Goal: Book appointment/travel/reservation

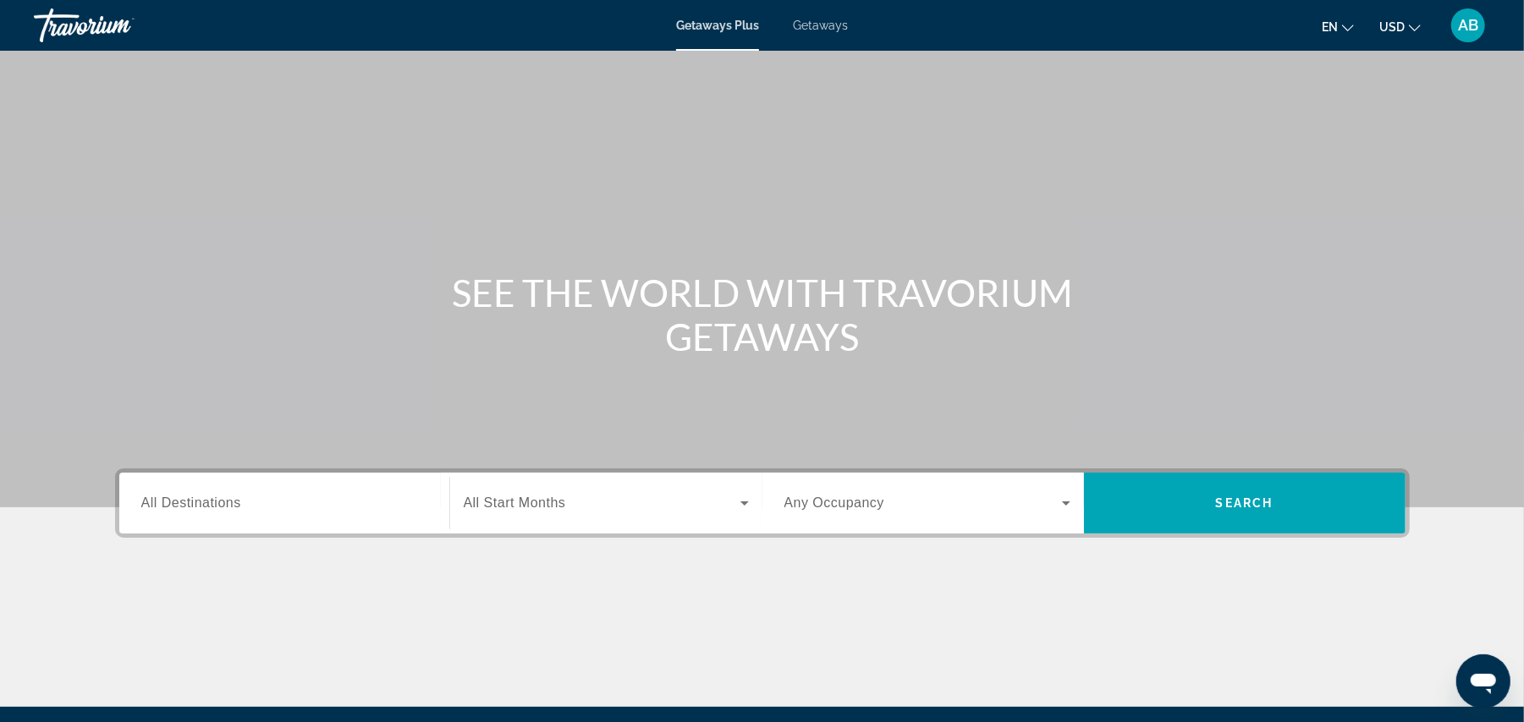
click at [1466, 29] on span "AB" at bounding box center [1468, 25] width 20 height 17
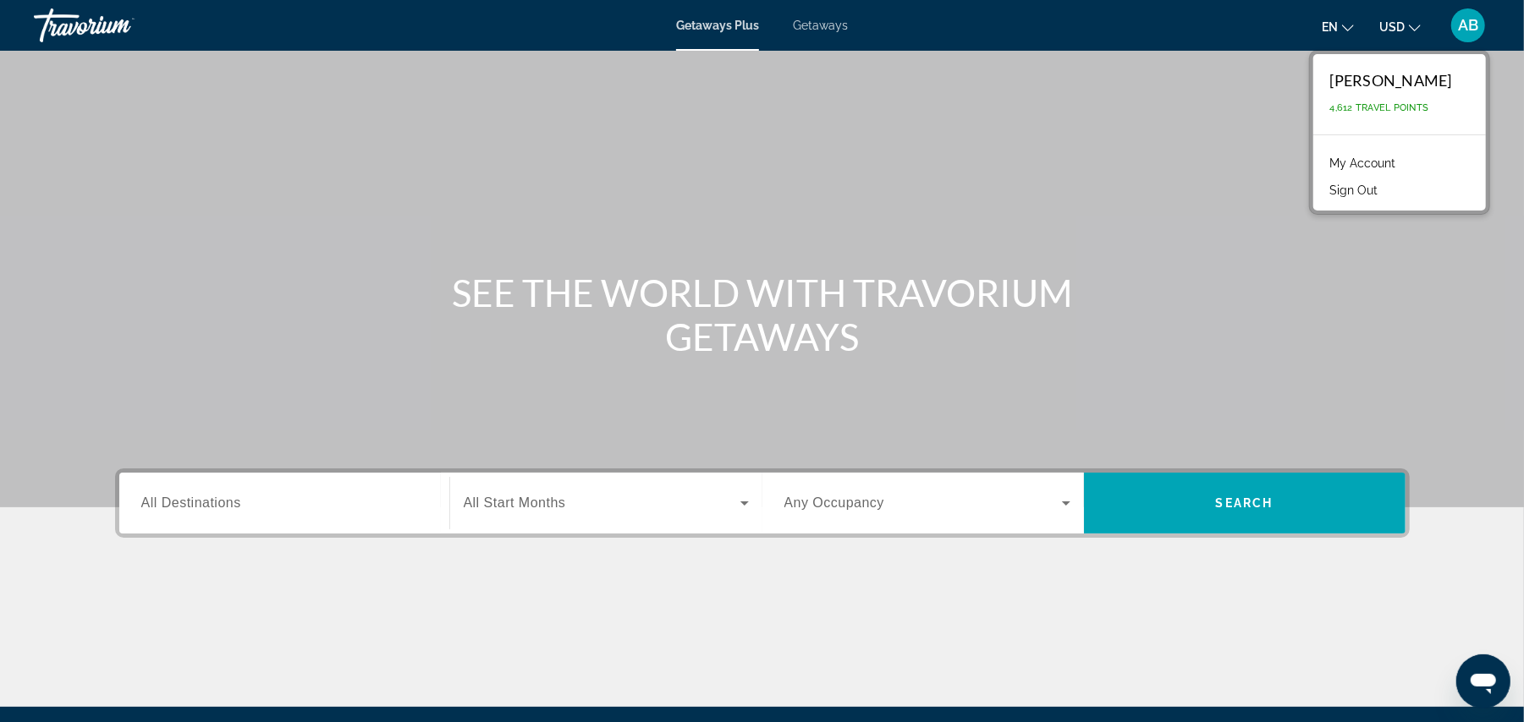
click at [1199, 125] on div "Main content" at bounding box center [762, 254] width 1524 height 508
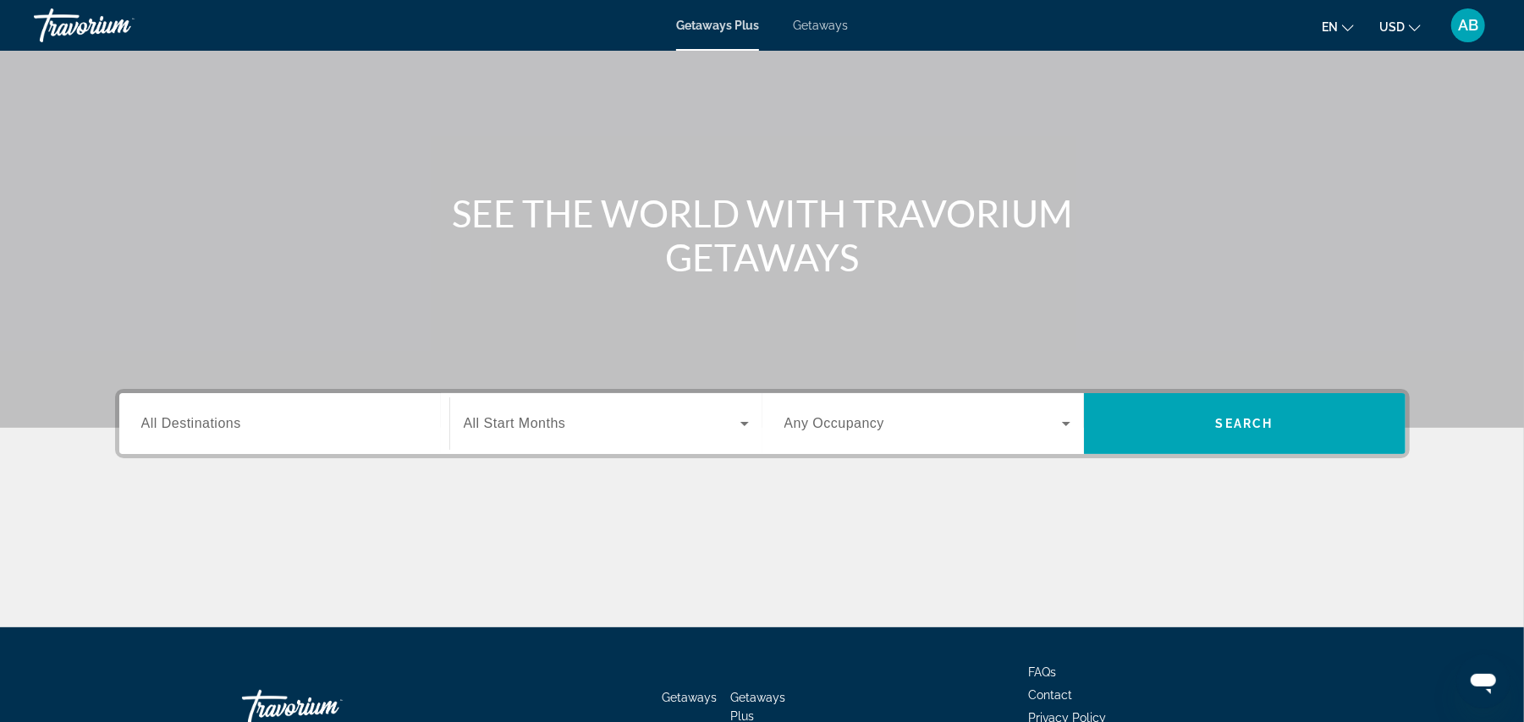
scroll to position [190, 0]
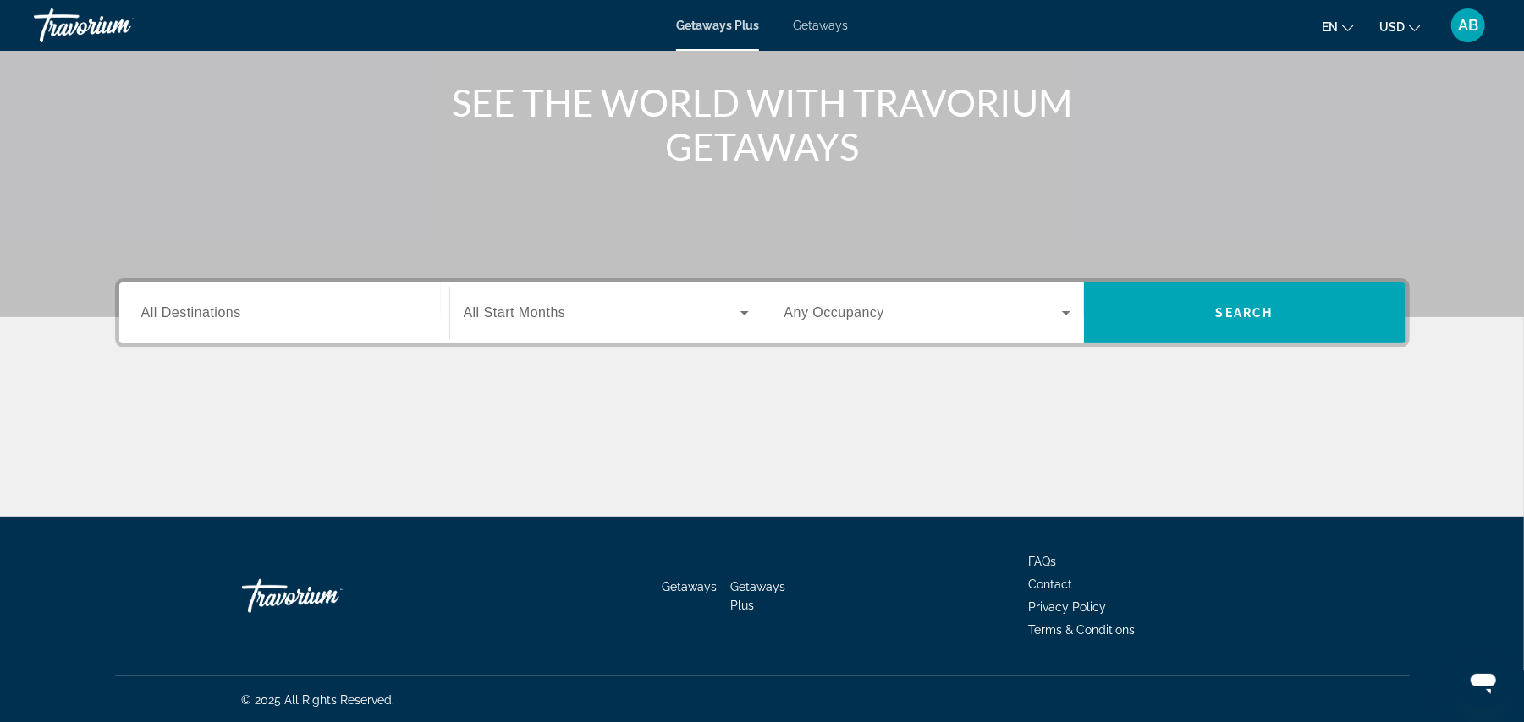
click at [178, 311] on span "All Destinations" at bounding box center [191, 312] width 100 height 14
click at [178, 311] on input "Destination All Destinations" at bounding box center [284, 314] width 286 height 20
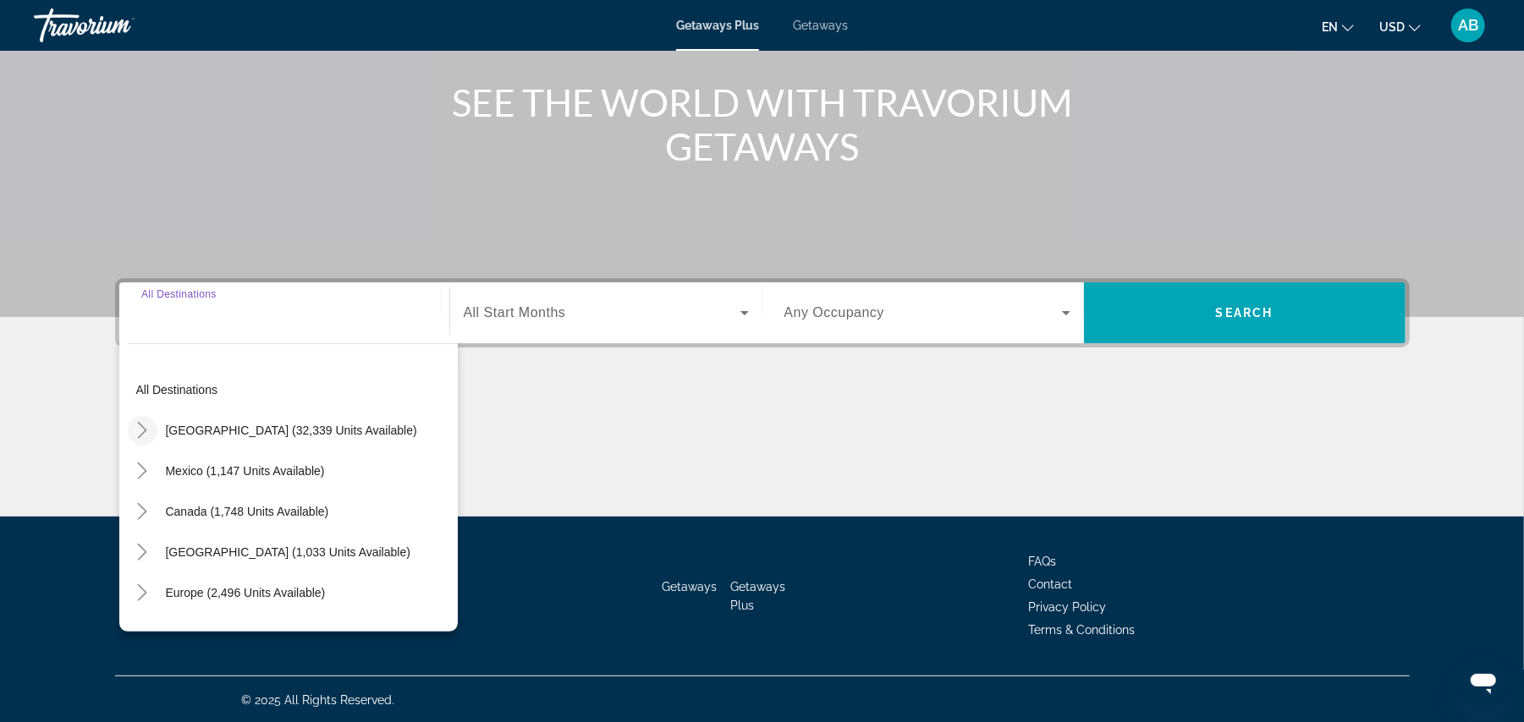
click at [146, 431] on icon "Toggle United States (32,339 units available)" at bounding box center [142, 430] width 17 height 17
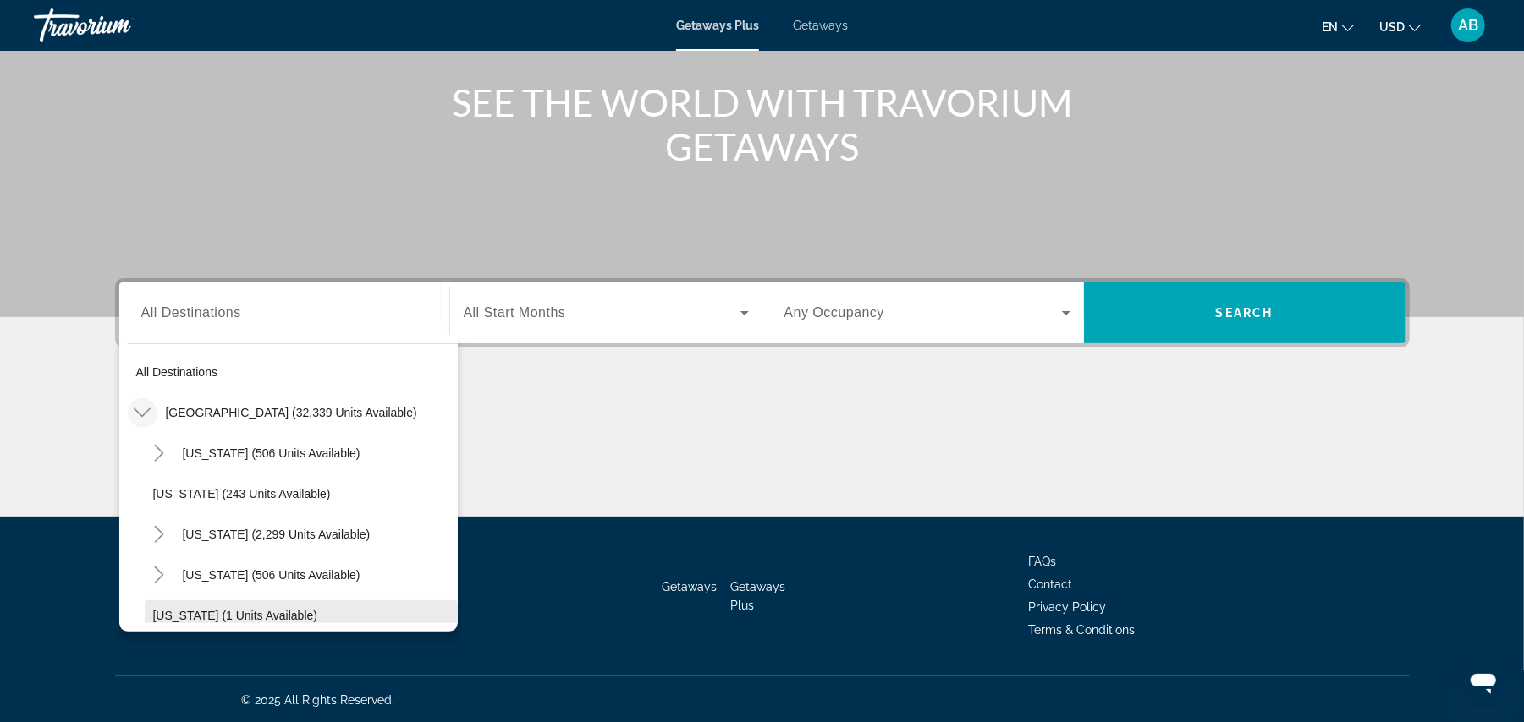
scroll to position [0, 0]
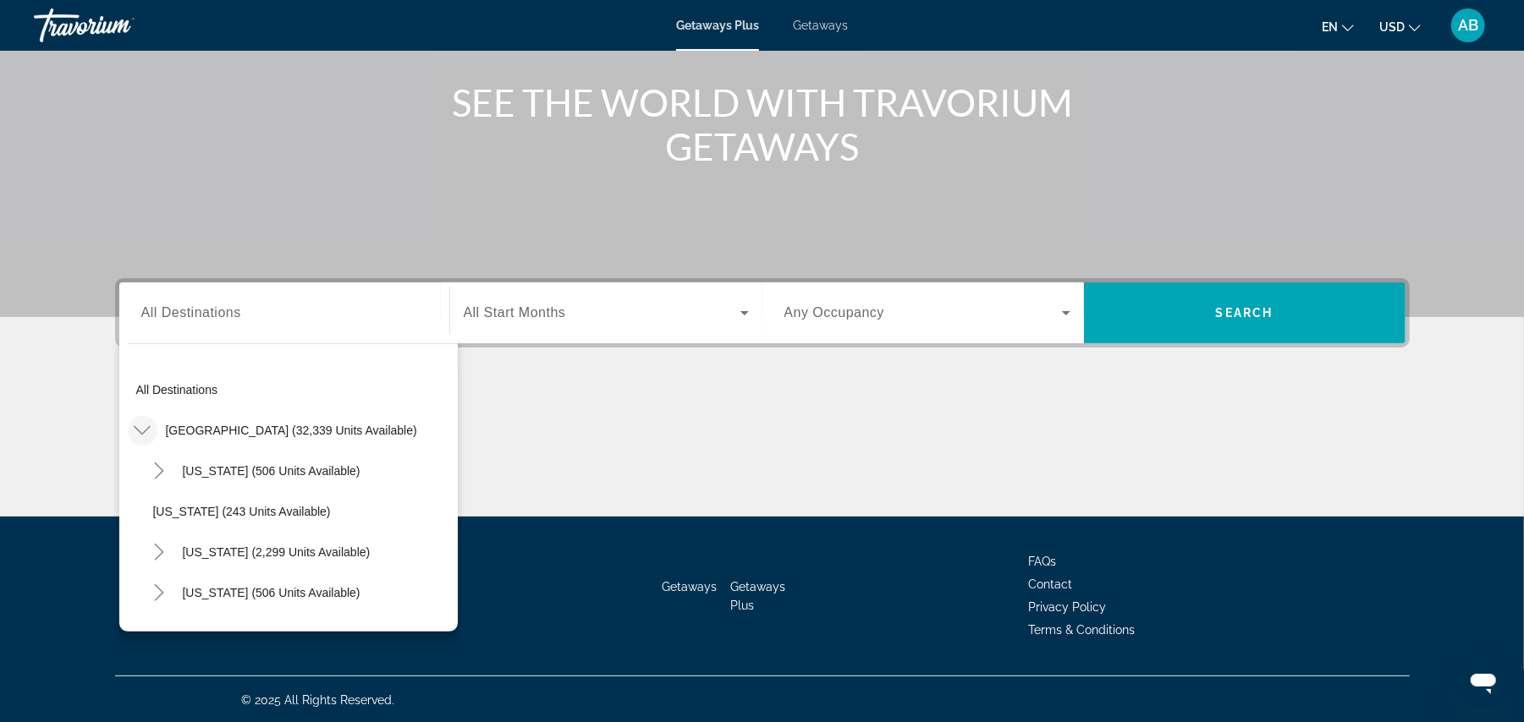
click at [139, 424] on icon "Toggle United States (32,339 units available)" at bounding box center [142, 430] width 17 height 17
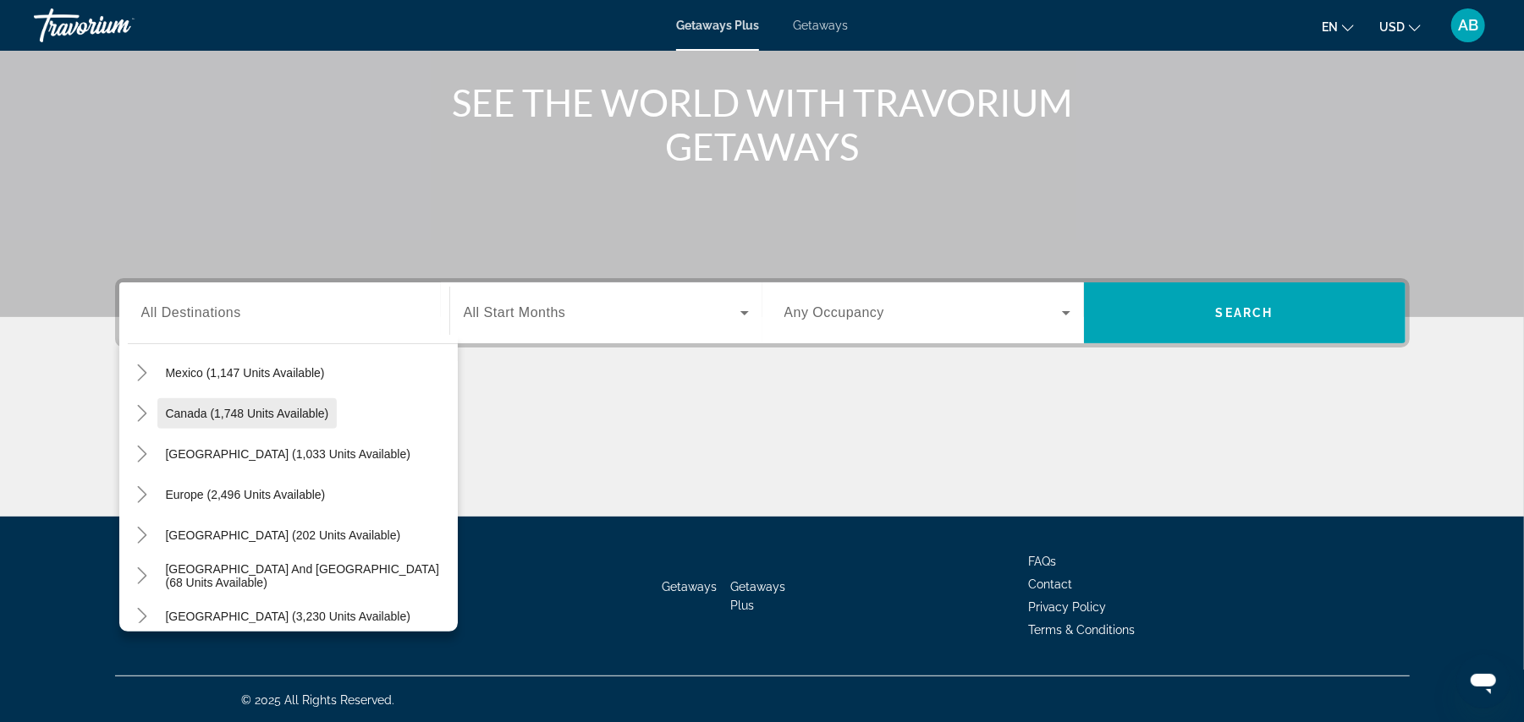
scroll to position [134, 0]
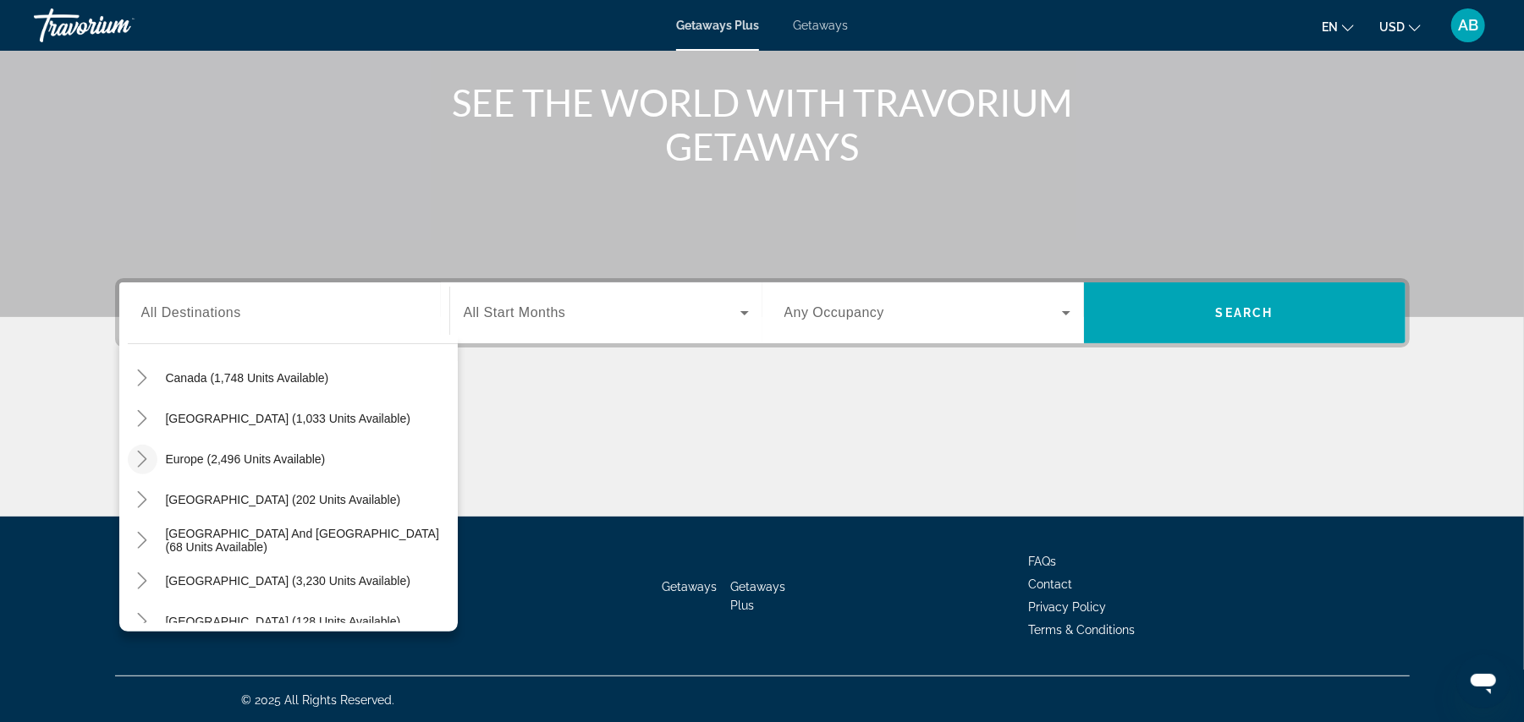
click at [139, 458] on icon "Toggle Europe (2,496 units available)" at bounding box center [142, 459] width 17 height 17
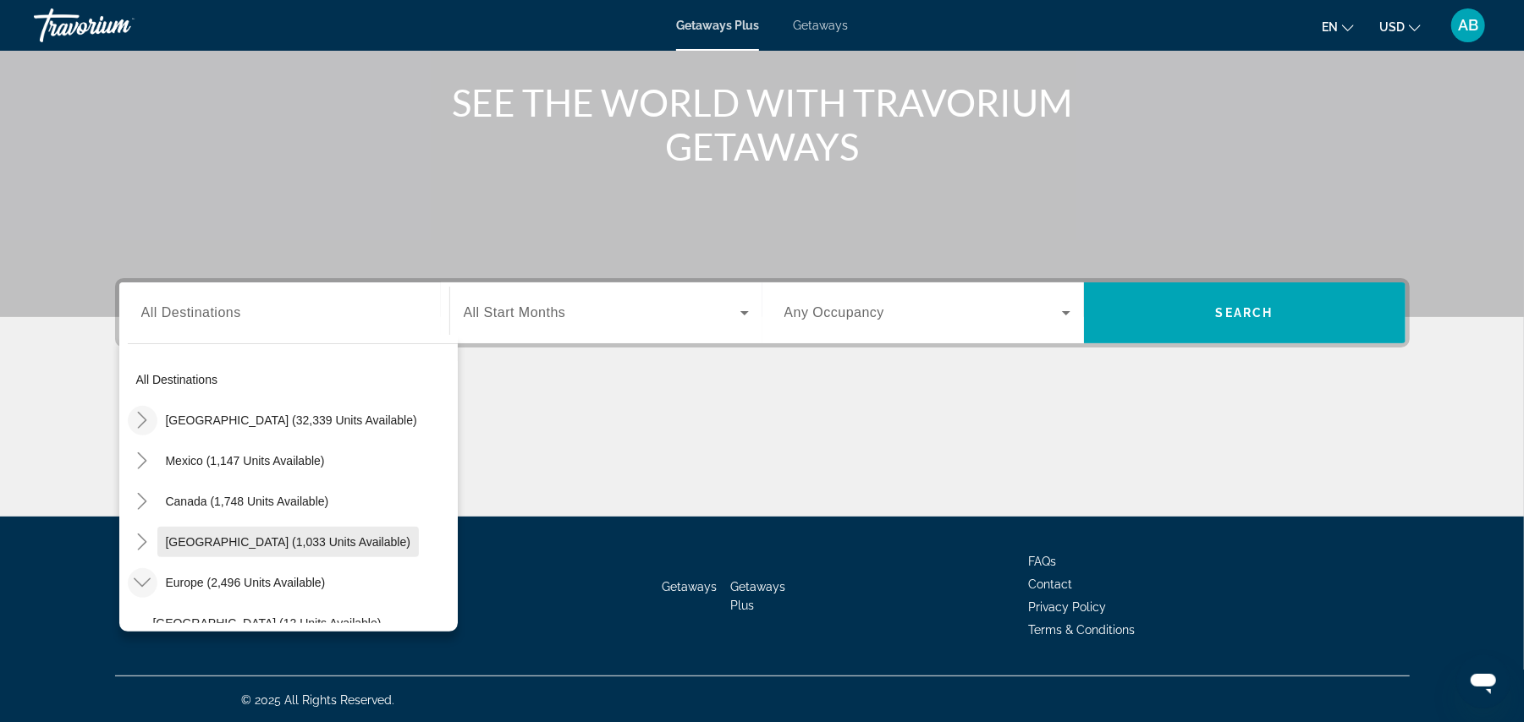
scroll to position [0, 0]
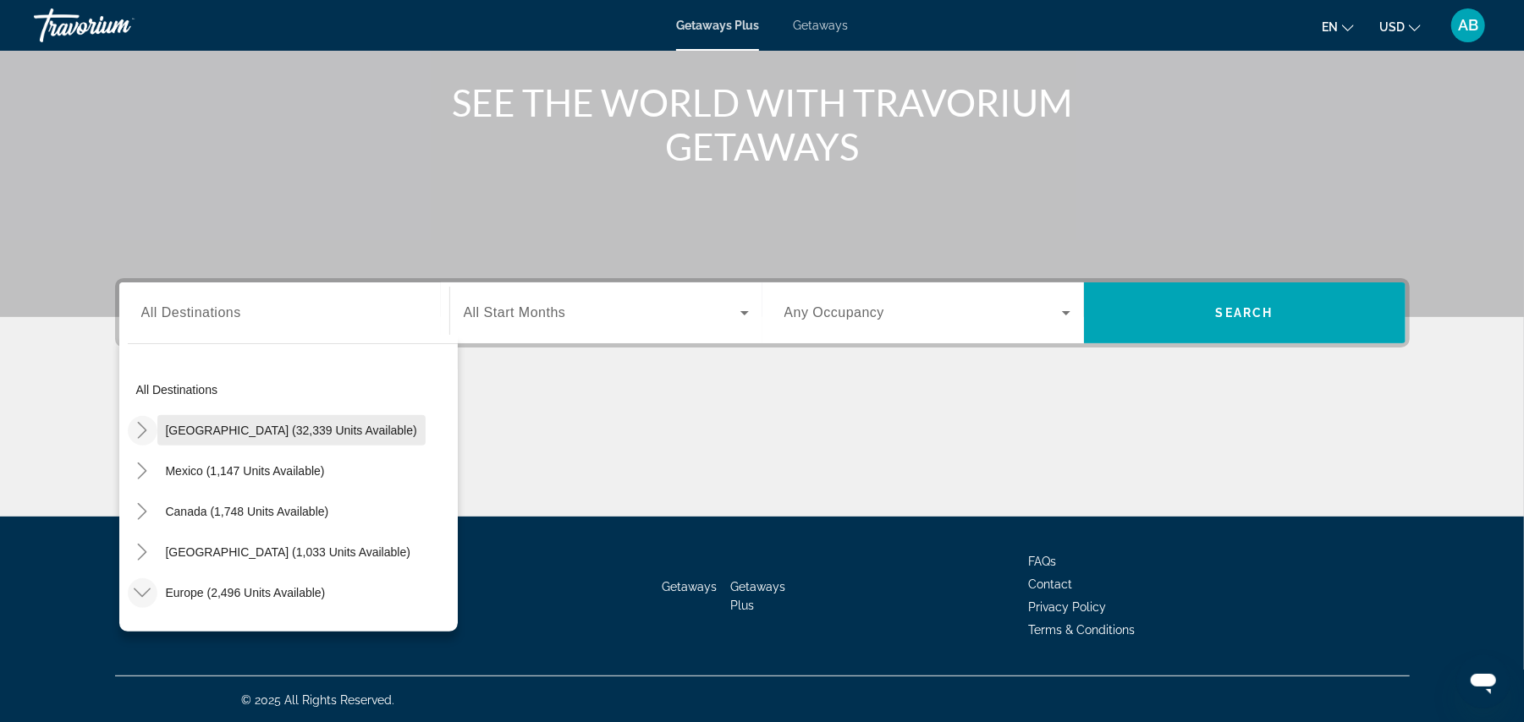
click at [173, 431] on span "[GEOGRAPHIC_DATA] (32,339 units available)" at bounding box center [291, 431] width 251 height 14
type input "**********"
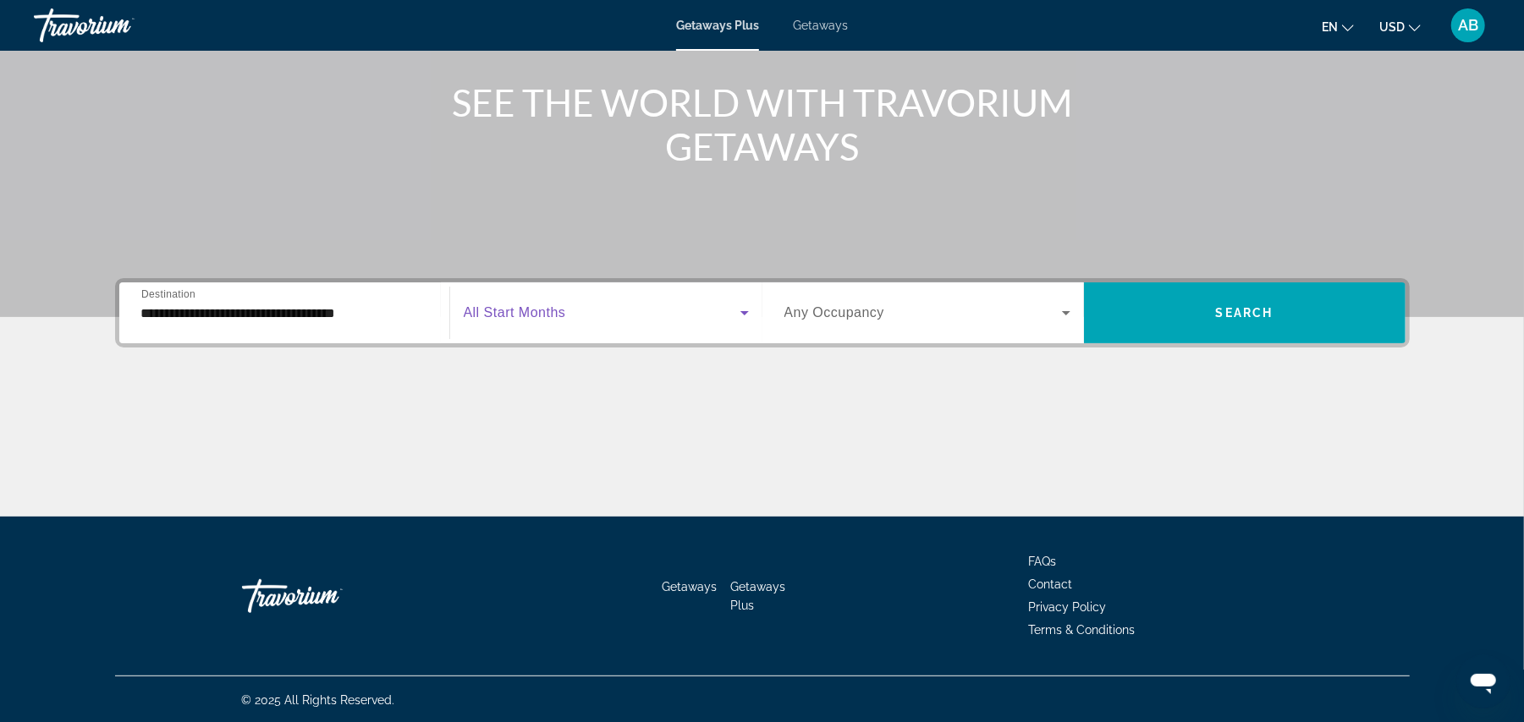
click at [569, 309] on span "Search widget" at bounding box center [602, 313] width 277 height 20
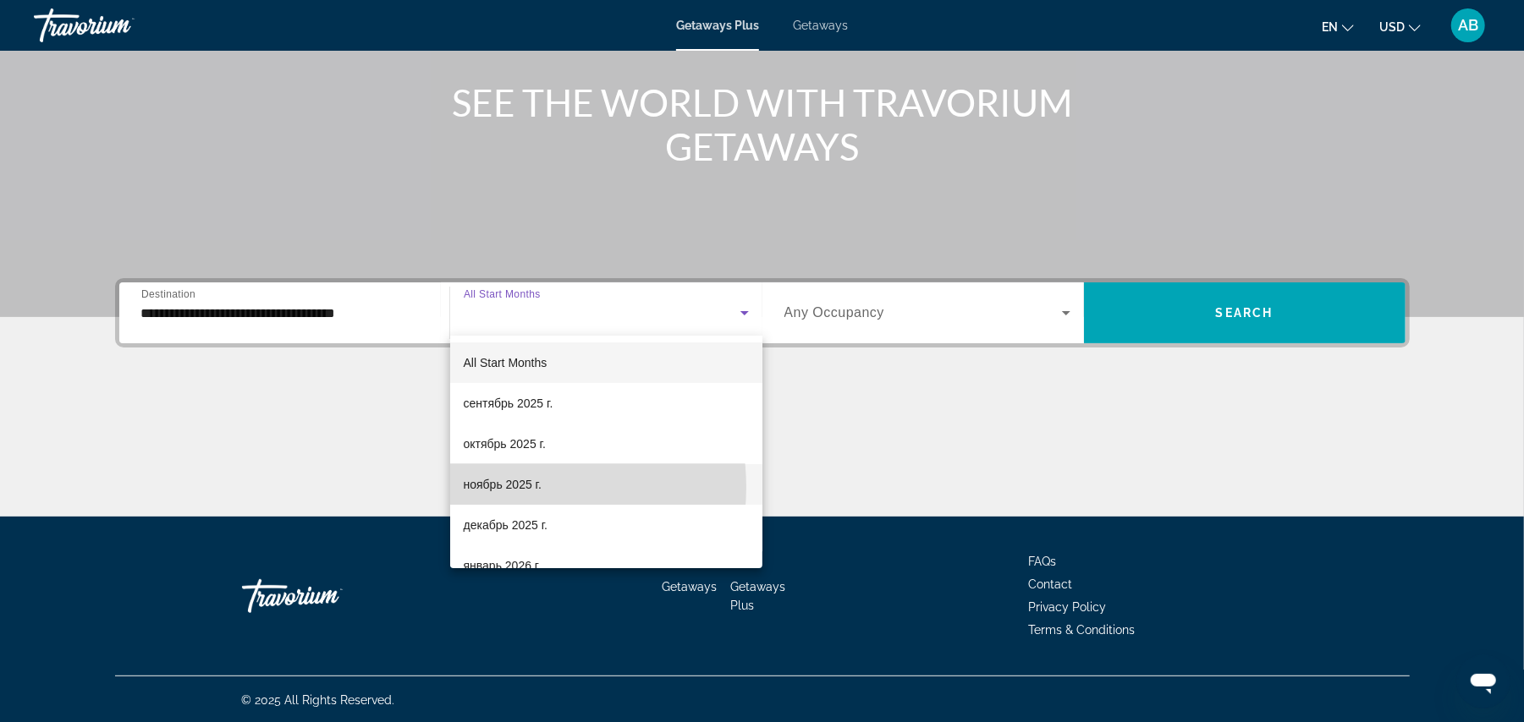
click at [509, 487] on span "ноябрь 2025 г." at bounding box center [503, 485] width 78 height 20
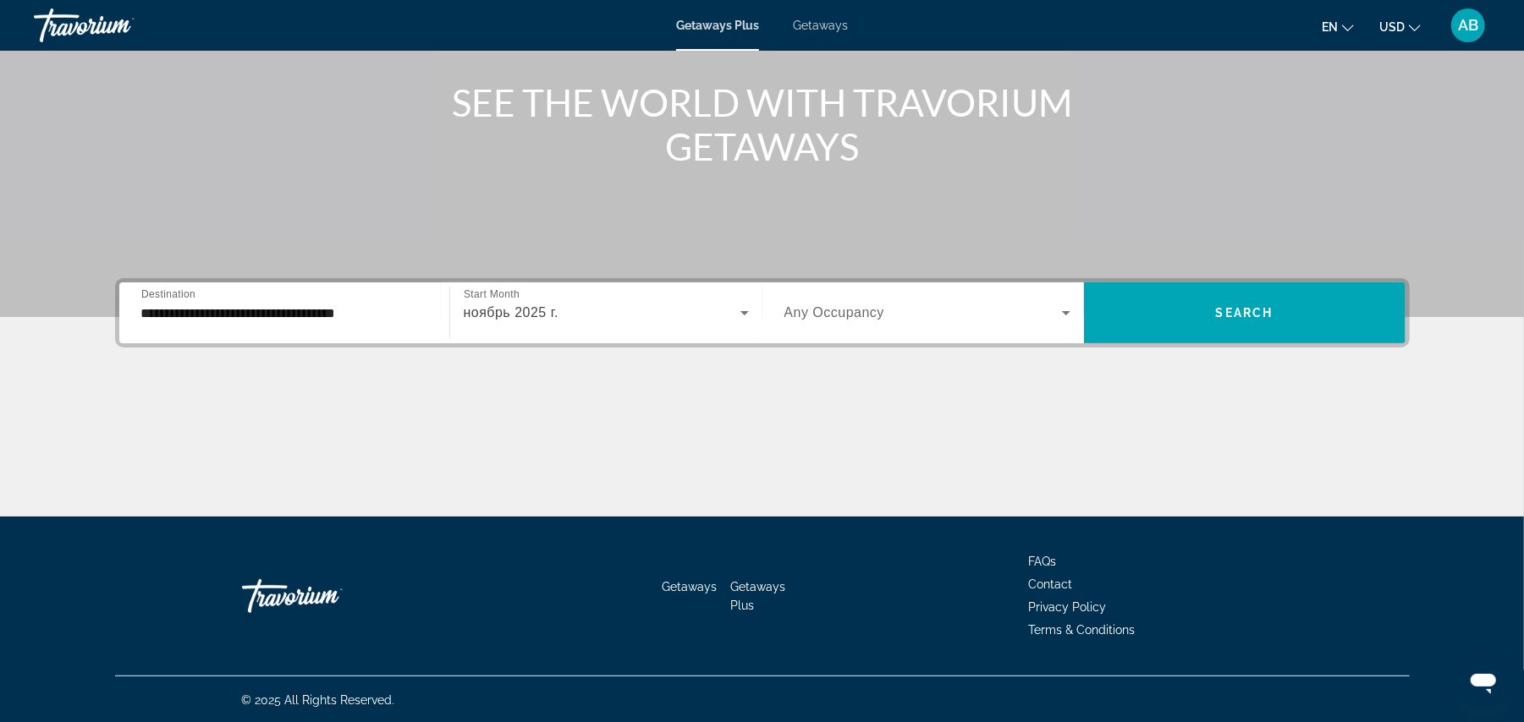
click at [883, 326] on div "Search widget" at bounding box center [927, 312] width 286 height 47
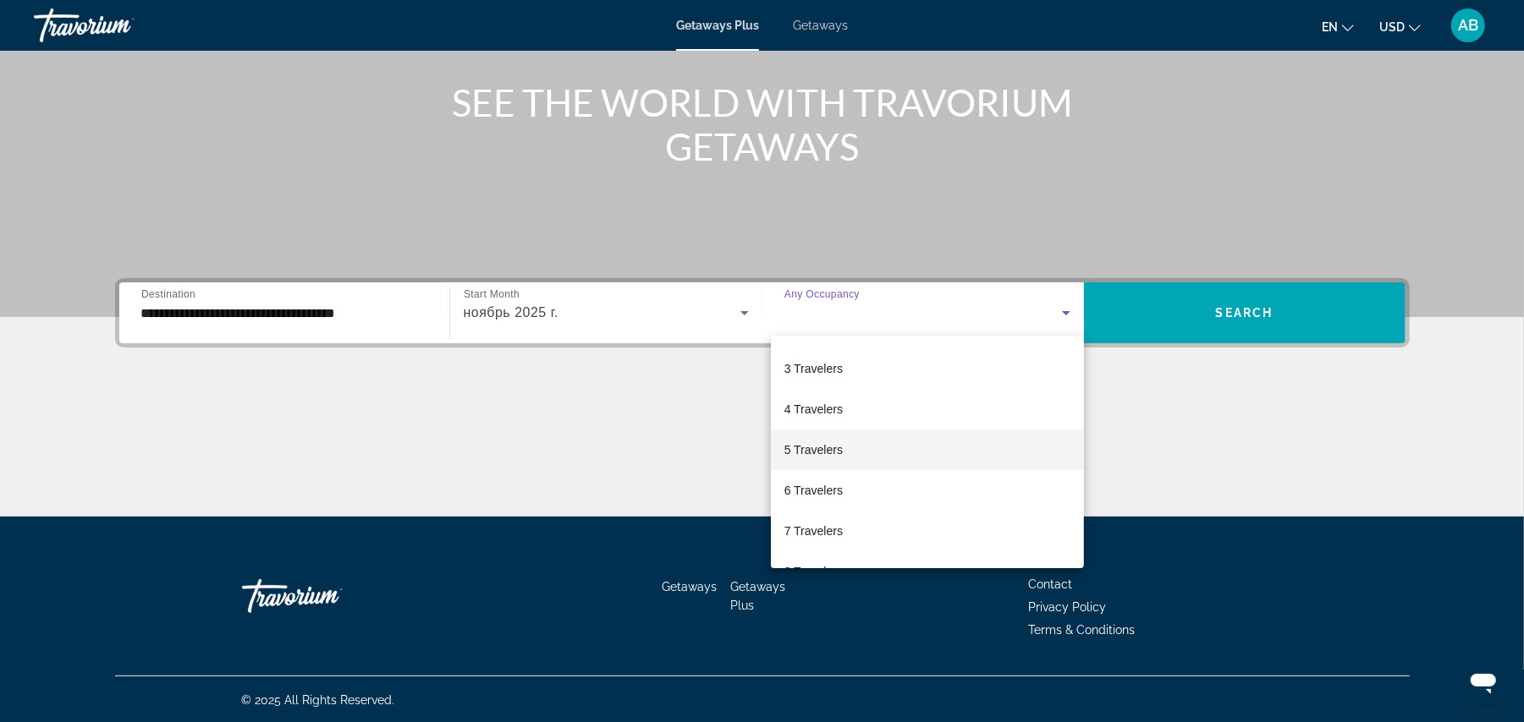
scroll to position [85, 0]
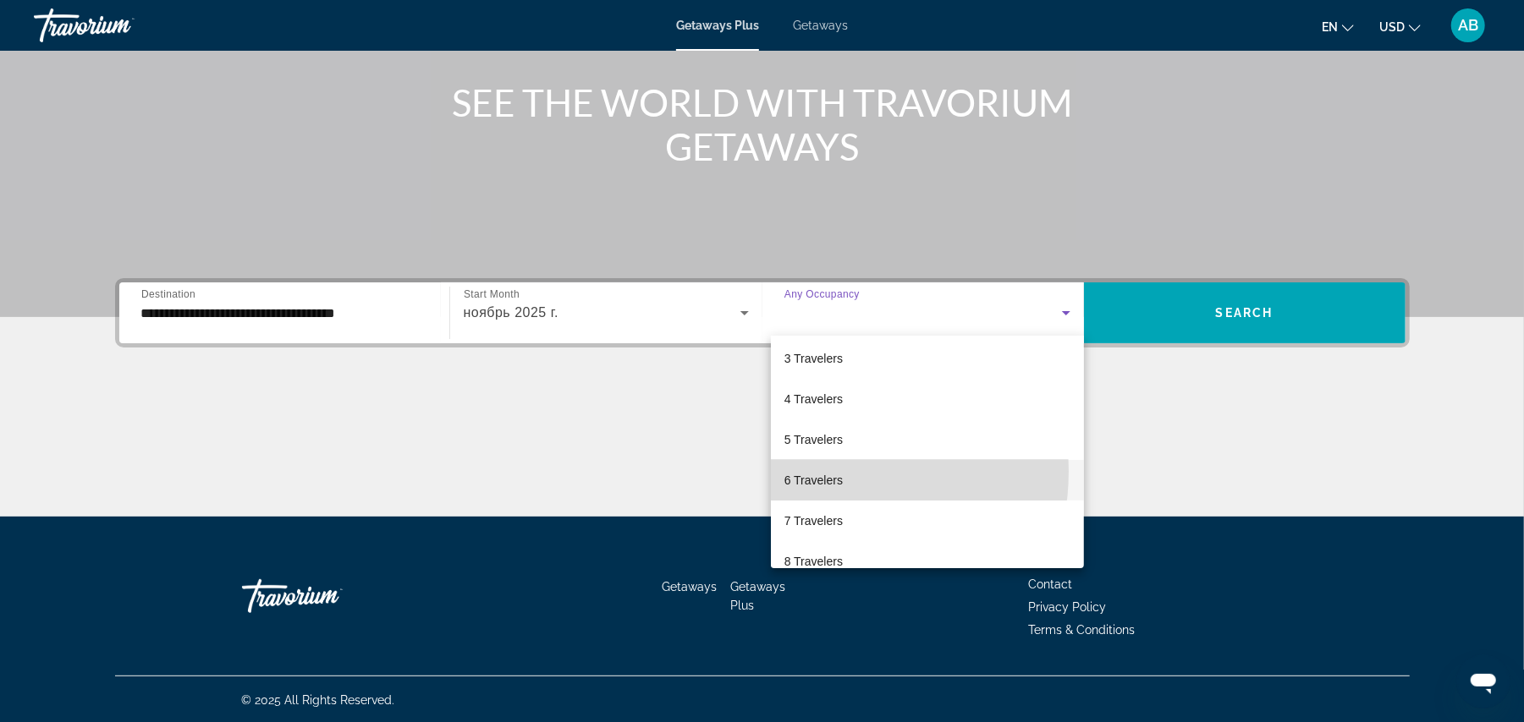
click at [820, 471] on span "6 Travelers" at bounding box center [813, 480] width 58 height 20
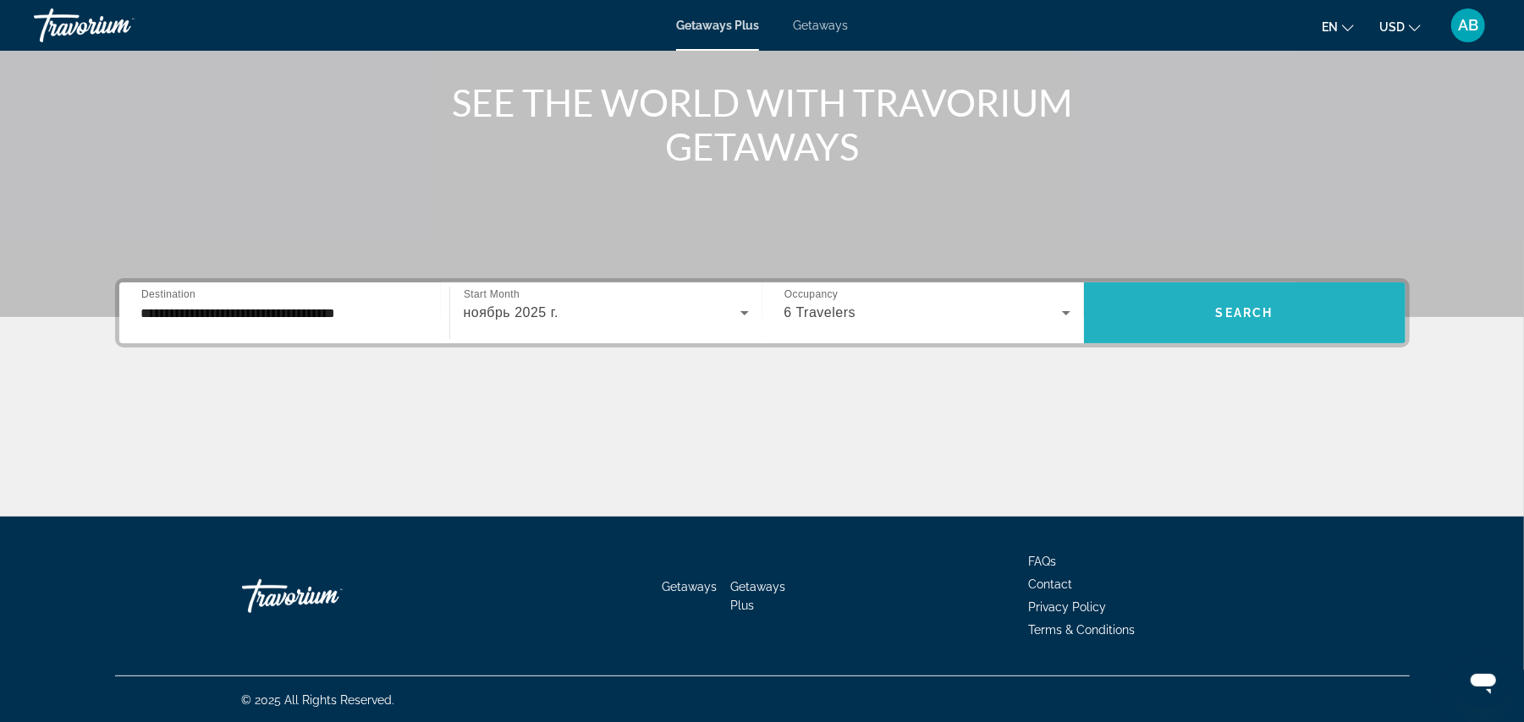
click at [1300, 305] on span "Search widget" at bounding box center [1244, 313] width 321 height 41
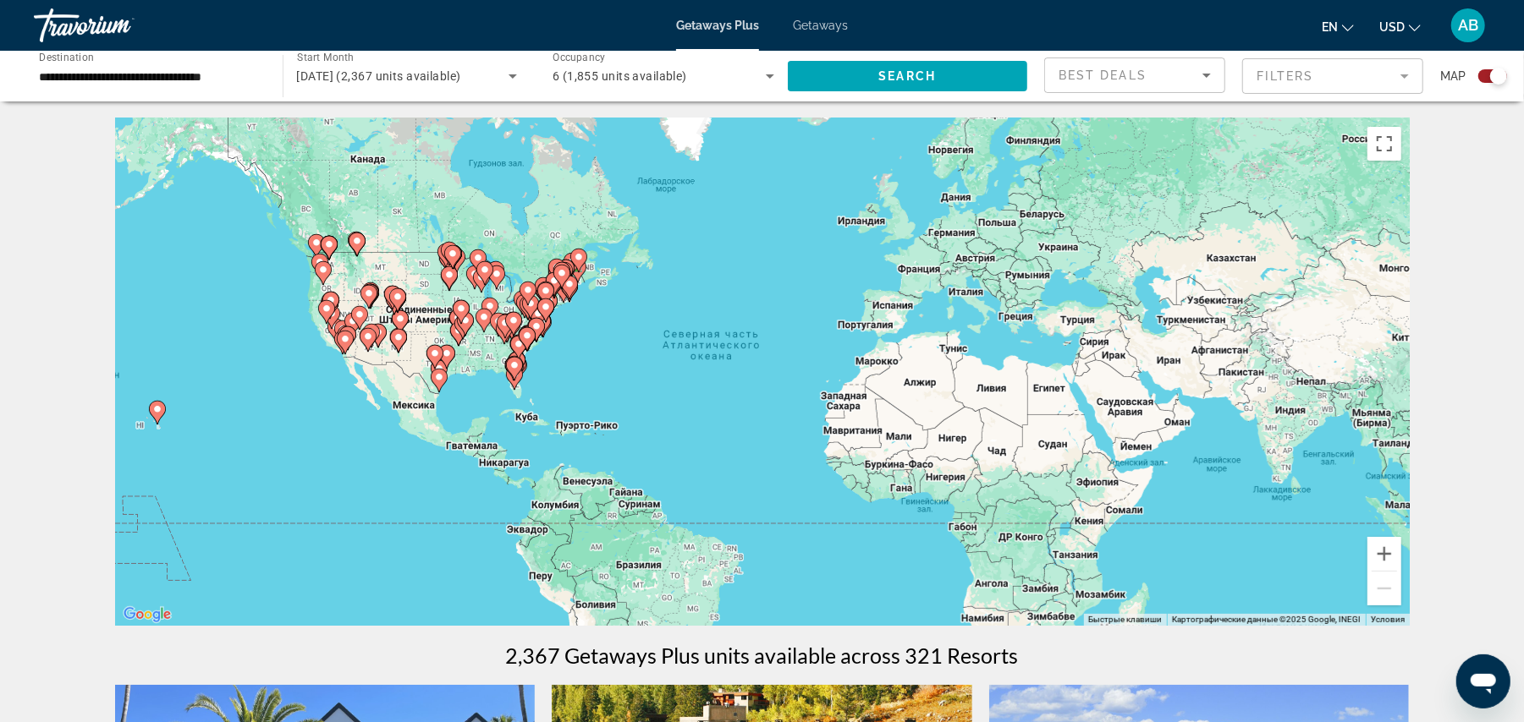
click at [157, 415] on icon "Main content" at bounding box center [156, 413] width 15 height 22
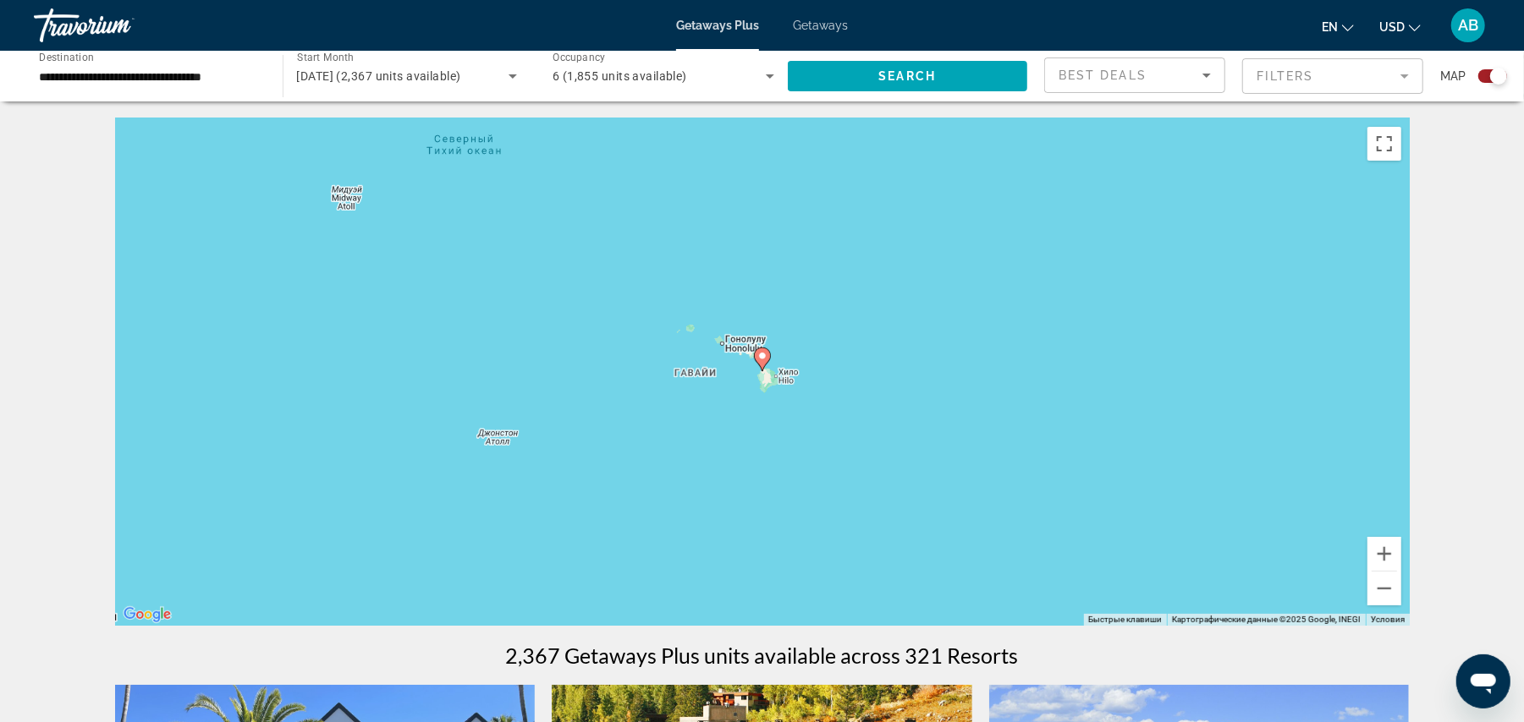
click at [760, 360] on image "Main content" at bounding box center [762, 356] width 10 height 10
type input "**********"
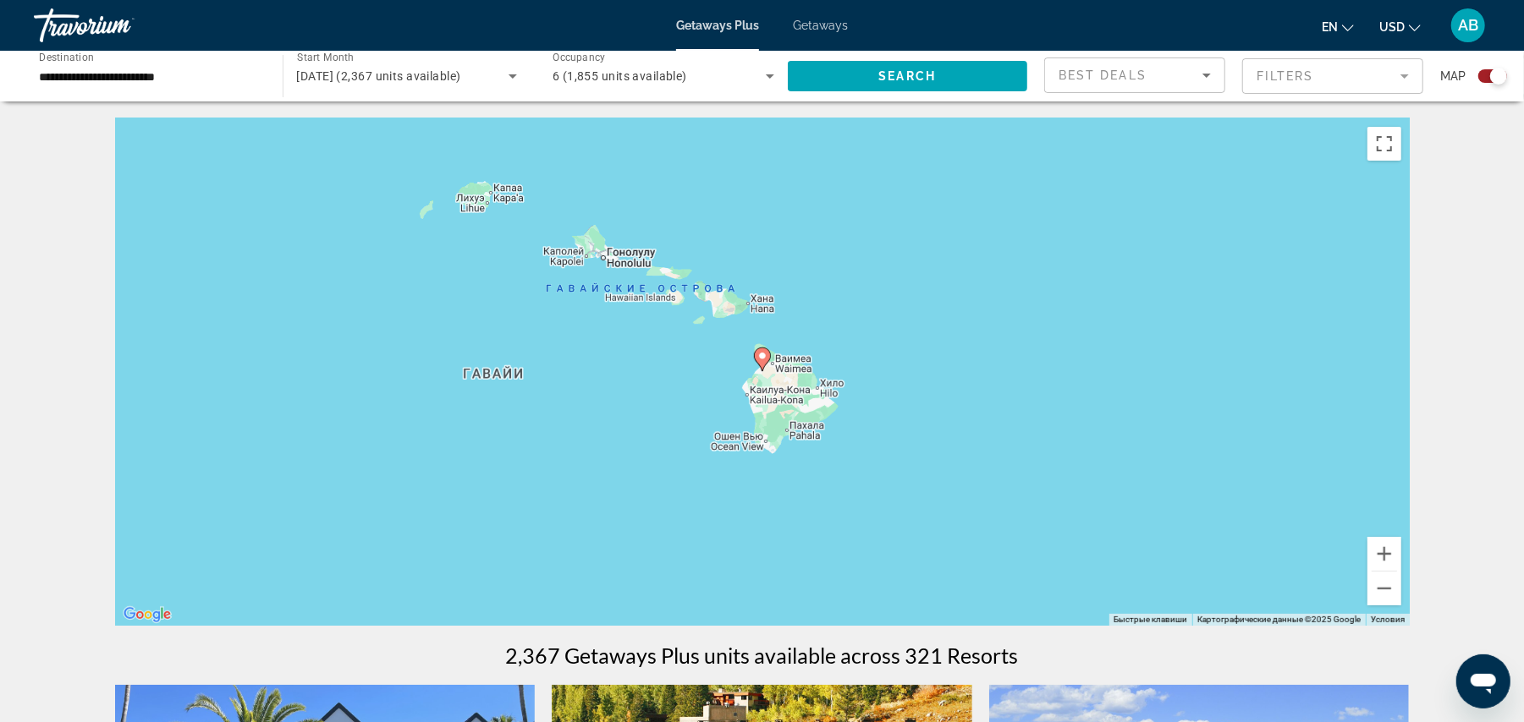
click at [760, 360] on image "Main content" at bounding box center [762, 356] width 10 height 10
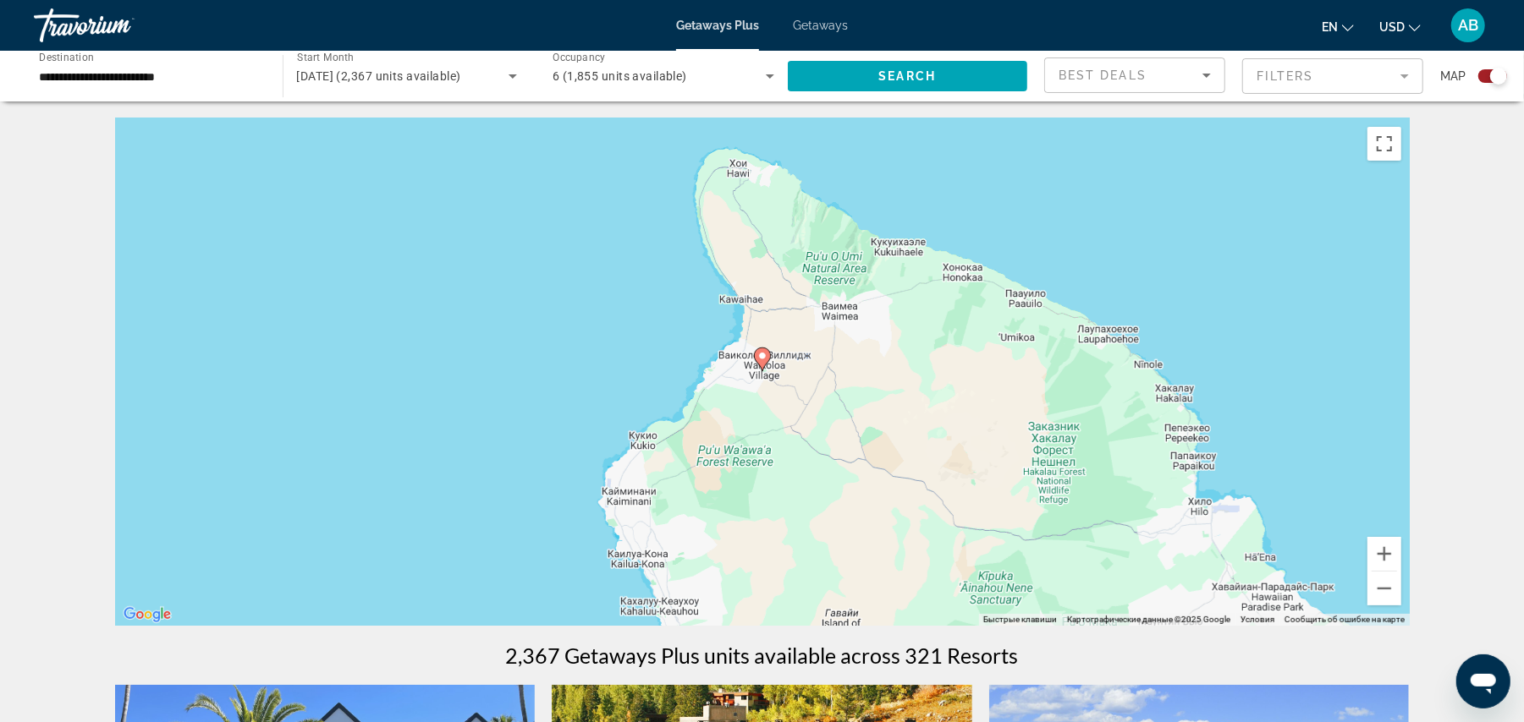
click at [760, 360] on image "Main content" at bounding box center [762, 356] width 10 height 10
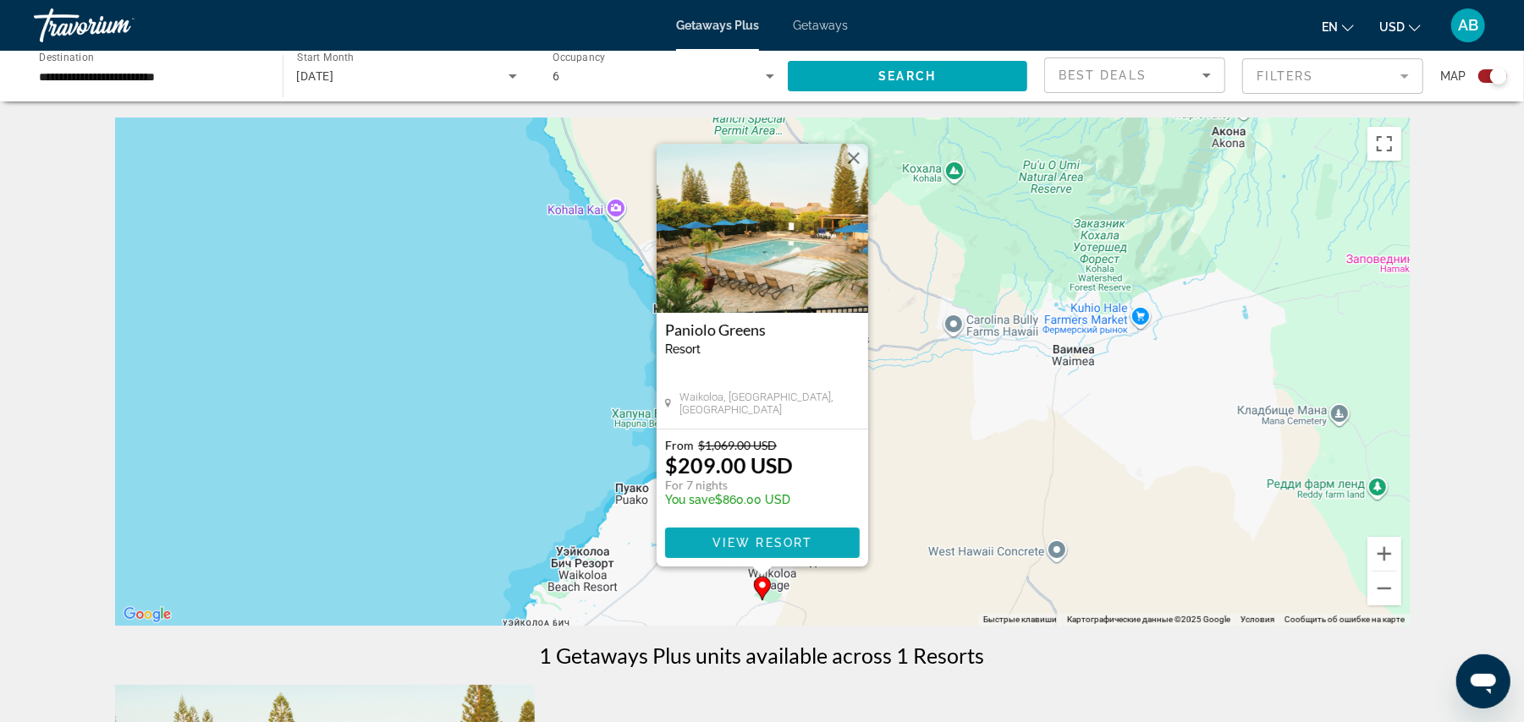
click at [753, 547] on span "View Resort" at bounding box center [761, 543] width 100 height 14
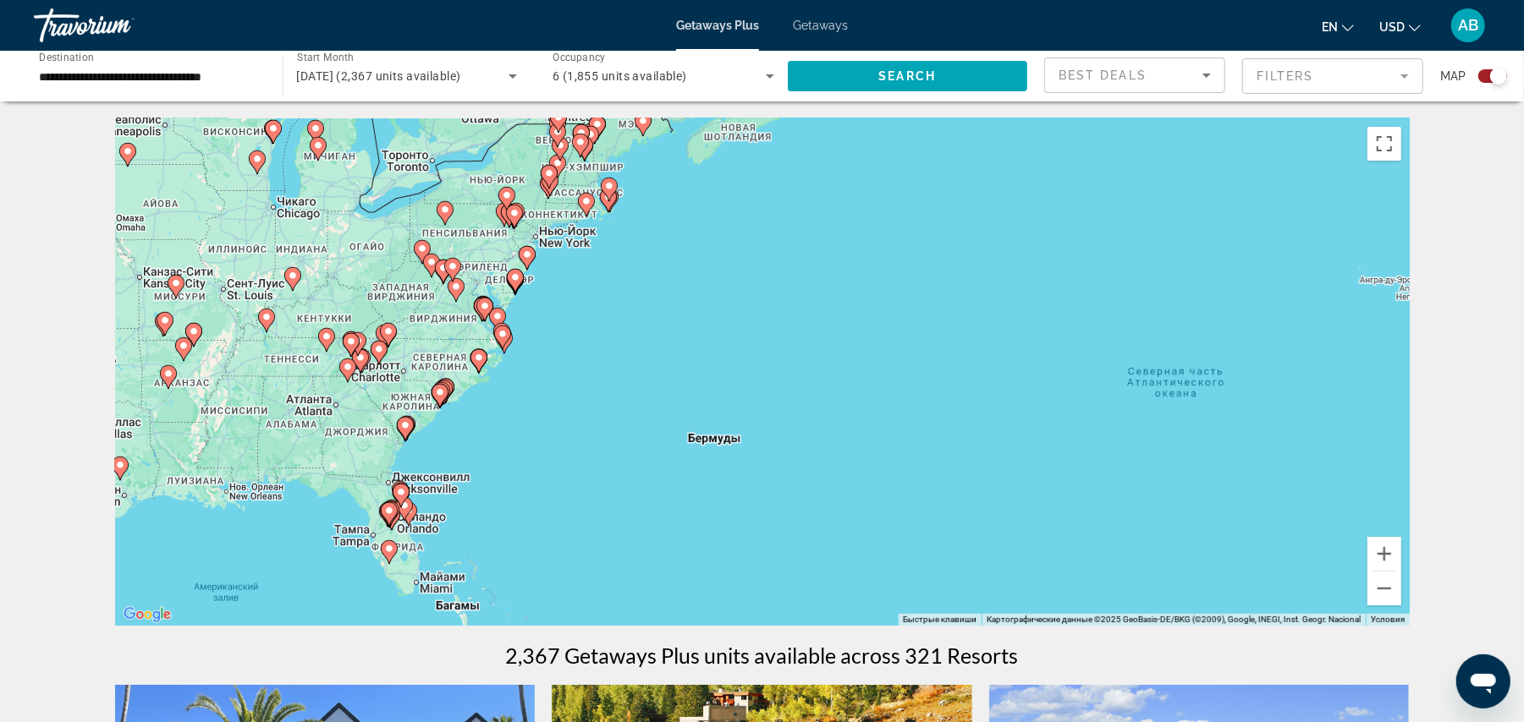
drag, startPoint x: 425, startPoint y: 353, endPoint x: 810, endPoint y: 313, distance: 387.0
click at [810, 313] on div "Чтобы активировать перетаскивание с помощью клавиатуры, нажмите Alt + Ввод. Пос…" at bounding box center [762, 372] width 1294 height 508
click at [410, 71] on span "[DATE] (2,367 units available)" at bounding box center [379, 76] width 164 height 14
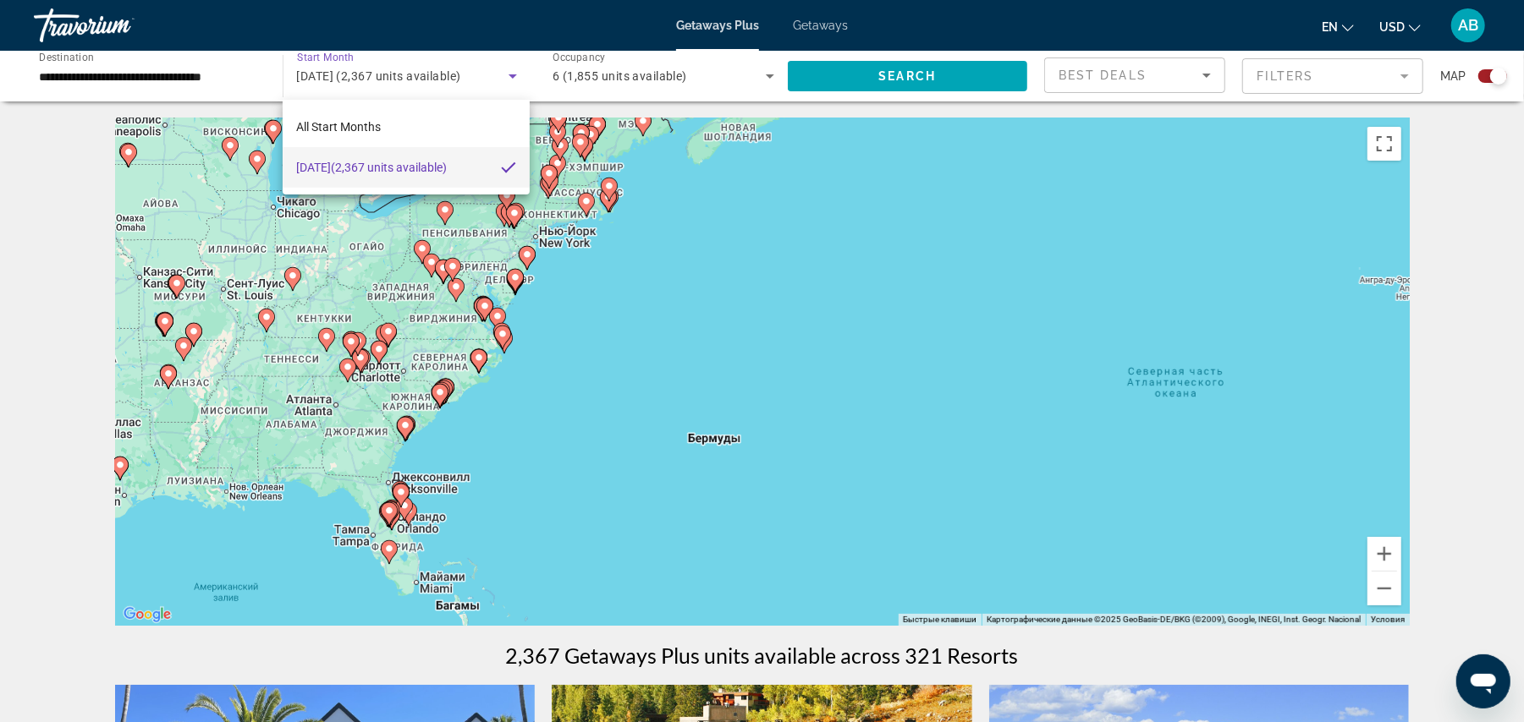
click at [424, 157] on span "[DATE] (2,367 units available)" at bounding box center [371, 167] width 151 height 20
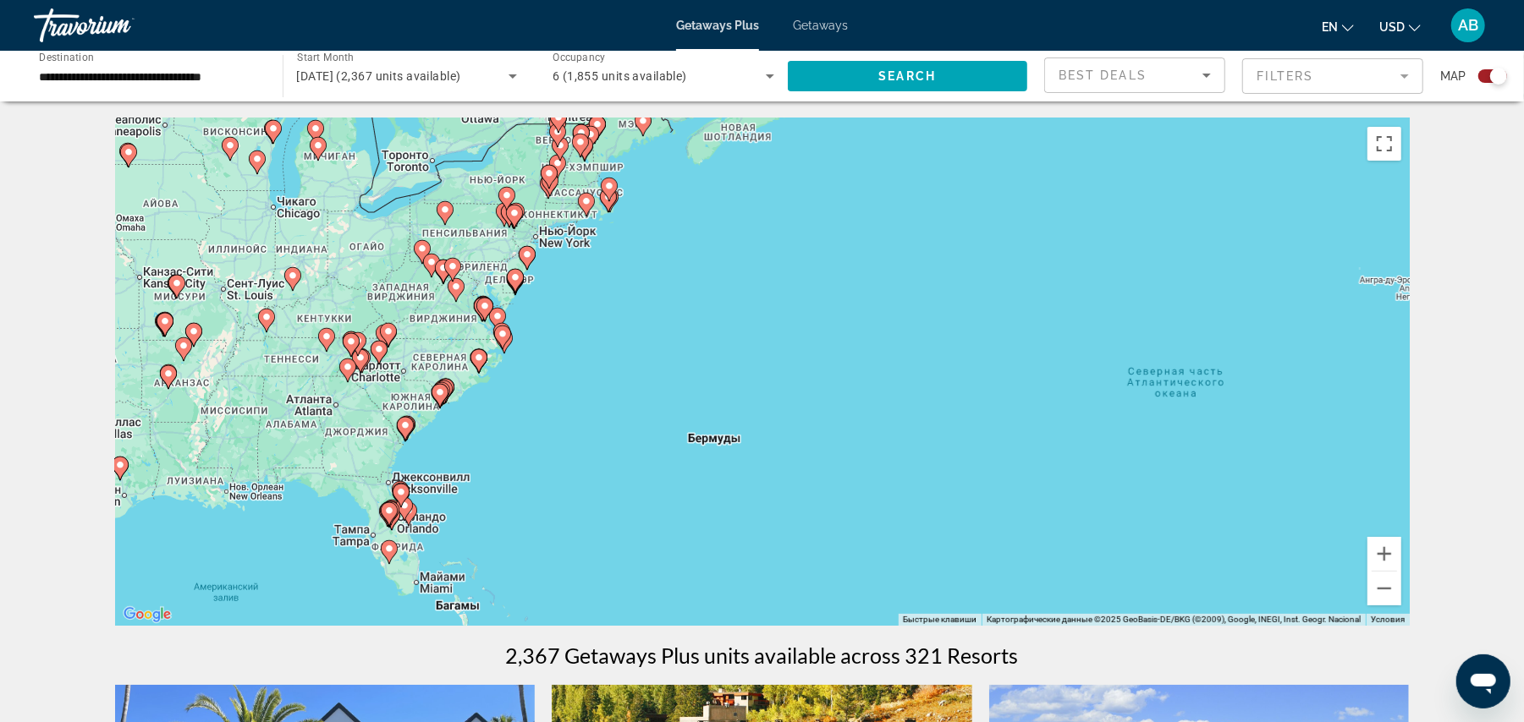
click at [398, 86] on div "[DATE] (2,367 units available)" at bounding box center [407, 75] width 221 height 47
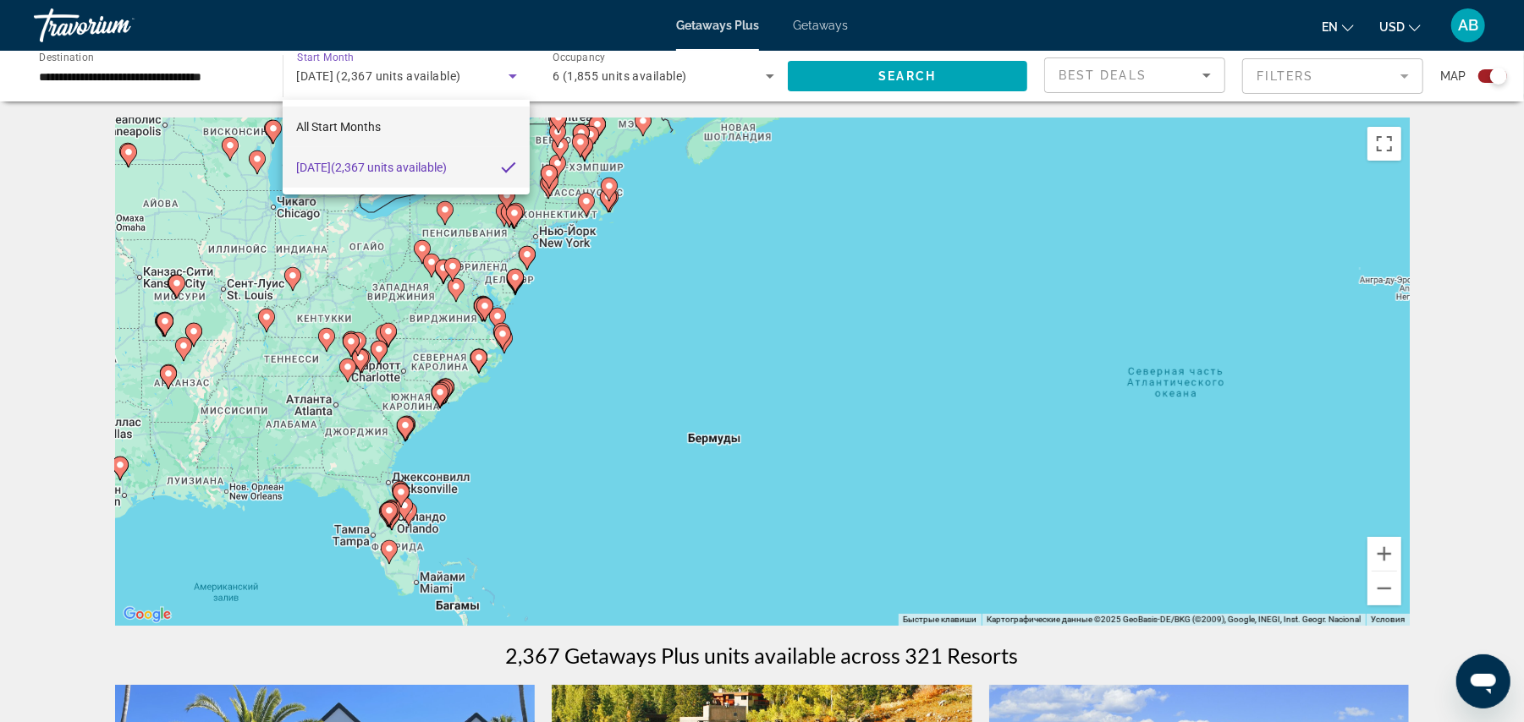
click at [382, 113] on mat-option "All Start Months" at bounding box center [406, 127] width 247 height 41
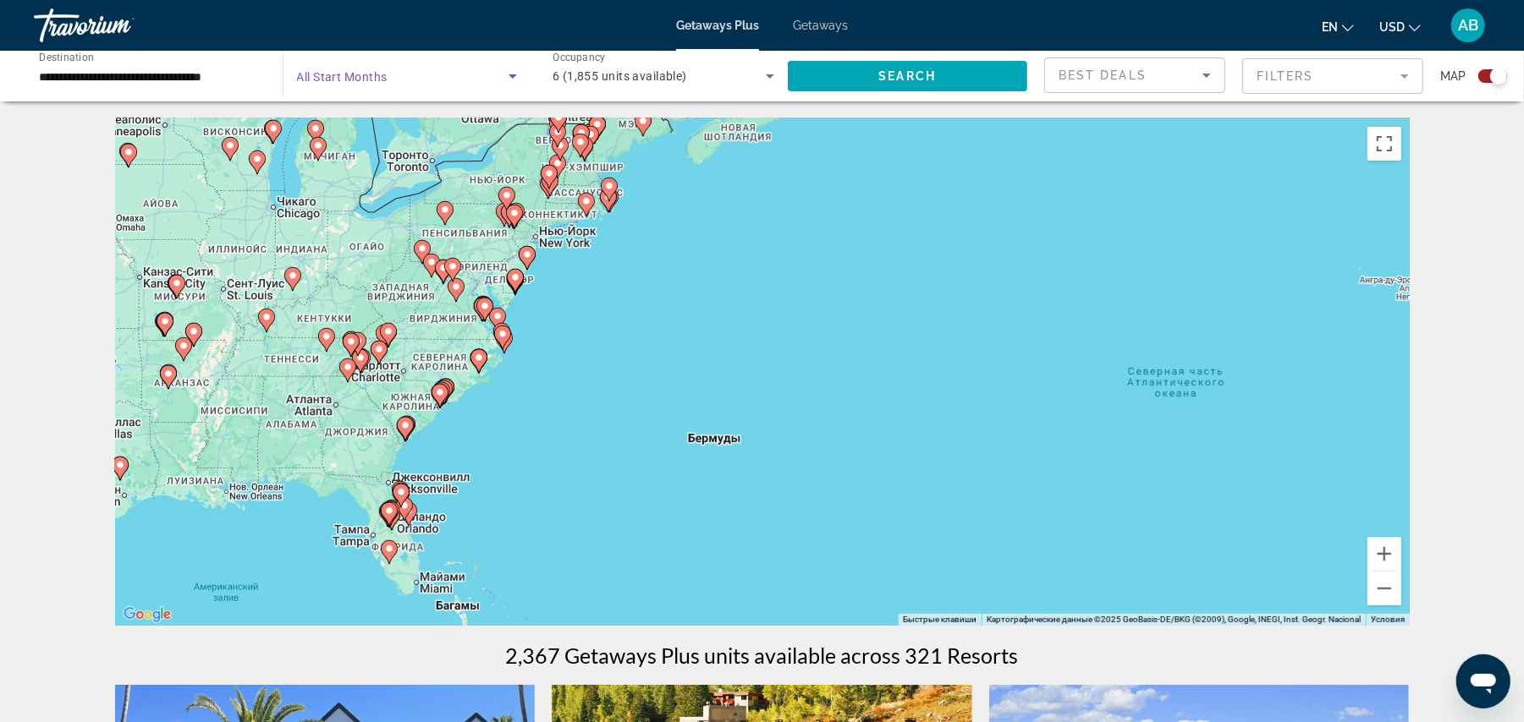
click at [415, 71] on span "Search widget" at bounding box center [403, 76] width 212 height 20
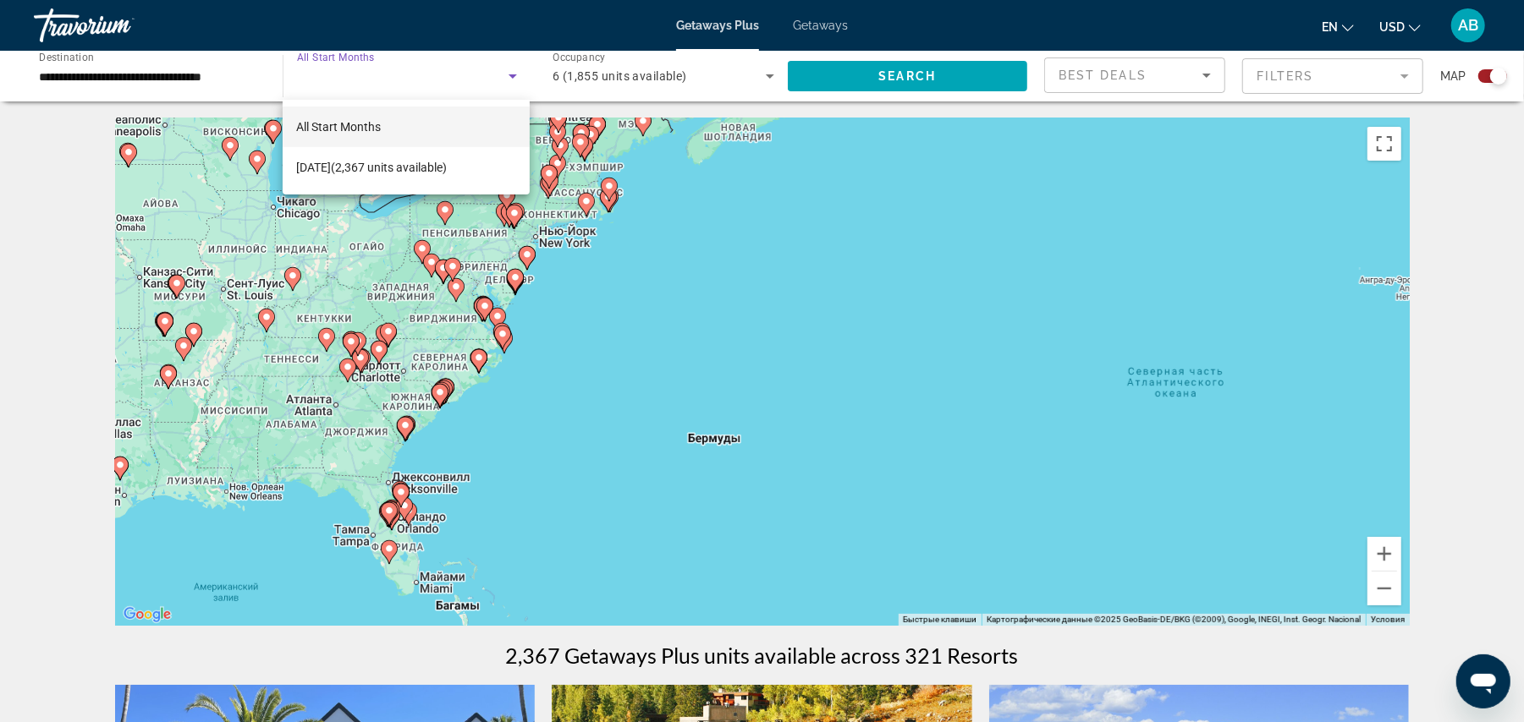
click at [415, 71] on div at bounding box center [762, 361] width 1524 height 722
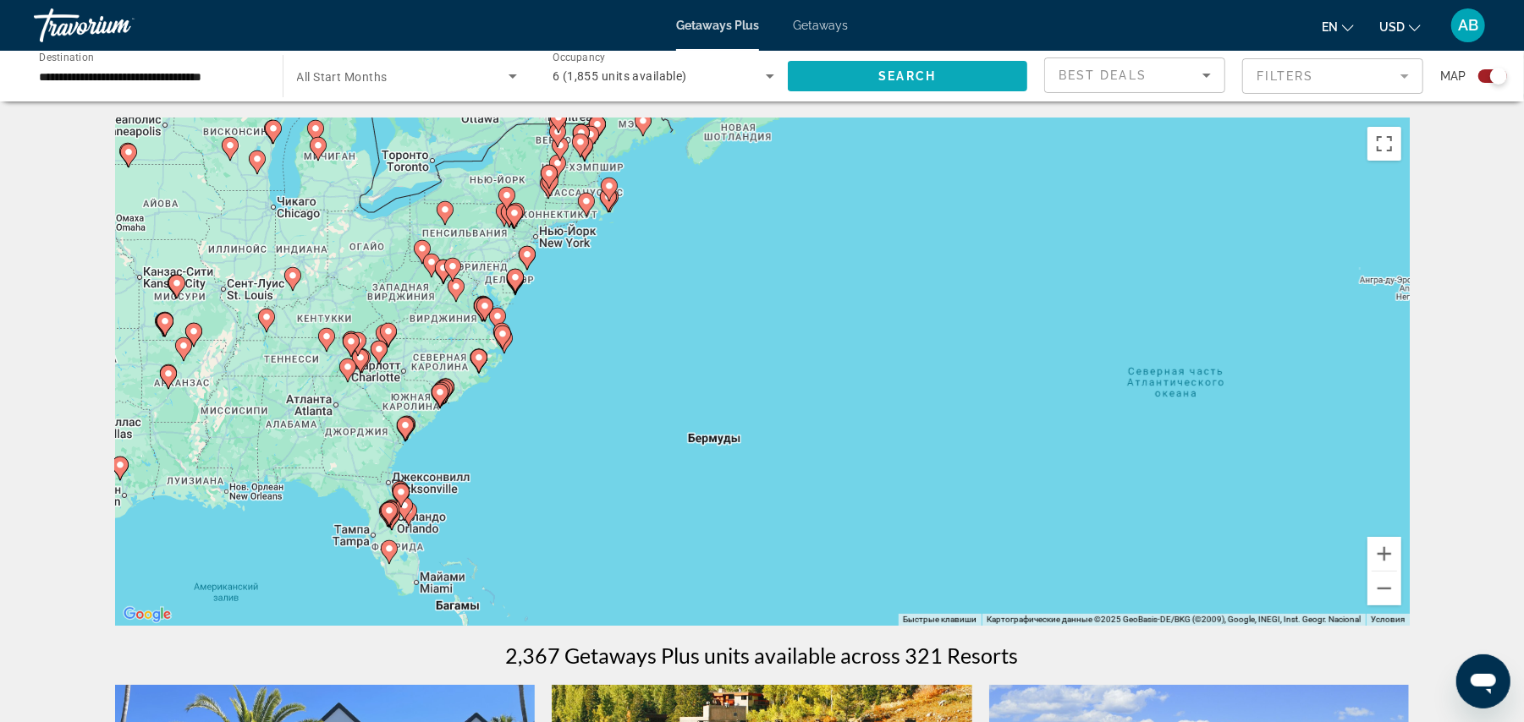
click at [860, 78] on span "Search widget" at bounding box center [908, 76] width 240 height 41
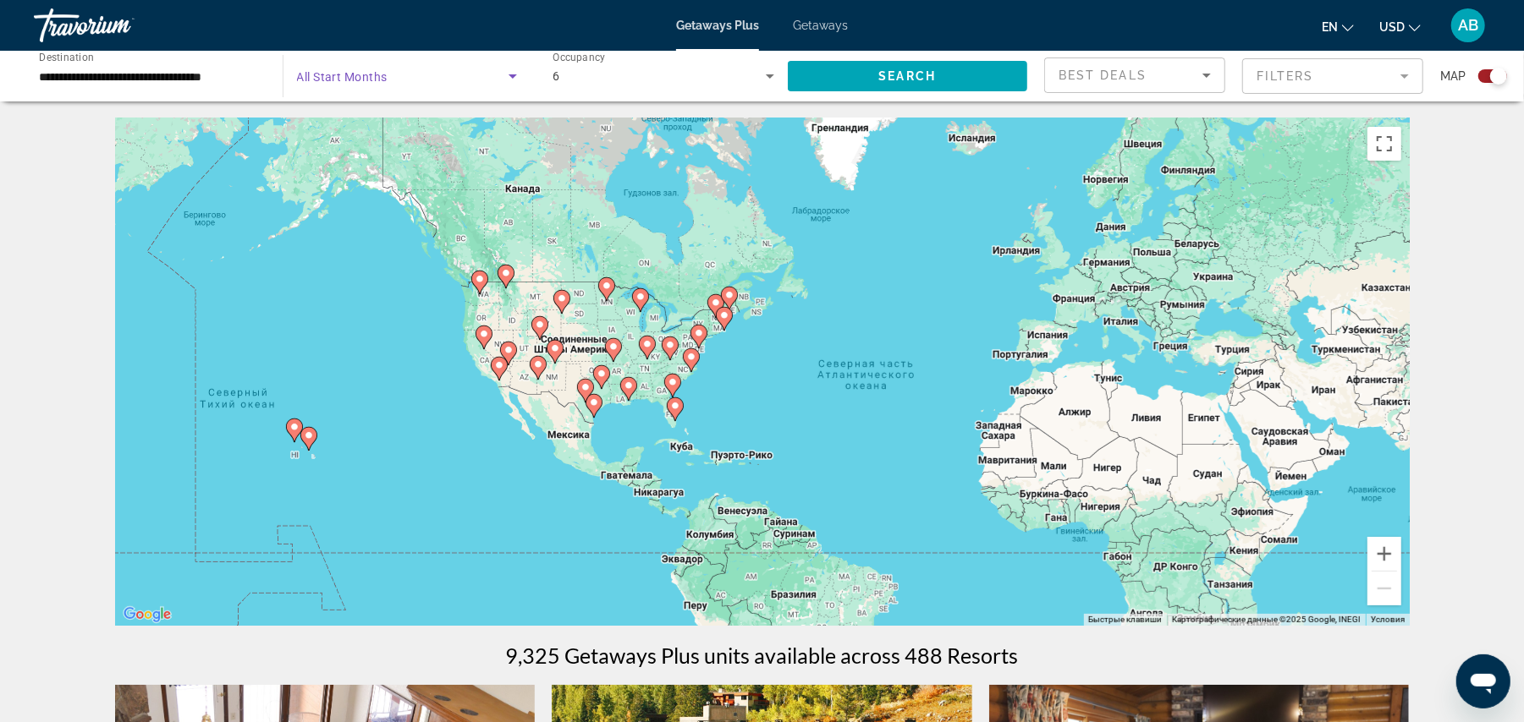
click at [495, 78] on span "Search widget" at bounding box center [403, 76] width 212 height 20
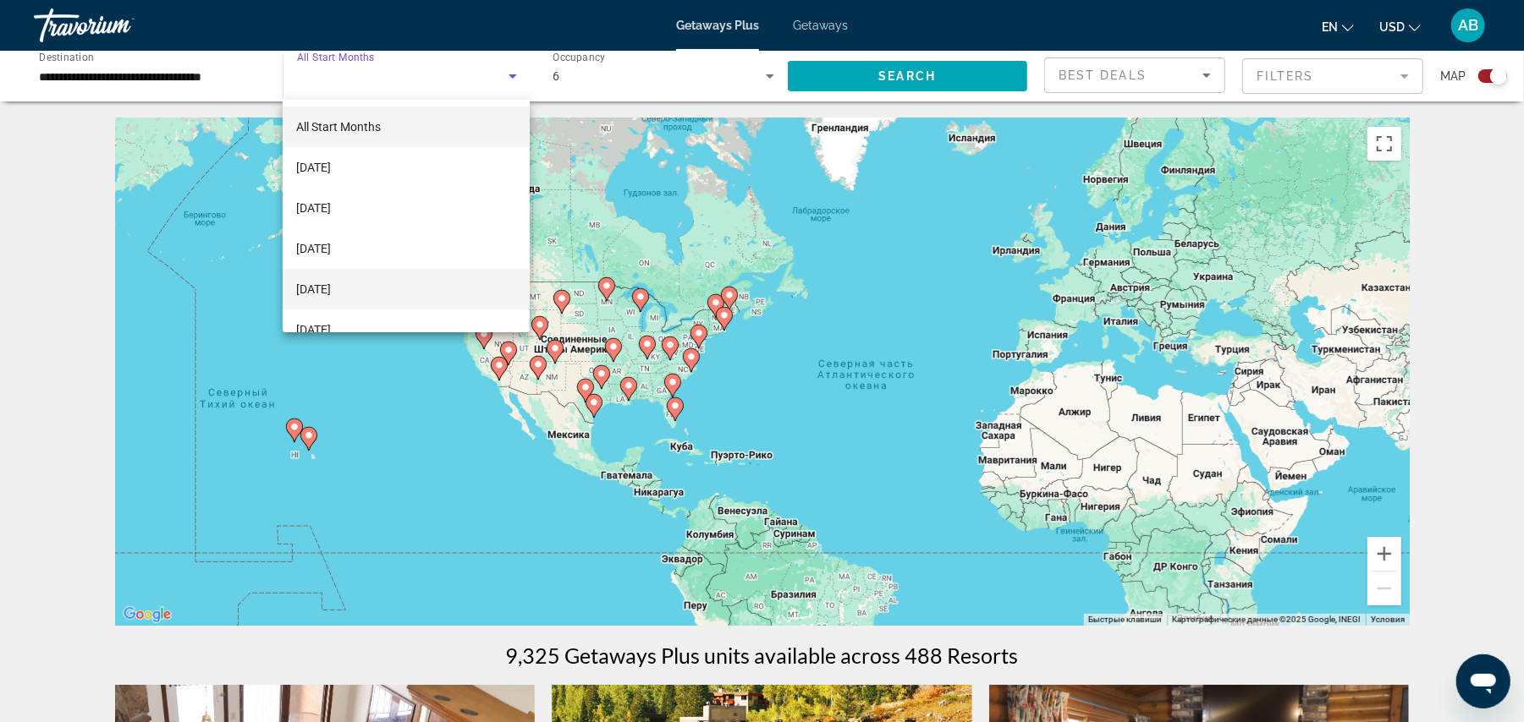
click at [331, 288] on span "[DATE]" at bounding box center [313, 289] width 35 height 20
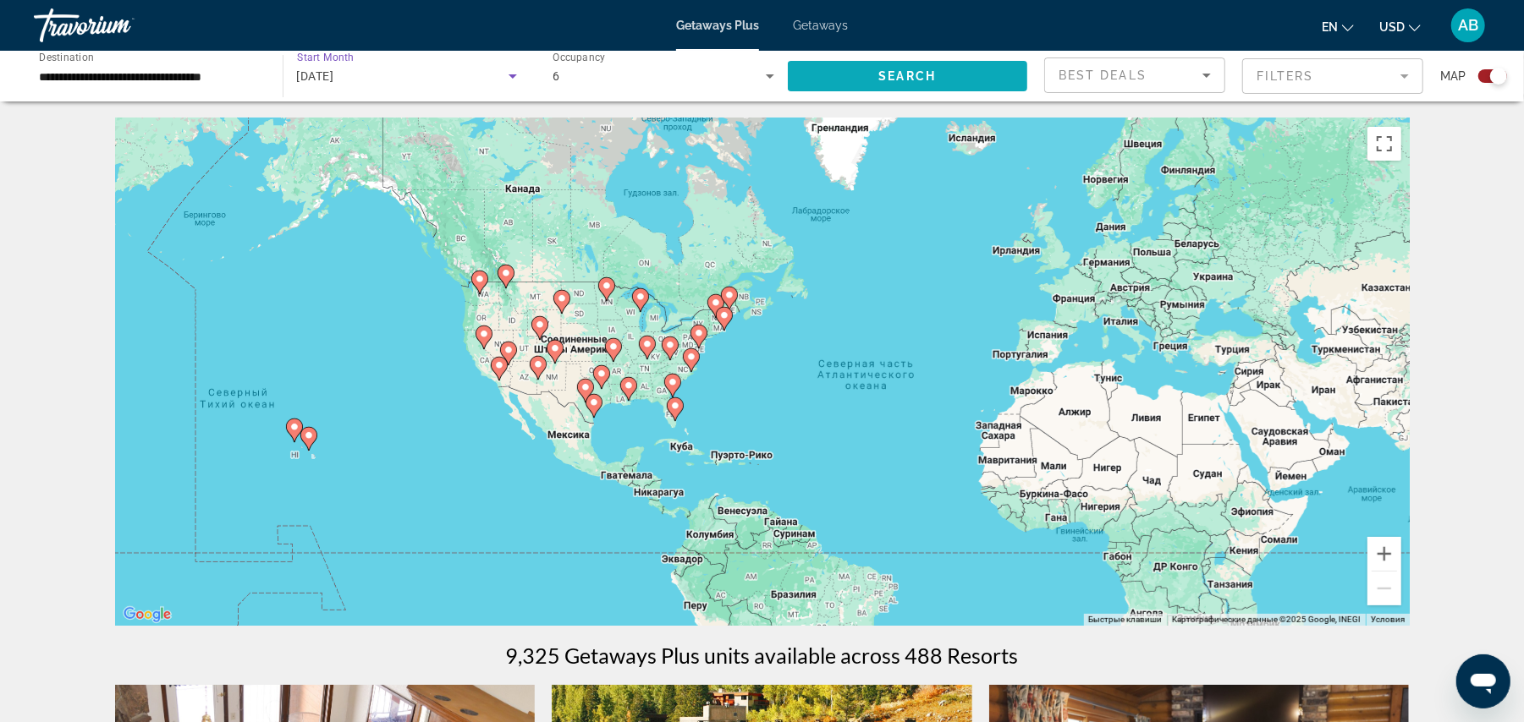
click at [926, 69] on span "Search" at bounding box center [907, 76] width 58 height 14
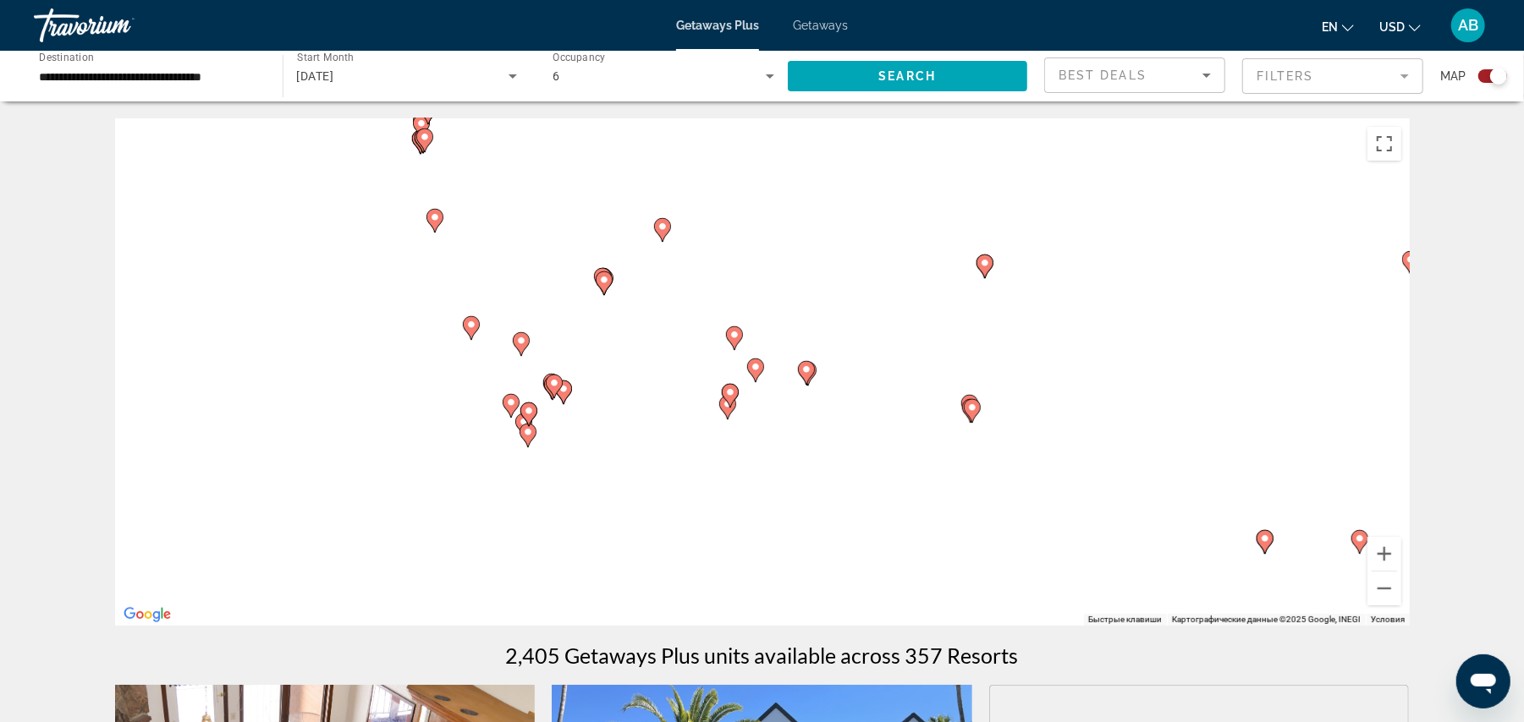
drag, startPoint x: 410, startPoint y: 332, endPoint x: 440, endPoint y: 122, distance: 212.7
click at [440, 122] on div "Чтобы активировать перетаскивание с помощью клавиатуры, нажмите Alt + Ввод. Пос…" at bounding box center [762, 372] width 1294 height 508
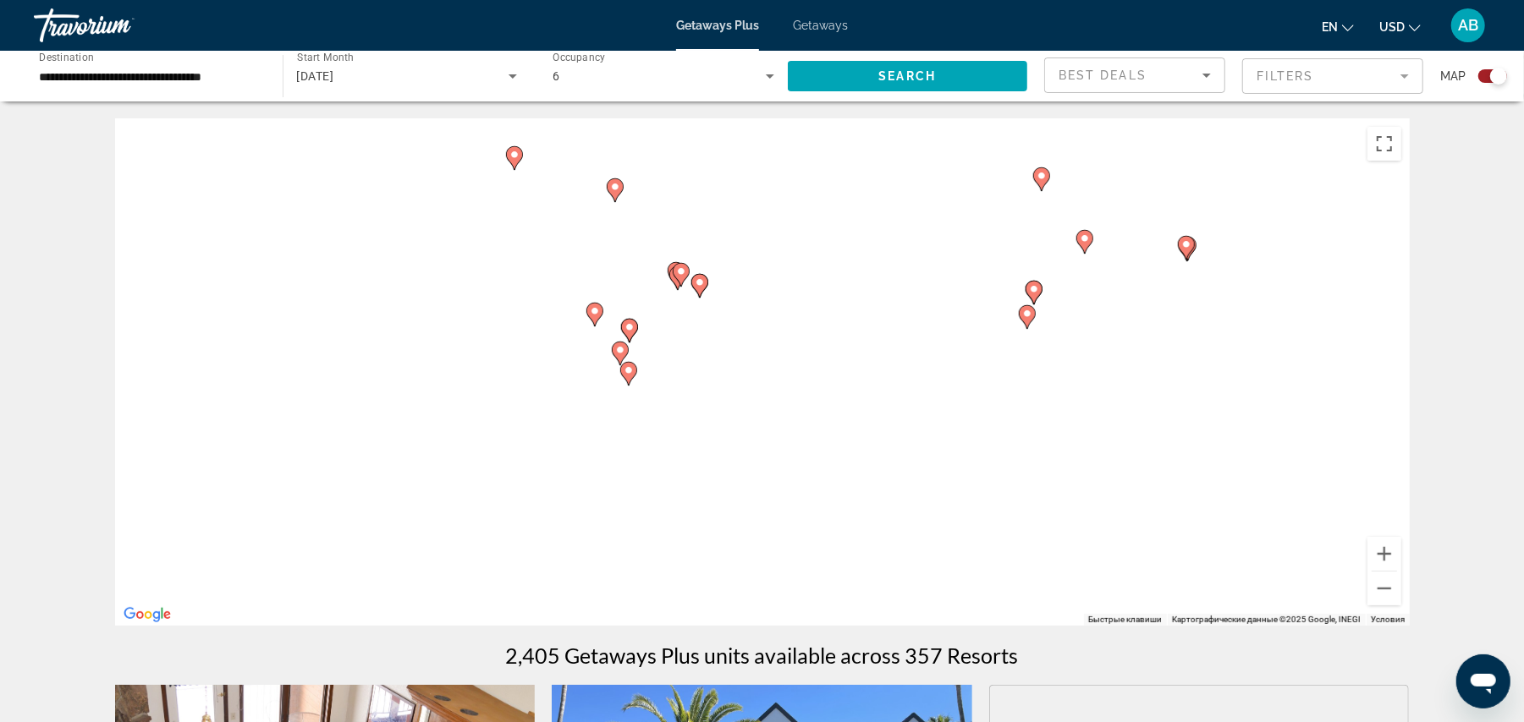
drag, startPoint x: 444, startPoint y: 501, endPoint x: 715, endPoint y: 316, distance: 327.6
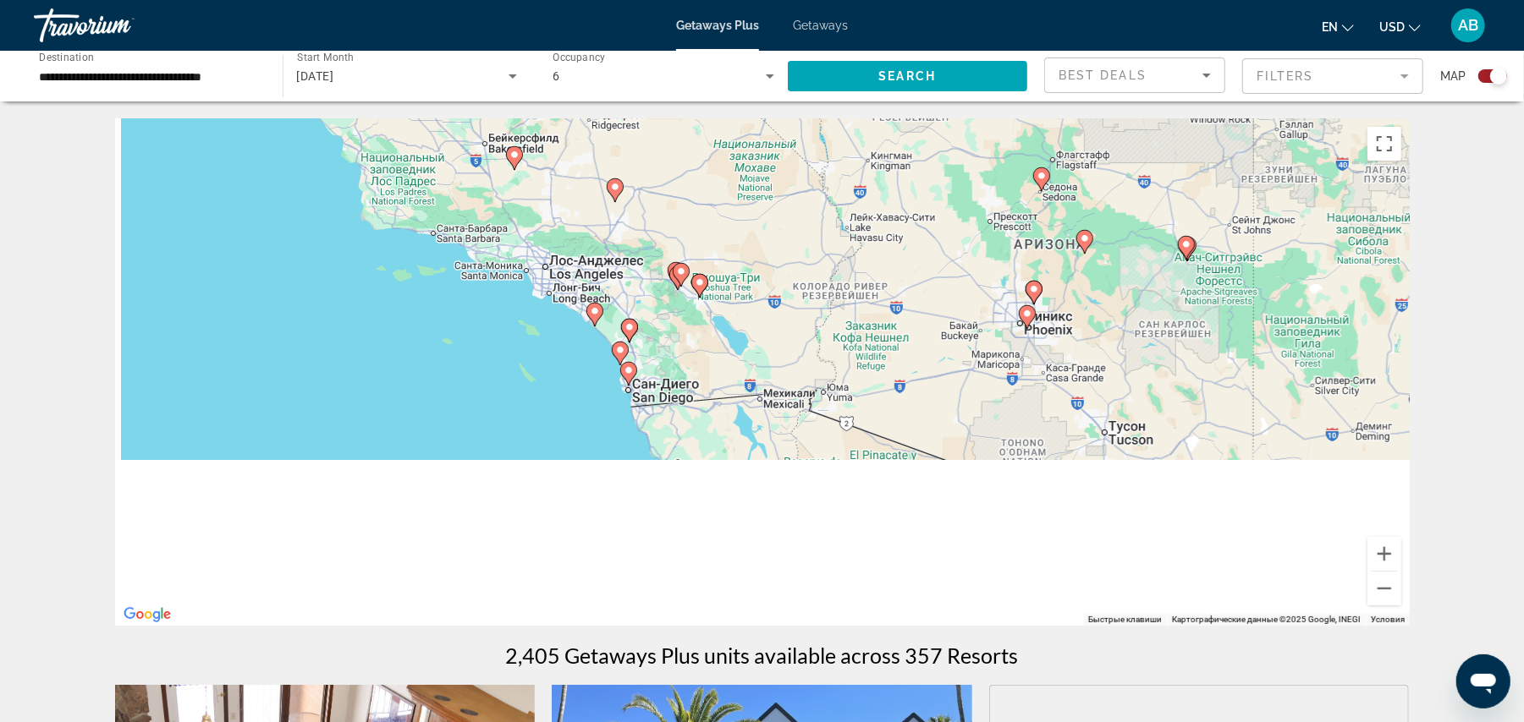
click at [715, 316] on div "Чтобы активировать перетаскивание с помощью клавиатуры, нажмите Alt + Ввод. Пос…" at bounding box center [762, 372] width 1294 height 508
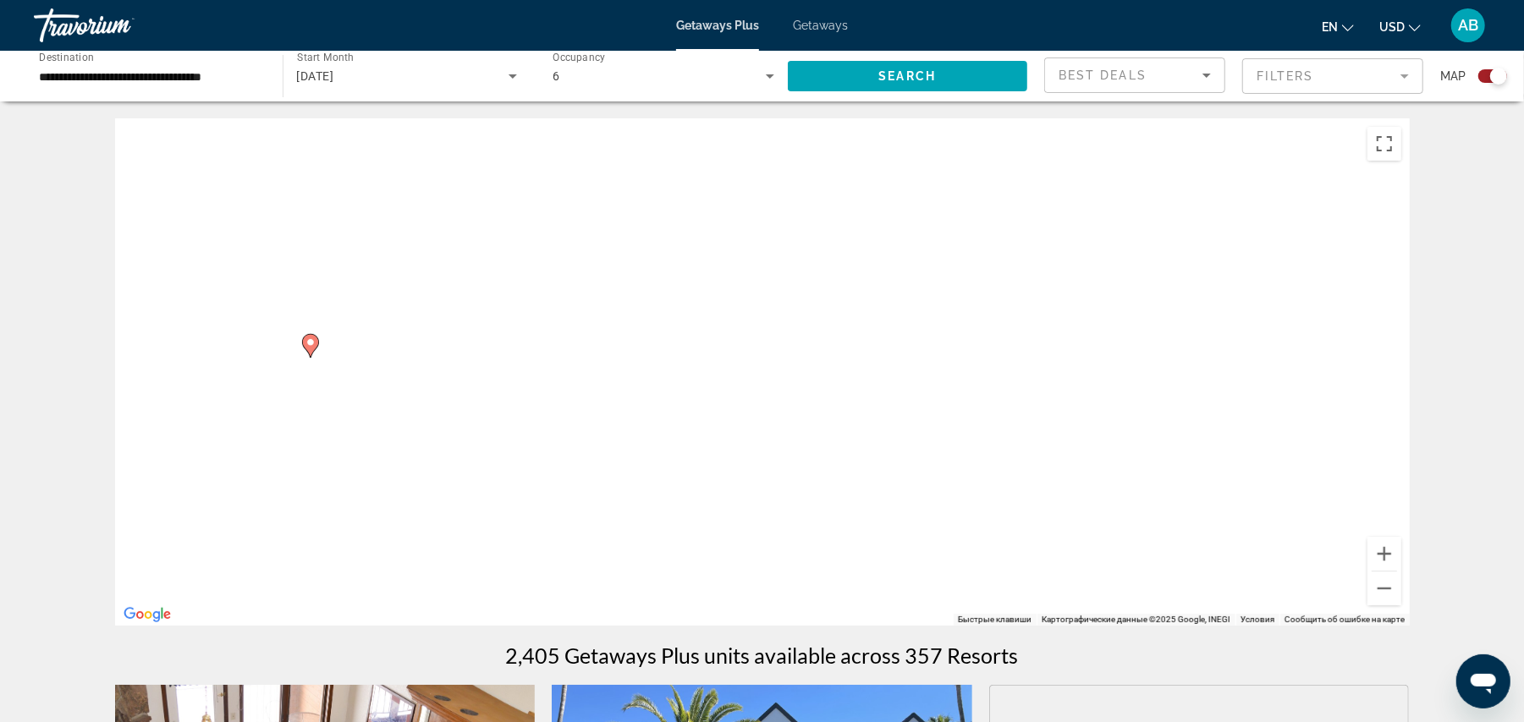
drag, startPoint x: 130, startPoint y: 349, endPoint x: 386, endPoint y: 372, distance: 256.5
click at [386, 372] on div "Чтобы активировать перетаскивание с помощью клавиатуры, нажмите Alt + Ввод. Пос…" at bounding box center [762, 372] width 1294 height 508
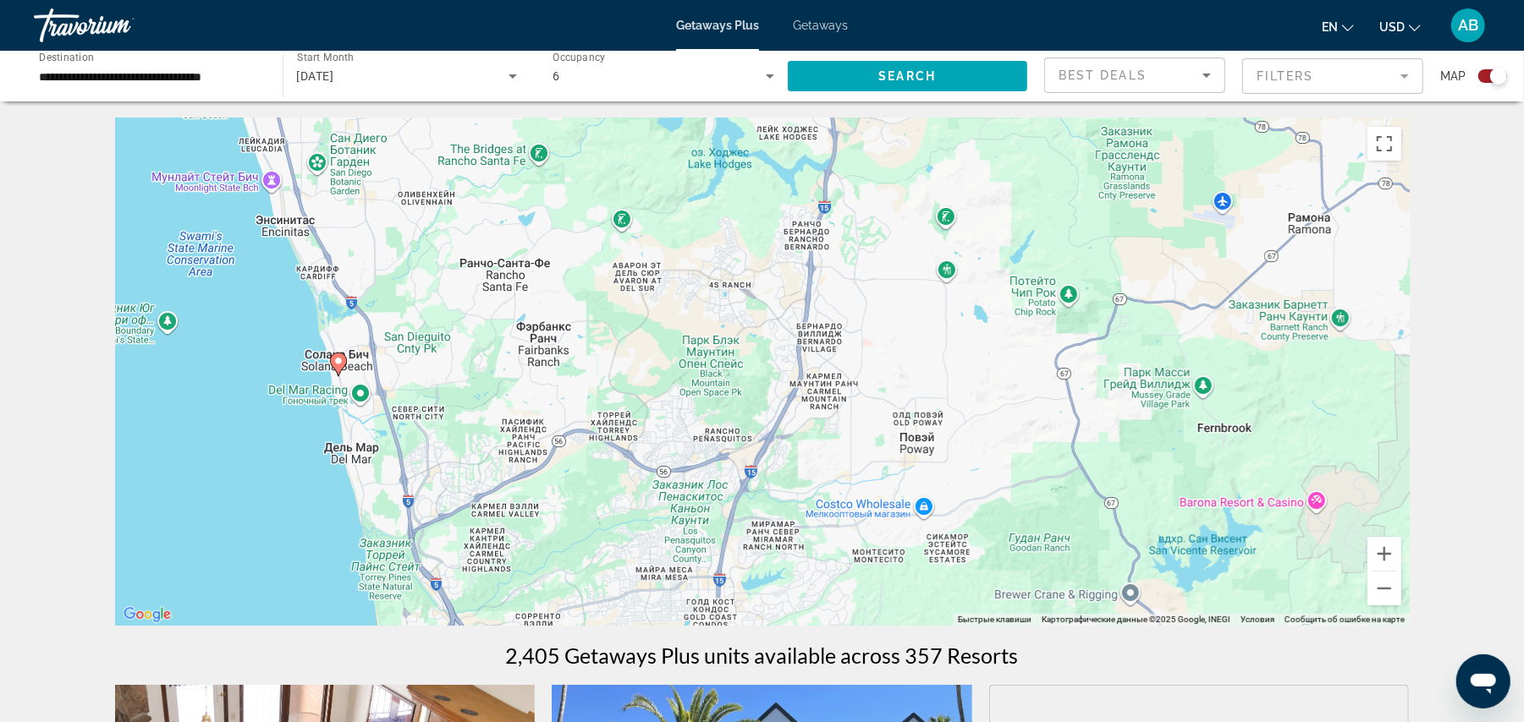
click at [342, 370] on icon "Main content" at bounding box center [338, 365] width 17 height 24
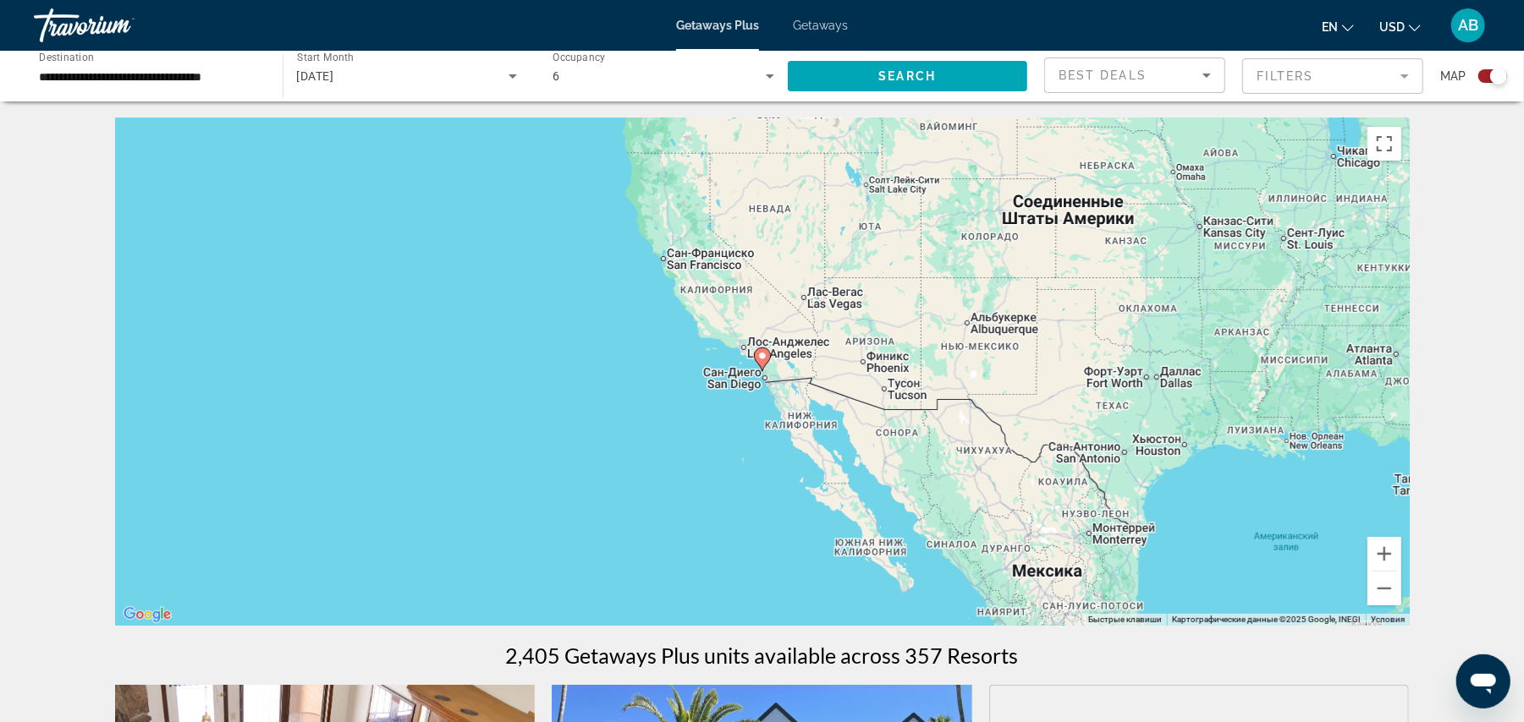
click at [761, 356] on image "Main content" at bounding box center [762, 356] width 10 height 10
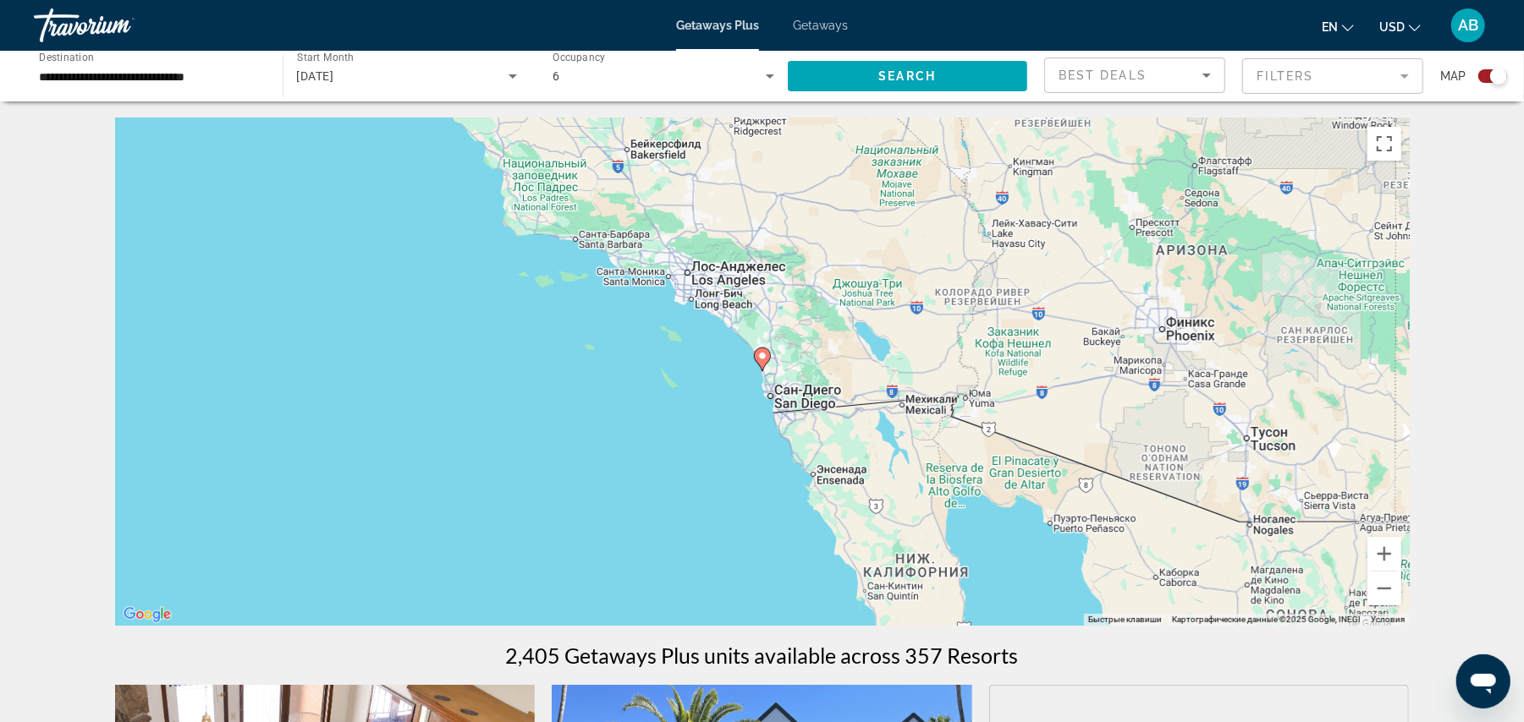
click at [761, 356] on image "Main content" at bounding box center [762, 356] width 10 height 10
type input "**********"
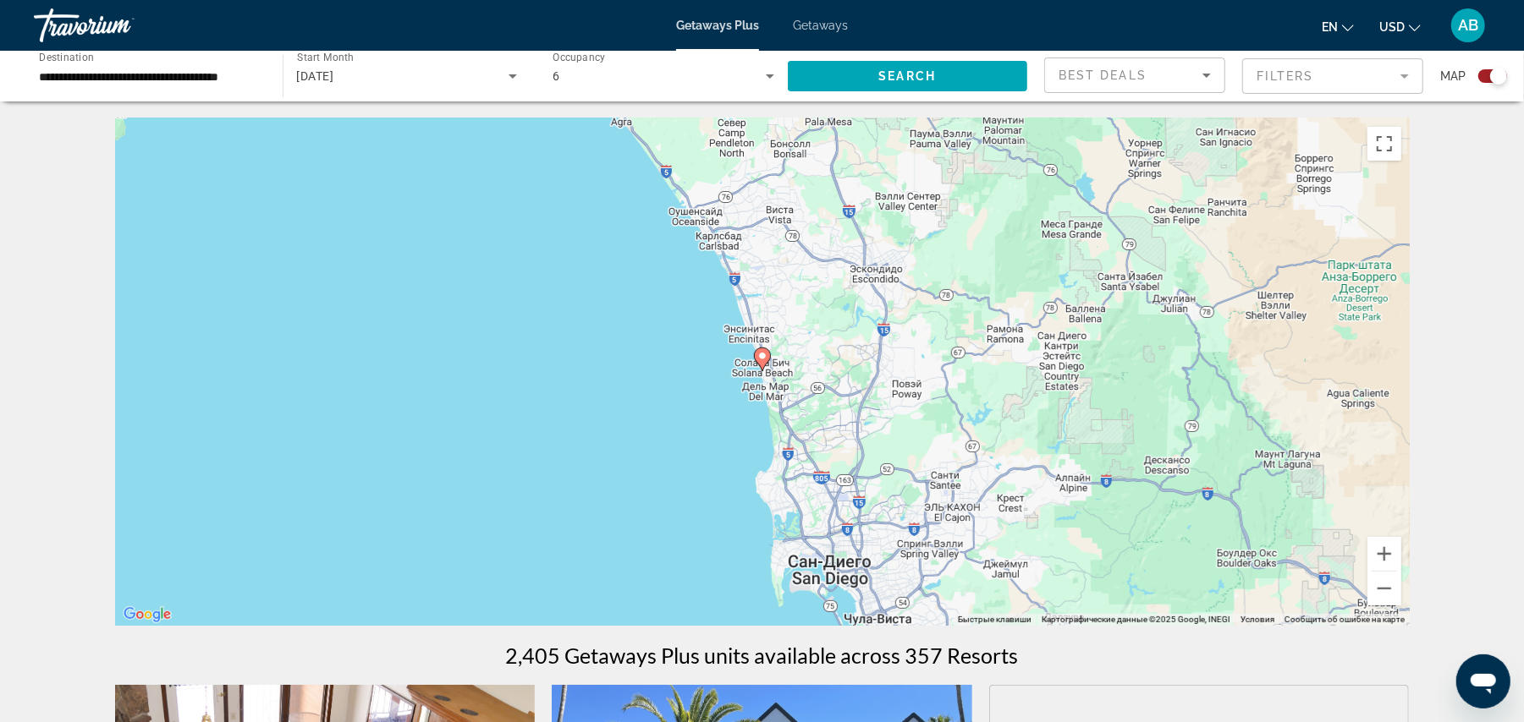
click at [765, 356] on image "Main content" at bounding box center [762, 356] width 10 height 10
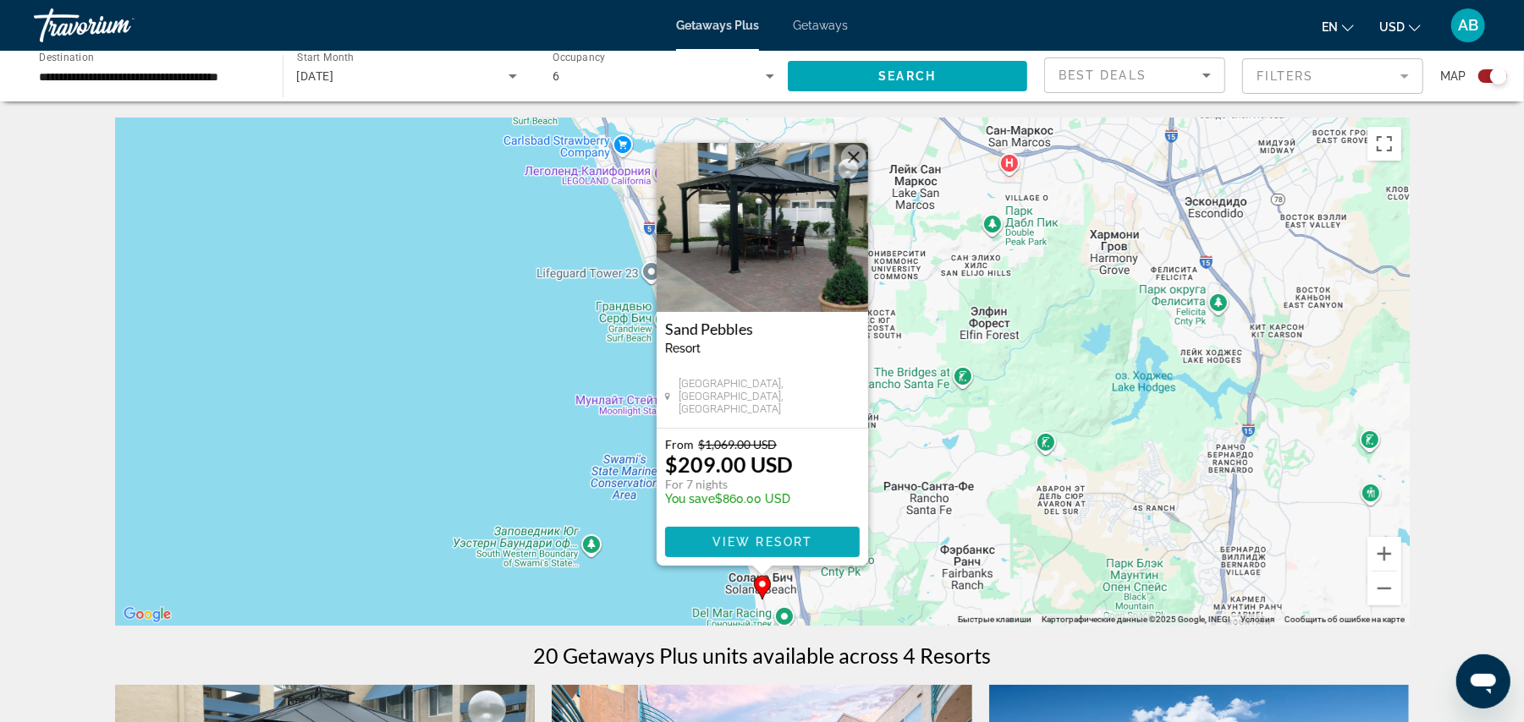
click at [756, 526] on span "Main content" at bounding box center [762, 542] width 195 height 41
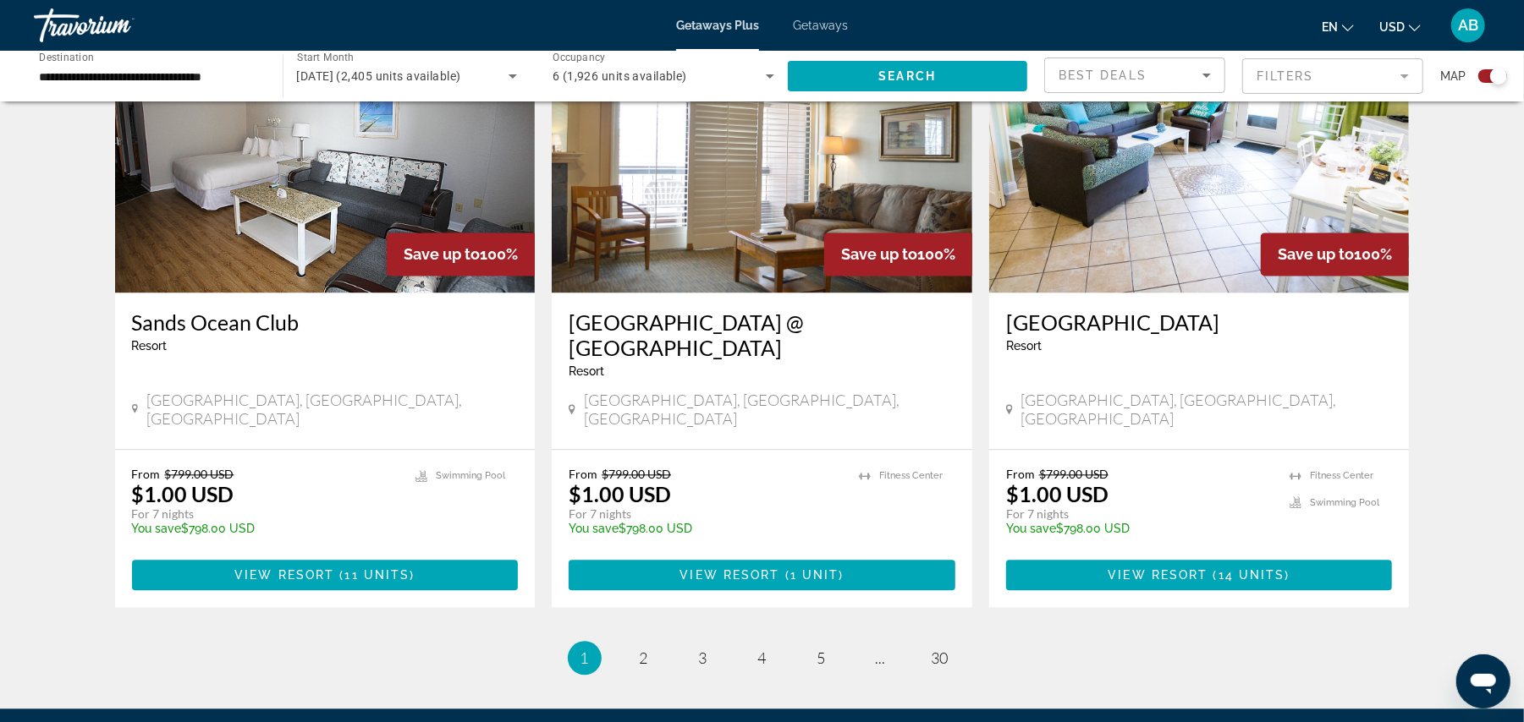
scroll to position [2541, 0]
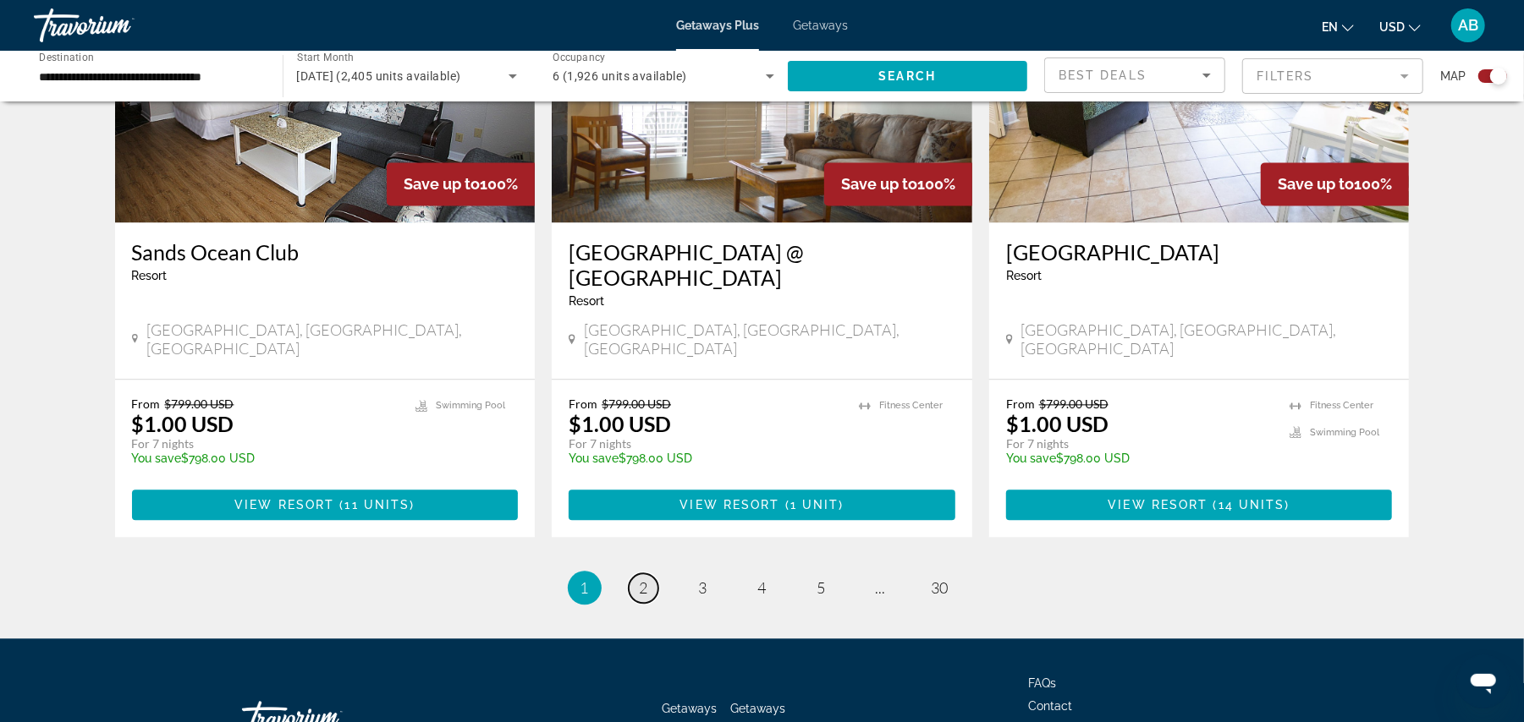
click at [641, 579] on span "2" at bounding box center [644, 588] width 8 height 19
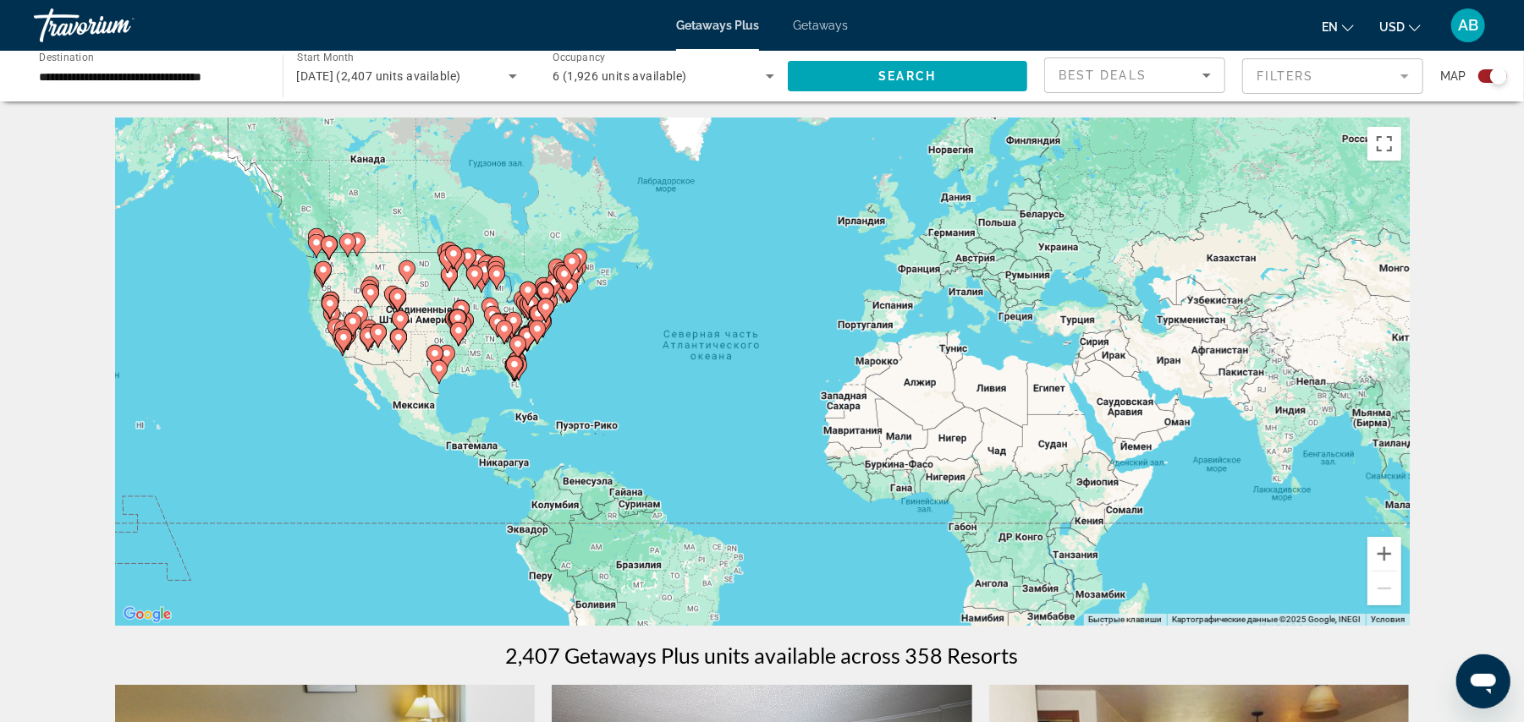
click at [1123, 85] on div "Best Deals" at bounding box center [1134, 81] width 152 height 47
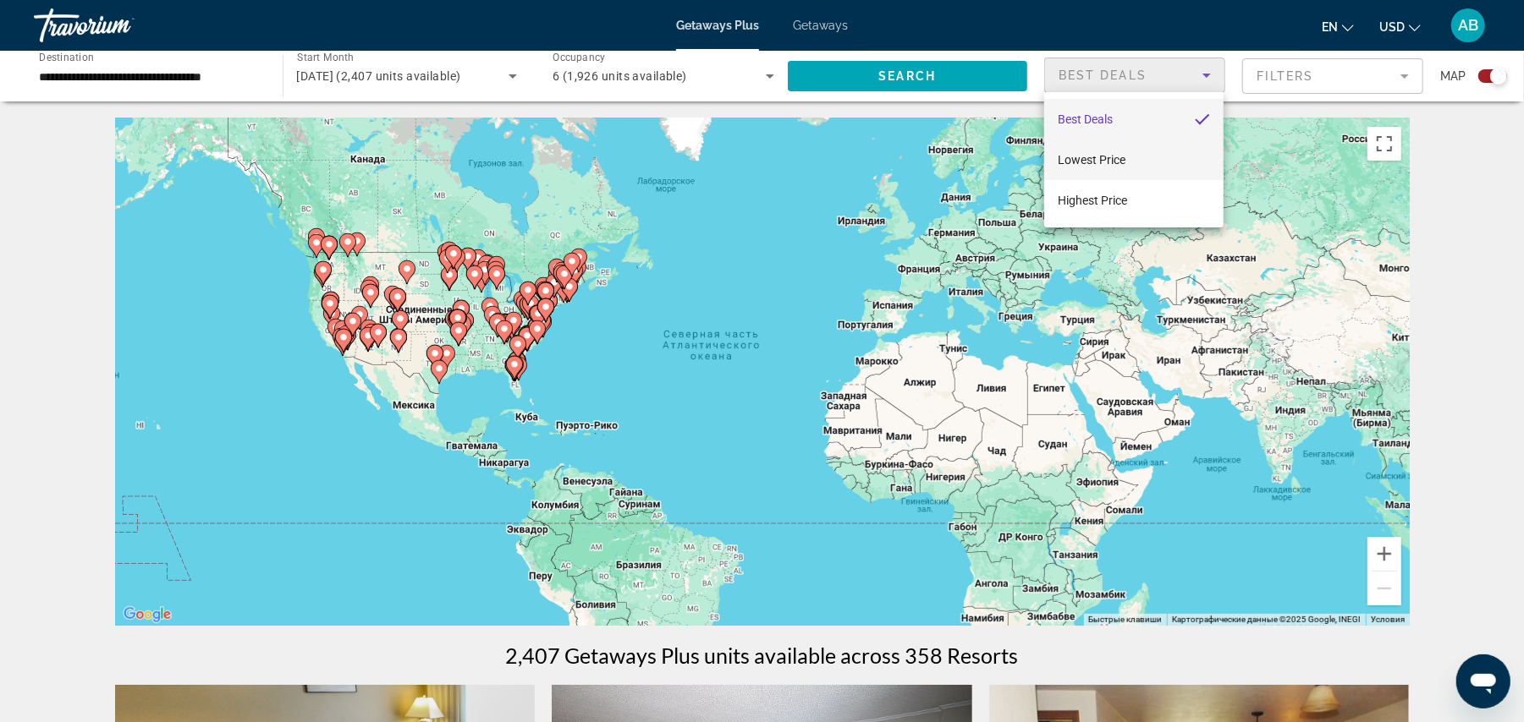
click at [1114, 157] on span "Lowest Price" at bounding box center [1092, 160] width 68 height 14
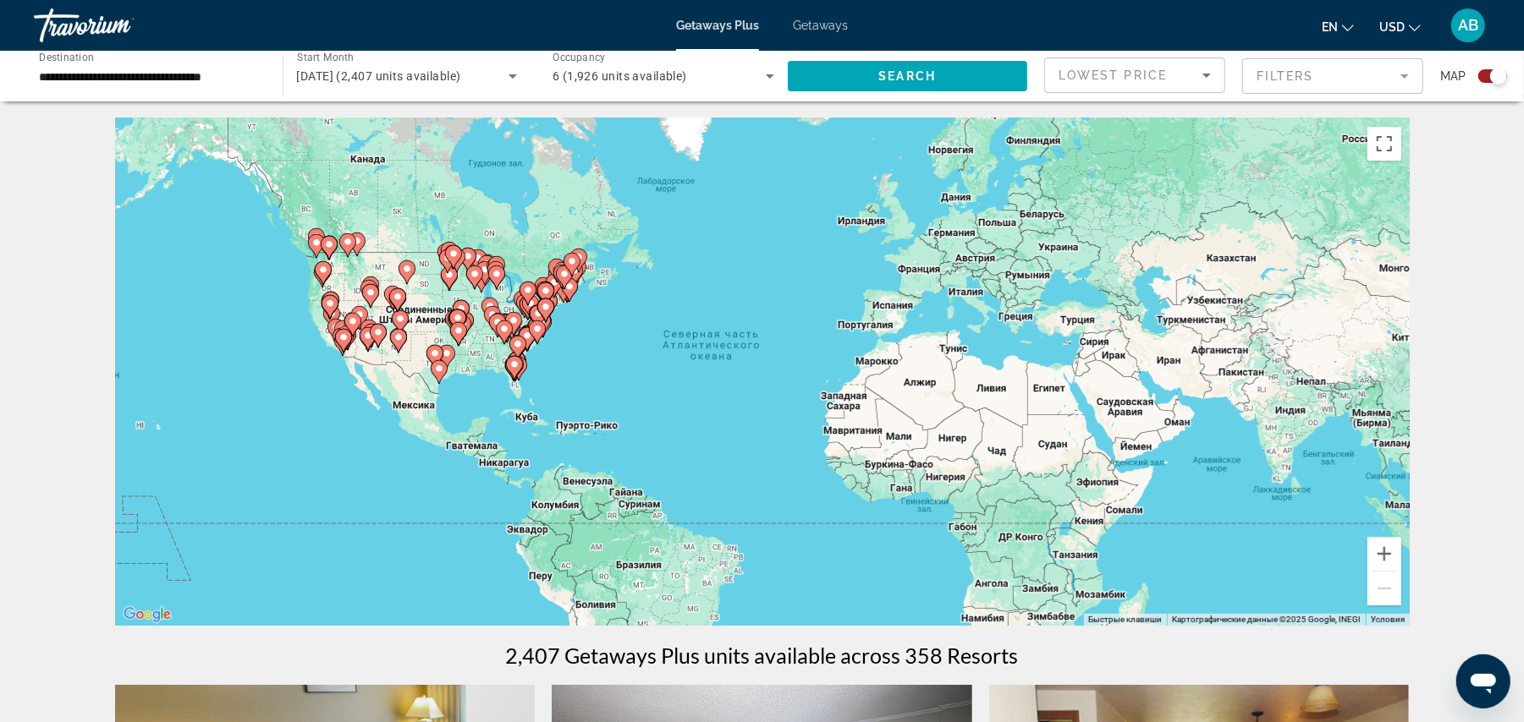
click at [1280, 68] on mat-form-field "Filters" at bounding box center [1332, 76] width 181 height 36
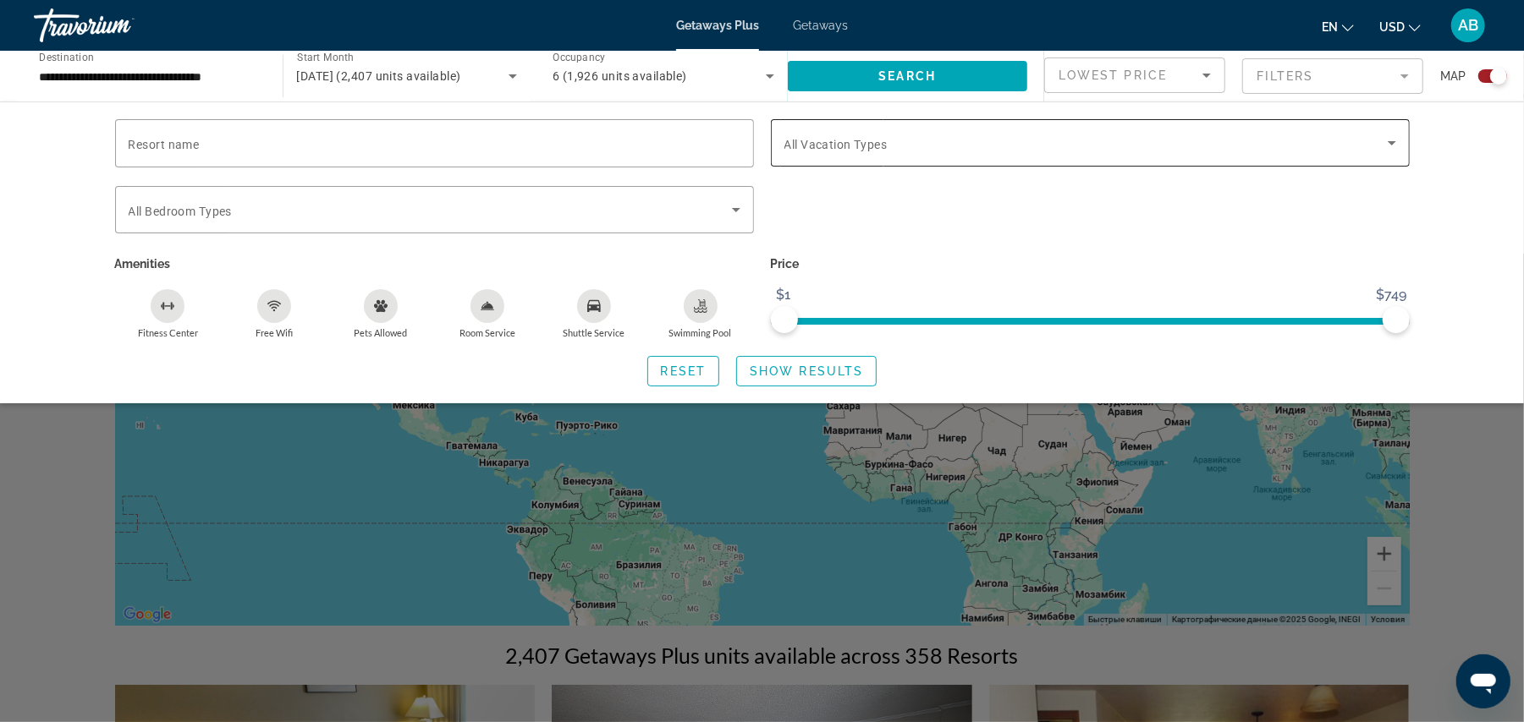
click at [892, 122] on div "Search widget" at bounding box center [1090, 142] width 612 height 47
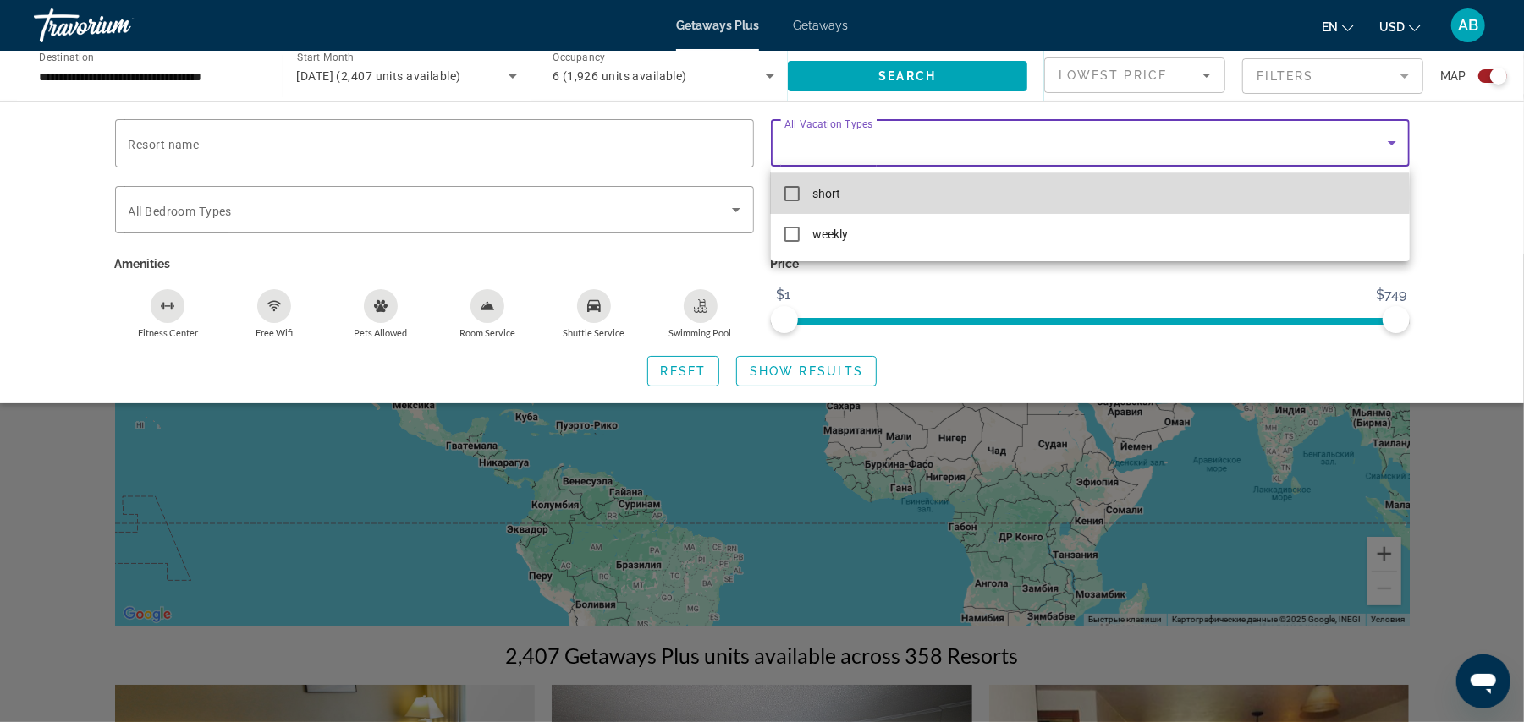
click at [796, 194] on mat-pseudo-checkbox at bounding box center [791, 193] width 15 height 15
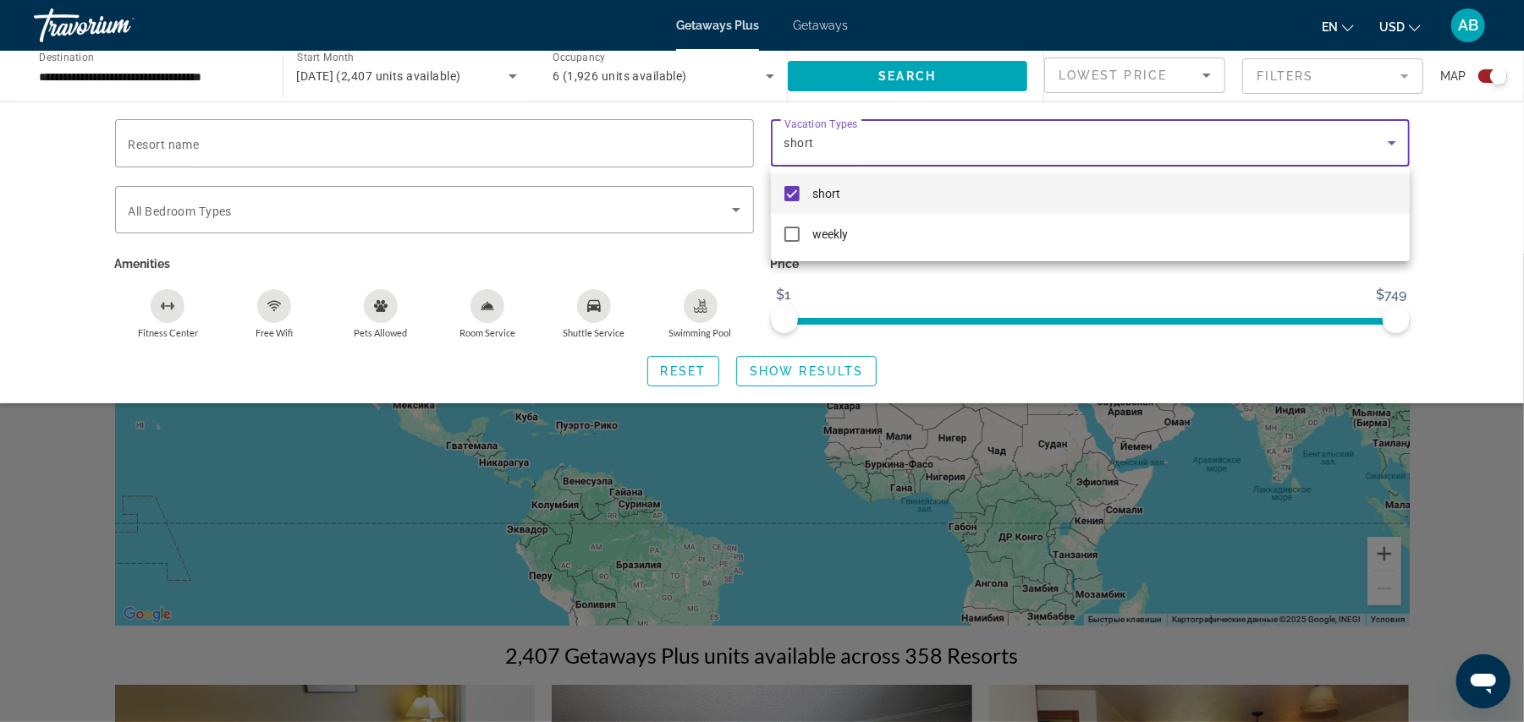
click at [495, 79] on div at bounding box center [762, 361] width 1524 height 722
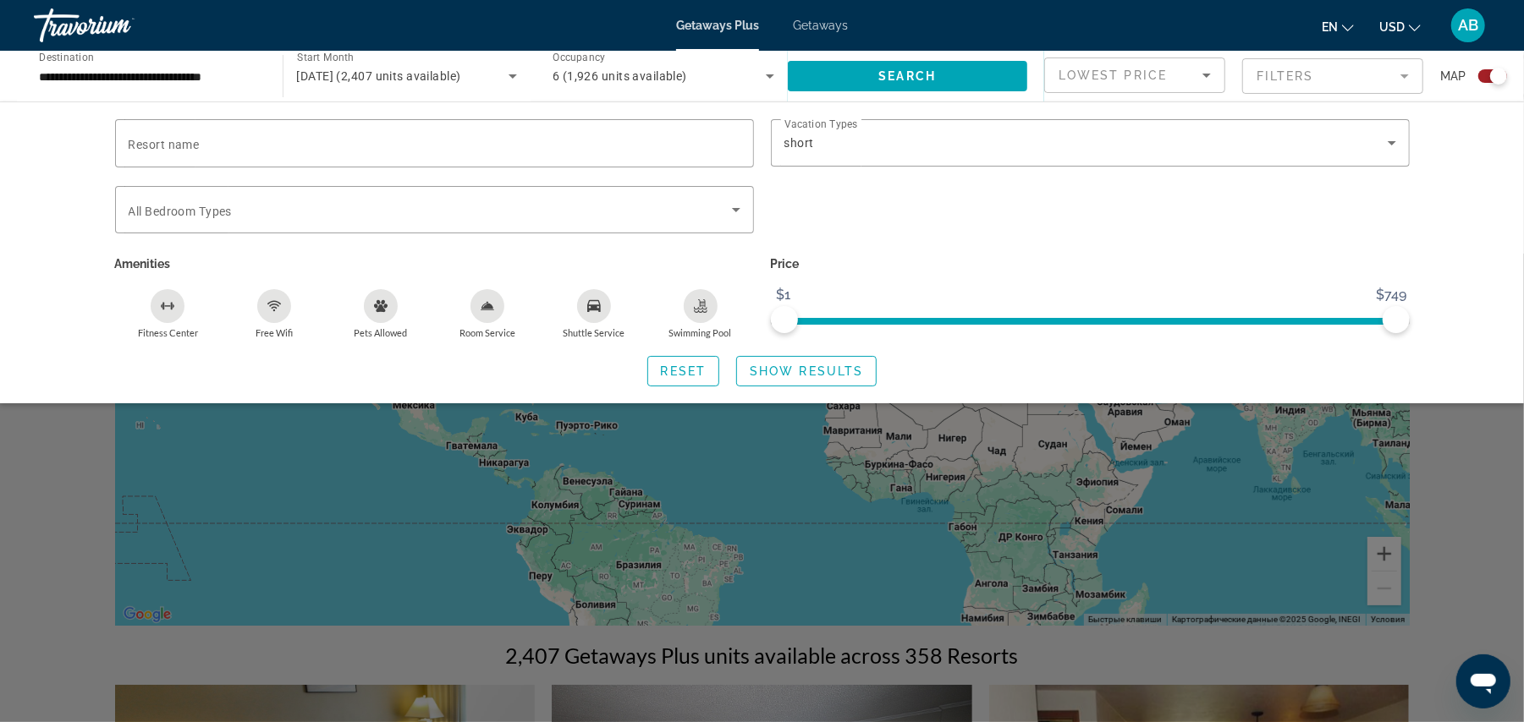
click at [459, 85] on div "[DATE] (2,407 units available)" at bounding box center [403, 76] width 212 height 20
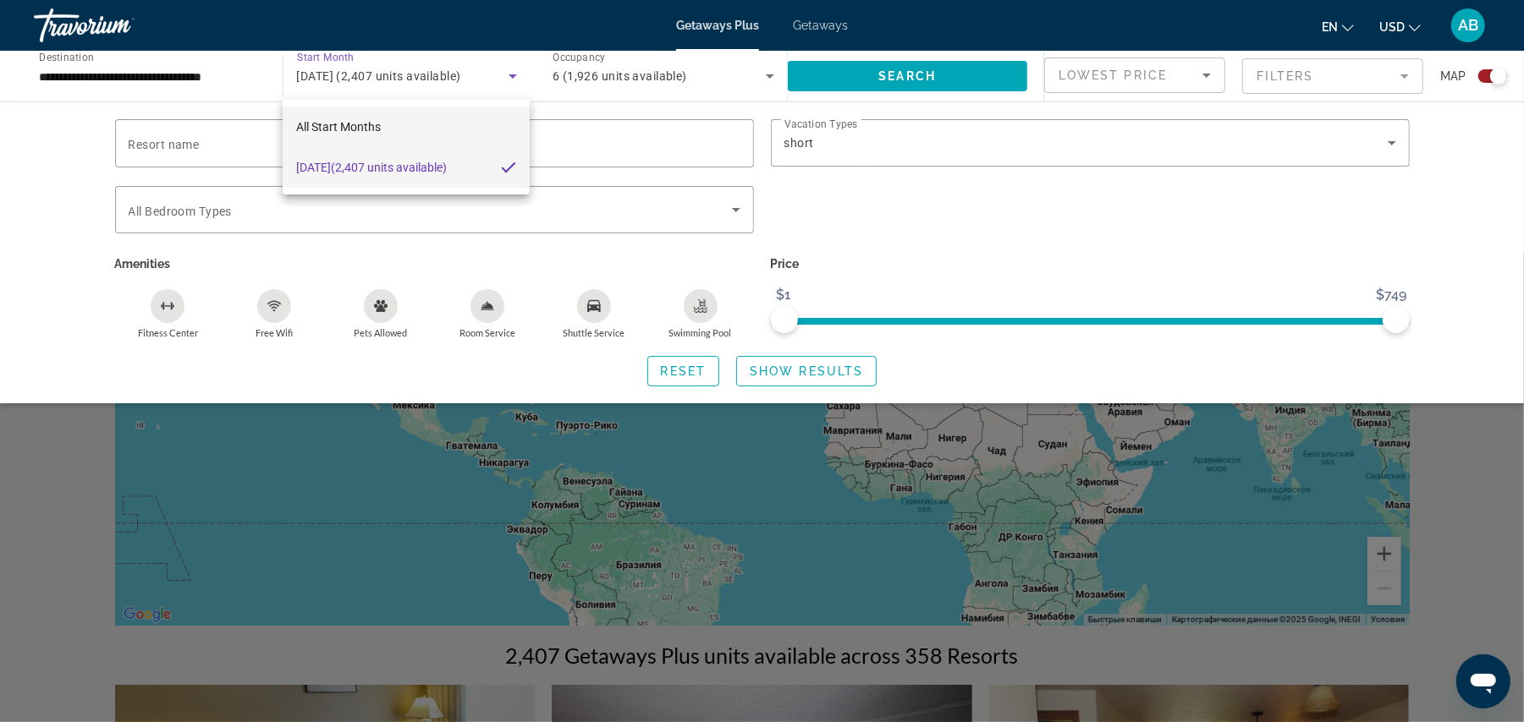
click at [393, 122] on mat-option "All Start Months" at bounding box center [406, 127] width 247 height 41
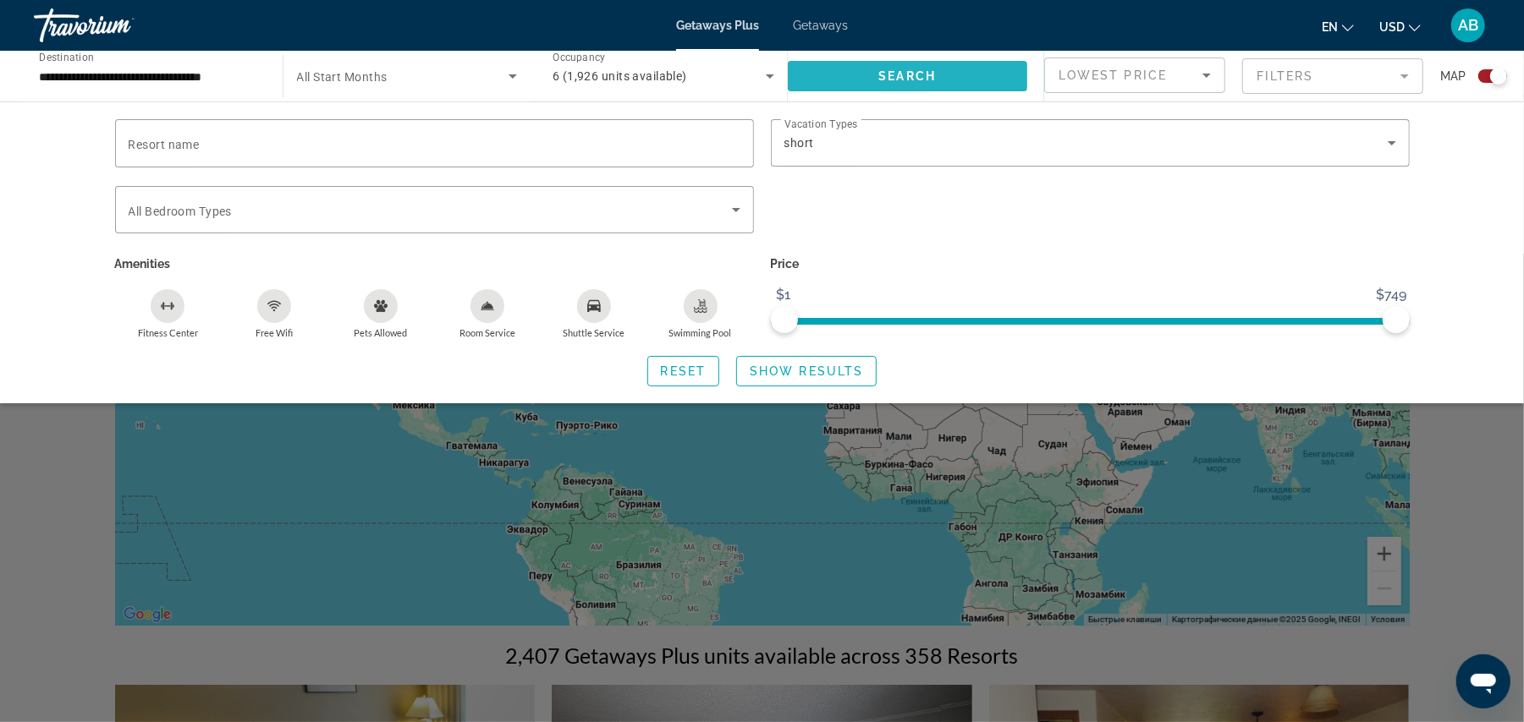
click at [936, 82] on span "Search widget" at bounding box center [908, 76] width 240 height 41
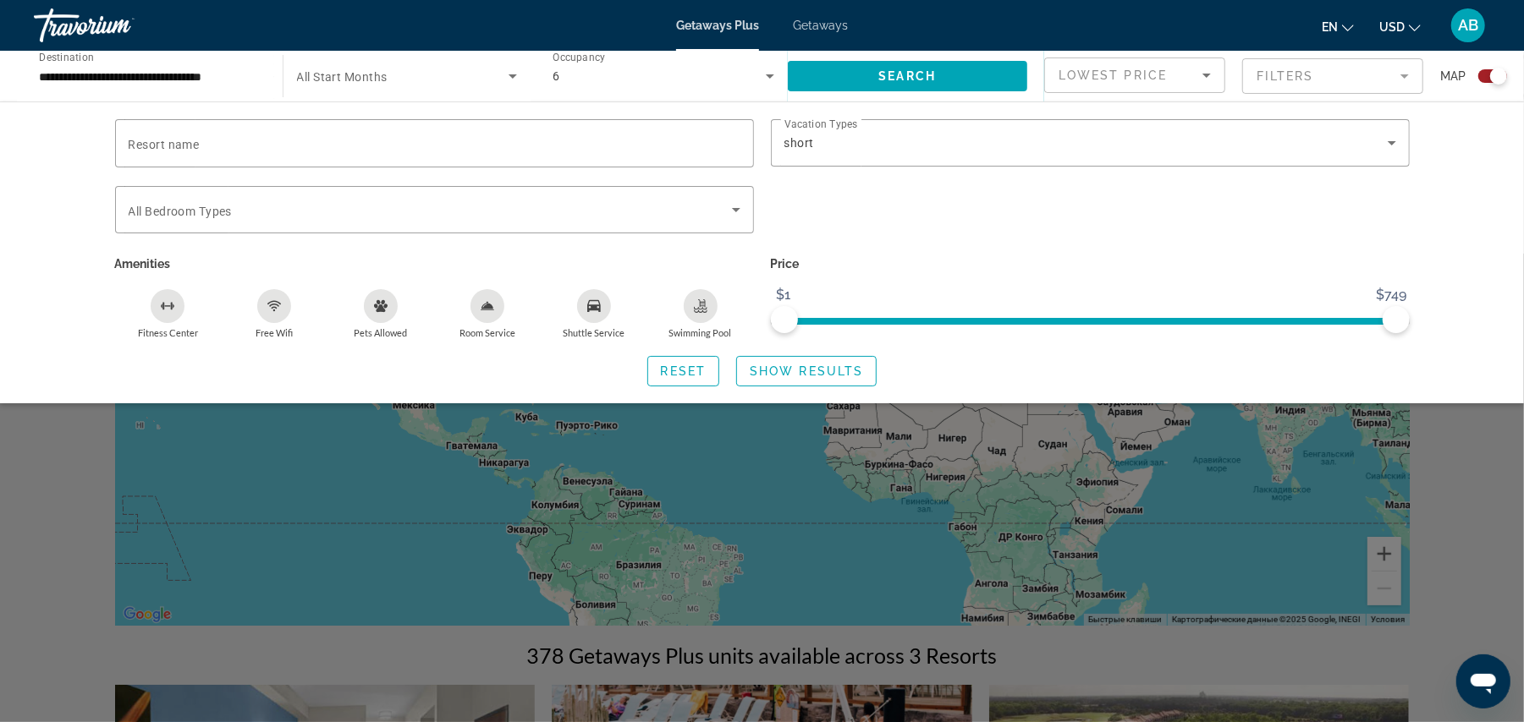
click at [364, 79] on span "All Start Months" at bounding box center [342, 77] width 91 height 14
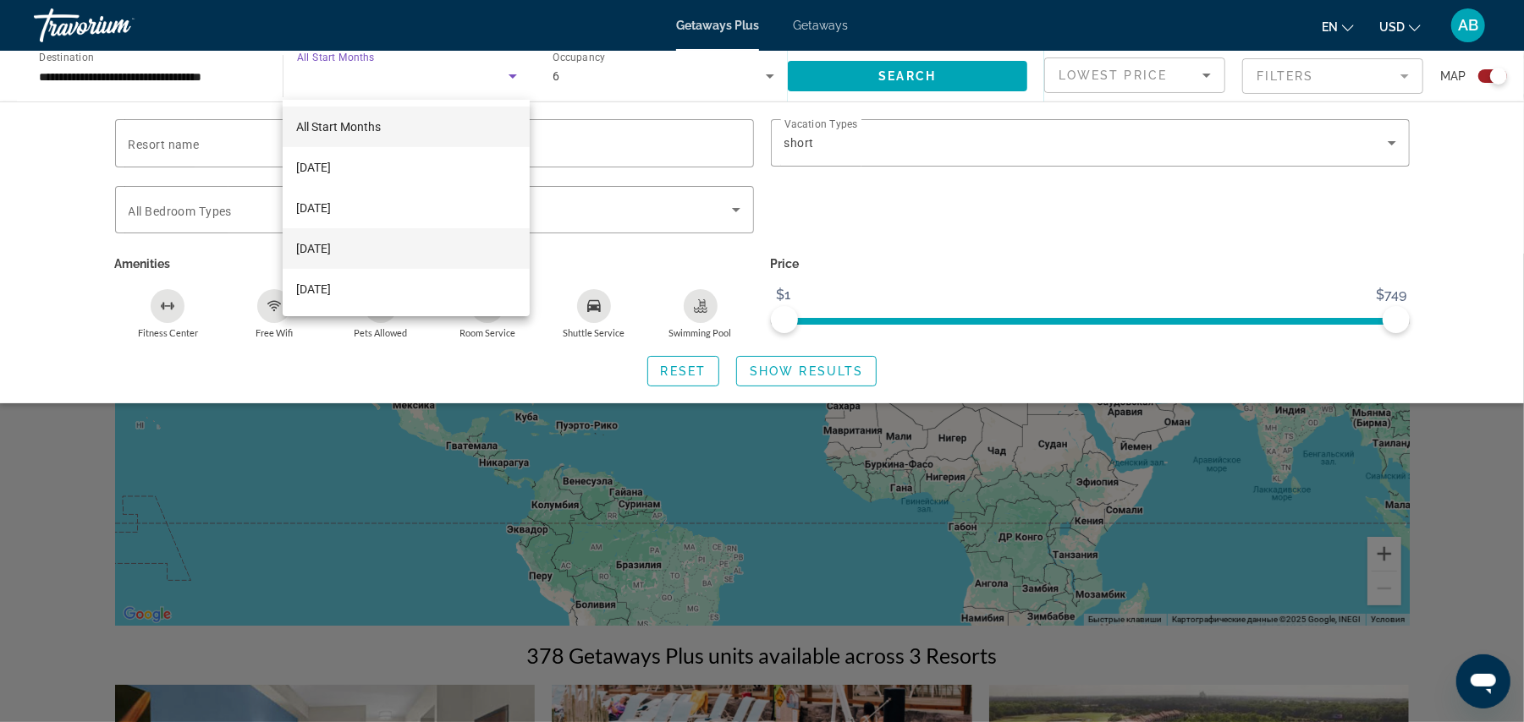
click at [331, 255] on span "[DATE]" at bounding box center [313, 249] width 35 height 20
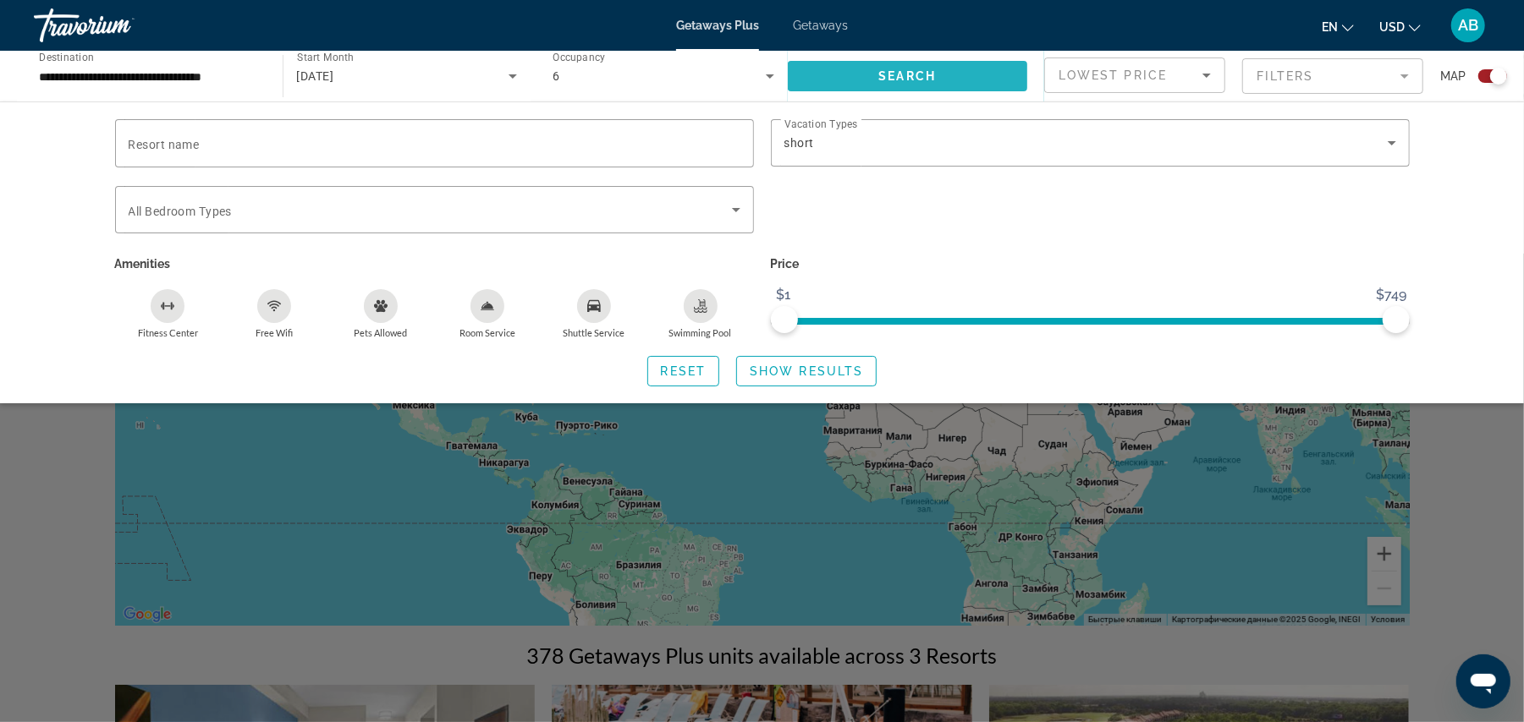
click at [813, 83] on span "Search widget" at bounding box center [908, 76] width 240 height 41
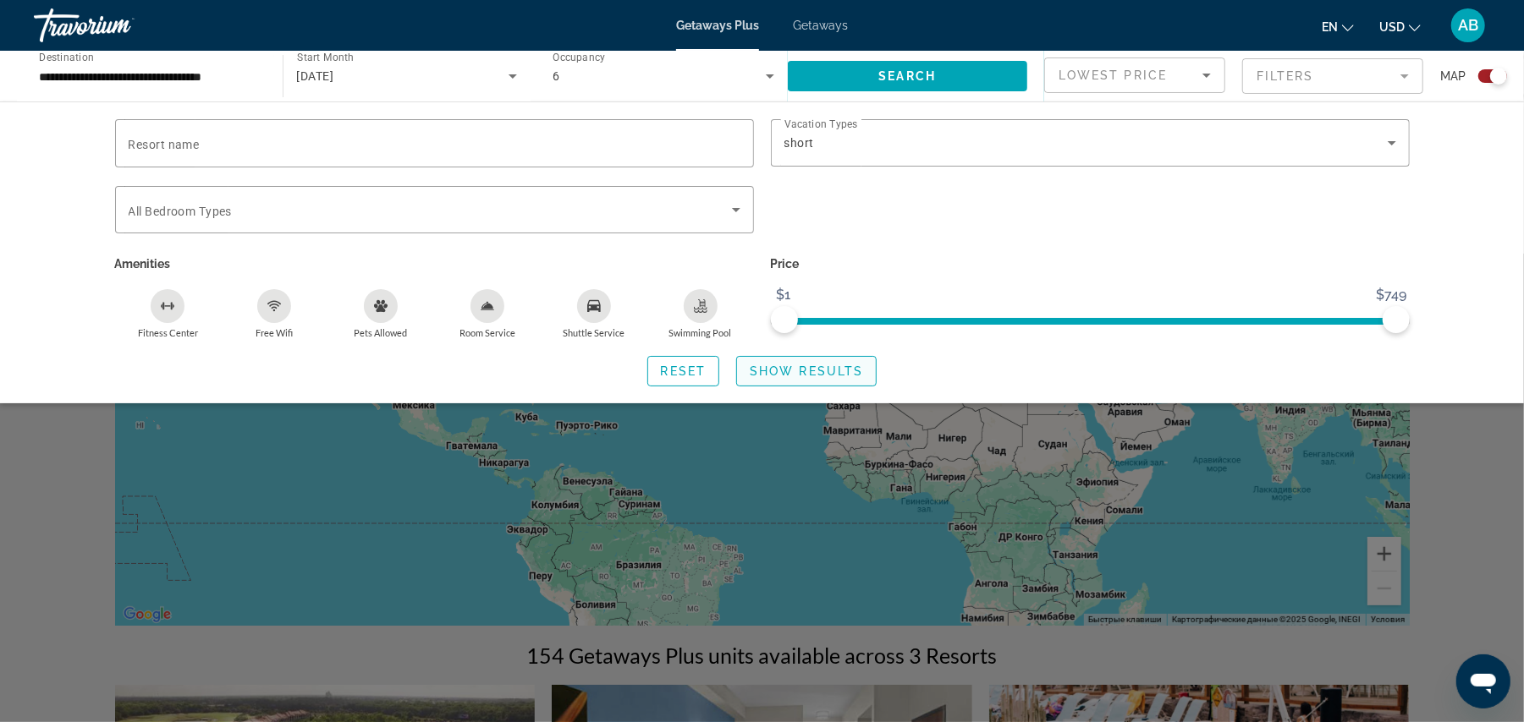
click at [782, 373] on span "Show Results" at bounding box center [806, 372] width 113 height 14
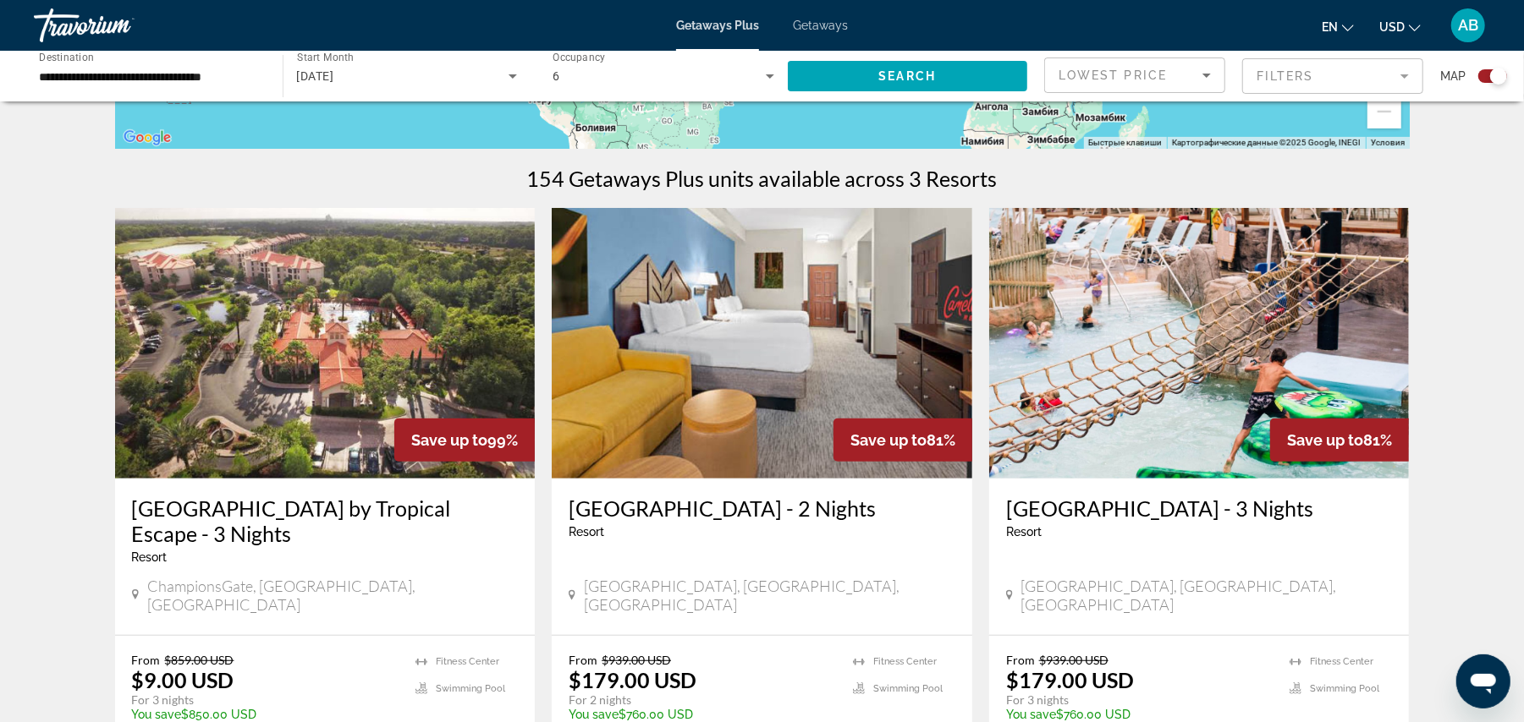
scroll to position [531, 0]
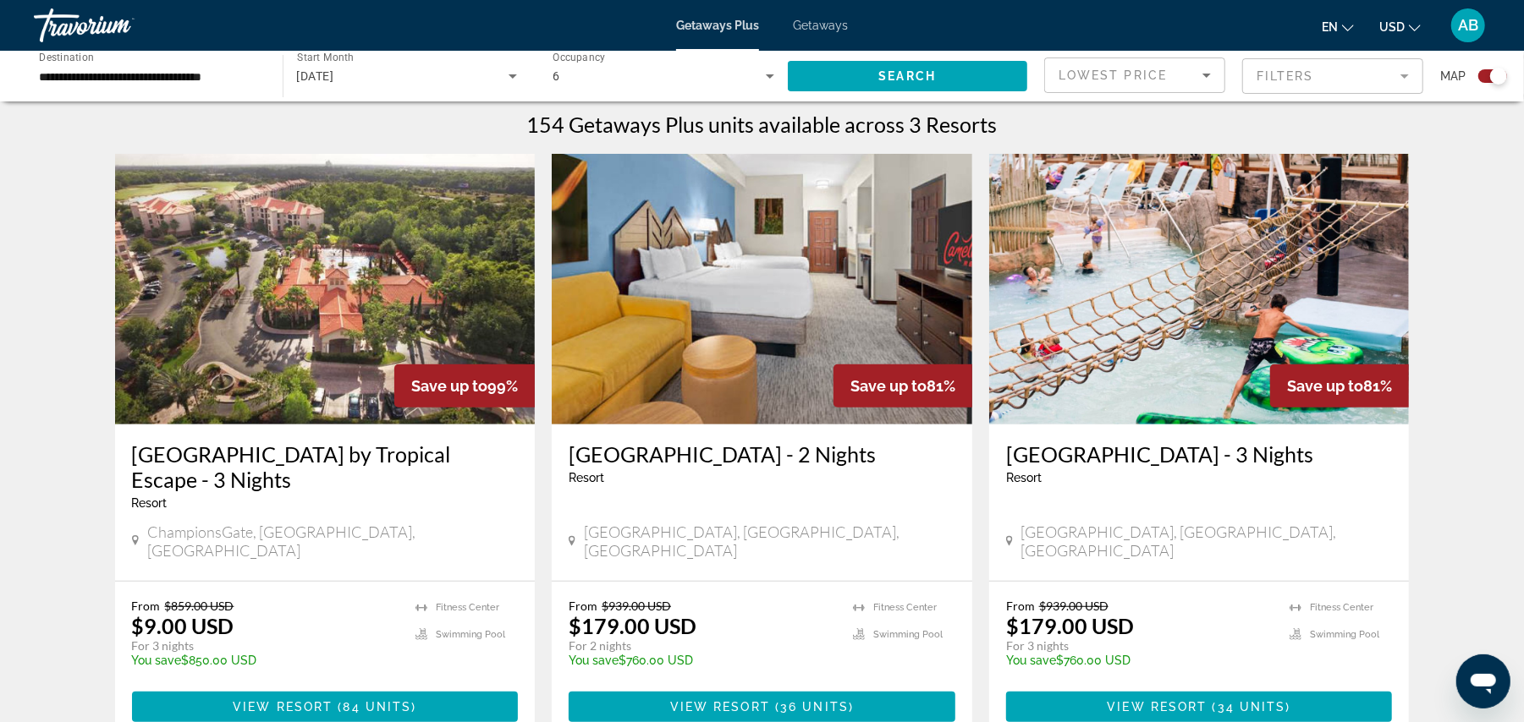
click at [1175, 455] on h3 "[GEOGRAPHIC_DATA] - 3 Nights" at bounding box center [1199, 454] width 387 height 25
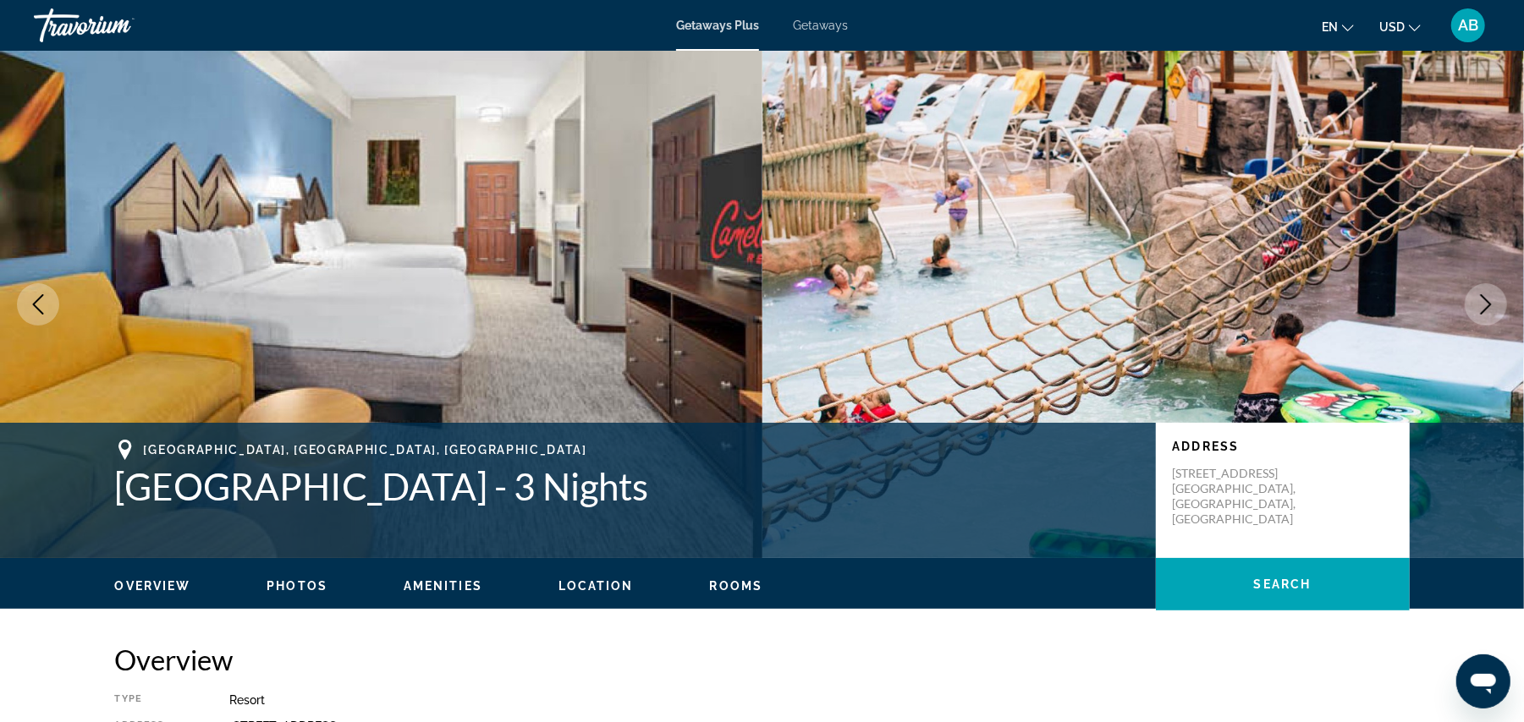
click at [108, 19] on div "Travorium" at bounding box center [118, 25] width 169 height 44
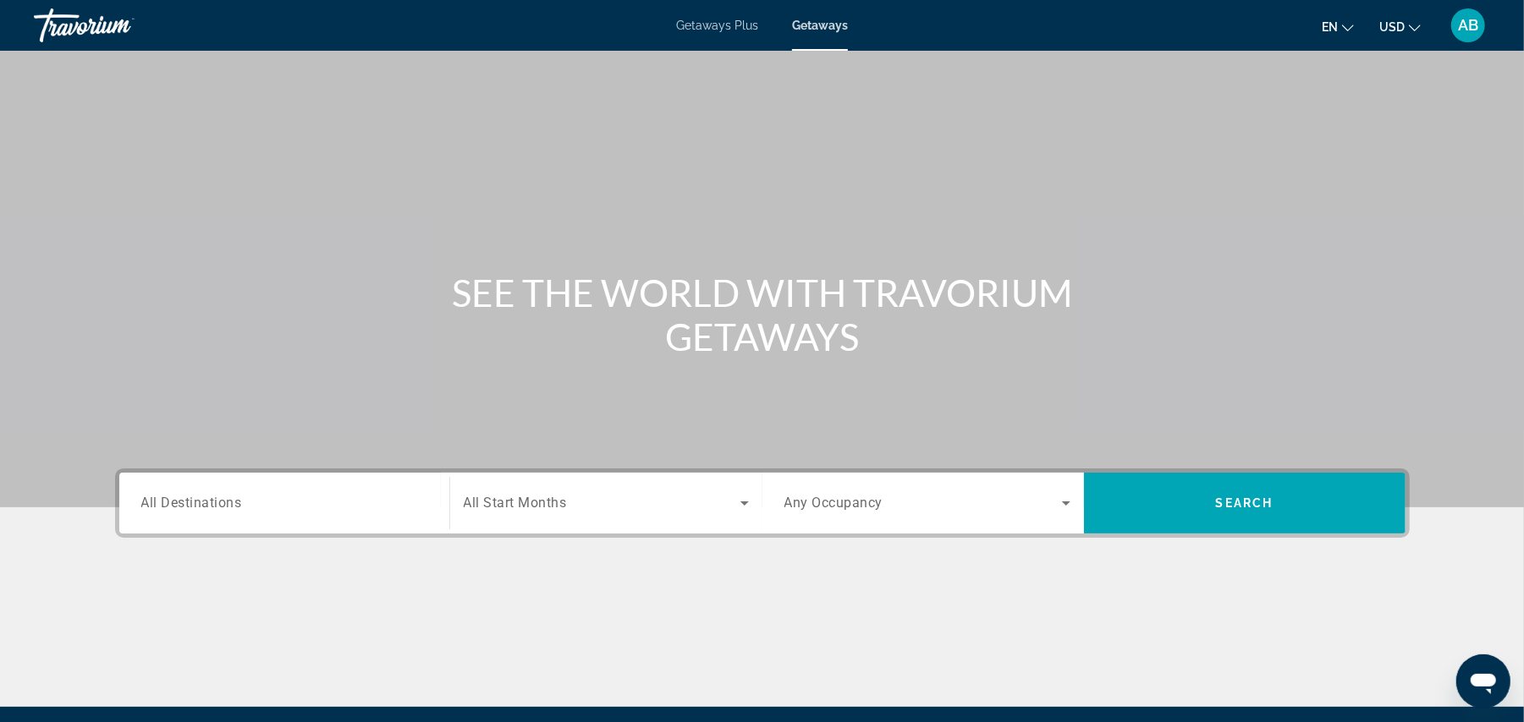
click at [233, 503] on span "All Destinations" at bounding box center [191, 503] width 101 height 16
click at [233, 503] on input "Destination All Destinations" at bounding box center [284, 504] width 286 height 20
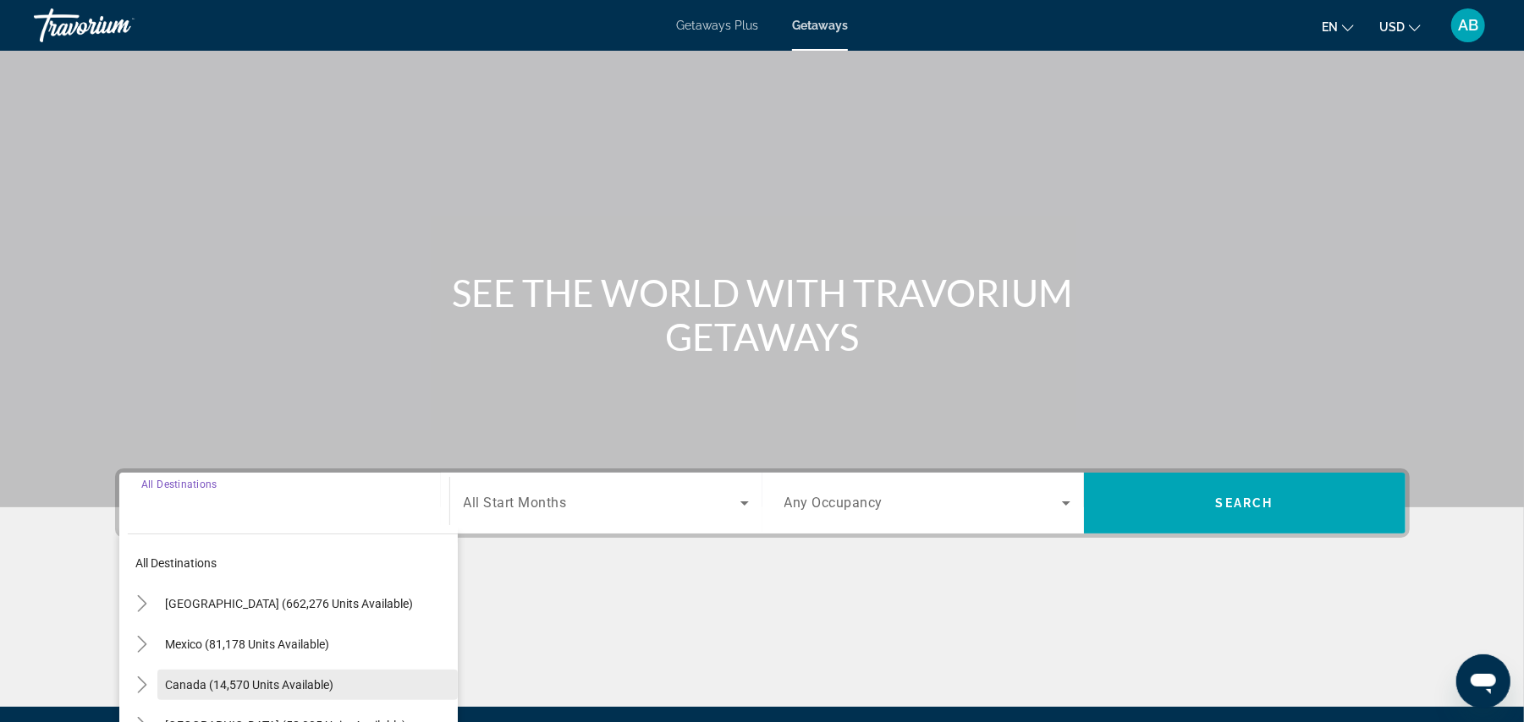
scroll to position [190, 0]
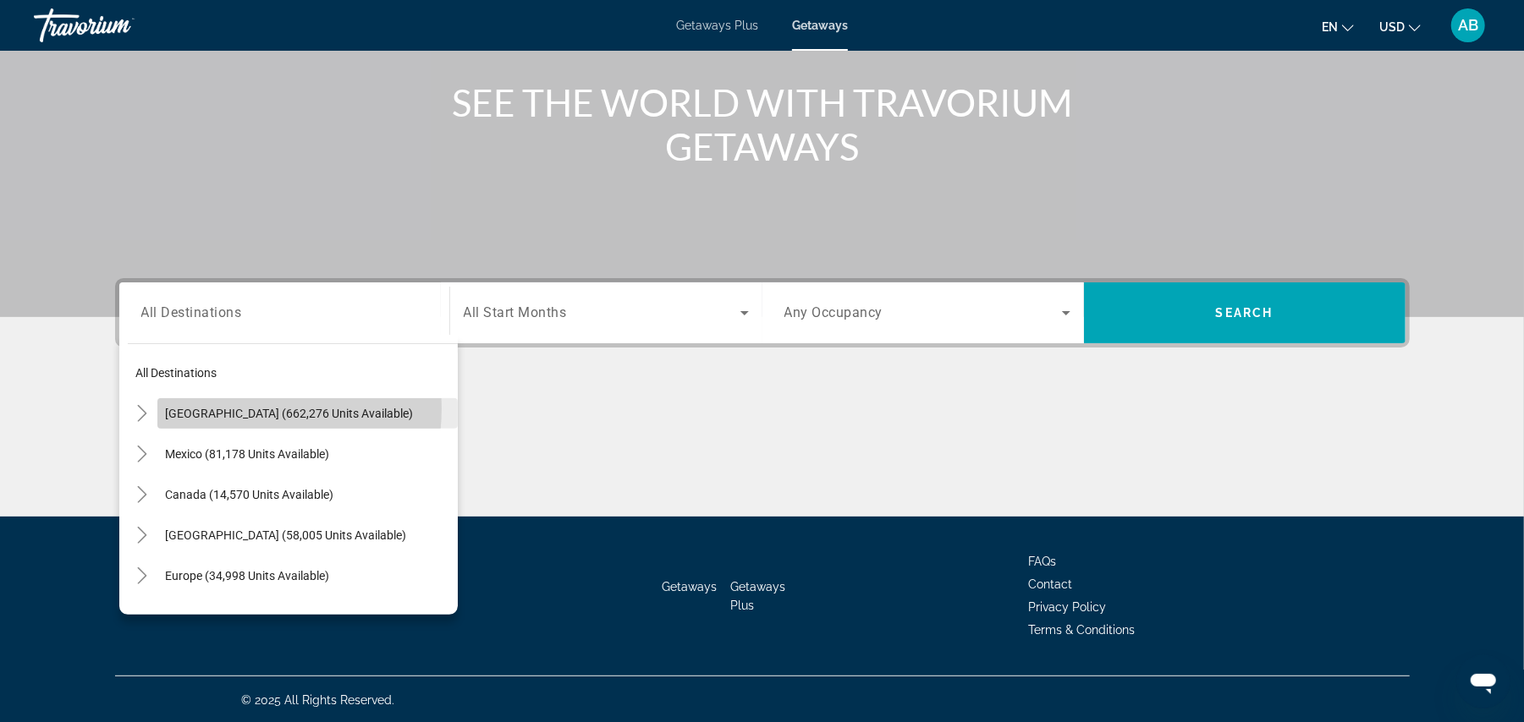
click at [237, 408] on span "[GEOGRAPHIC_DATA] (662,276 units available)" at bounding box center [290, 414] width 248 height 14
type input "**********"
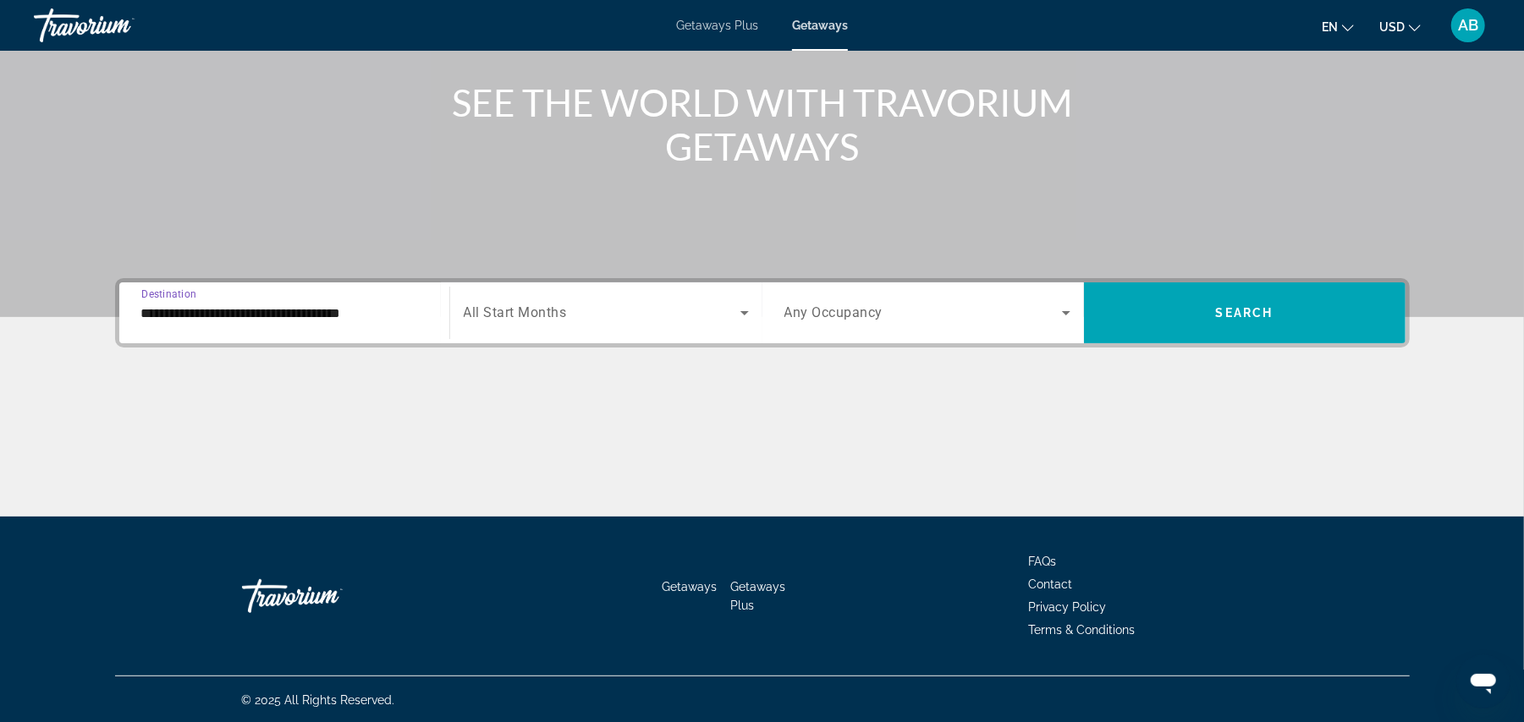
click at [567, 311] on span "All Start Months" at bounding box center [515, 313] width 103 height 16
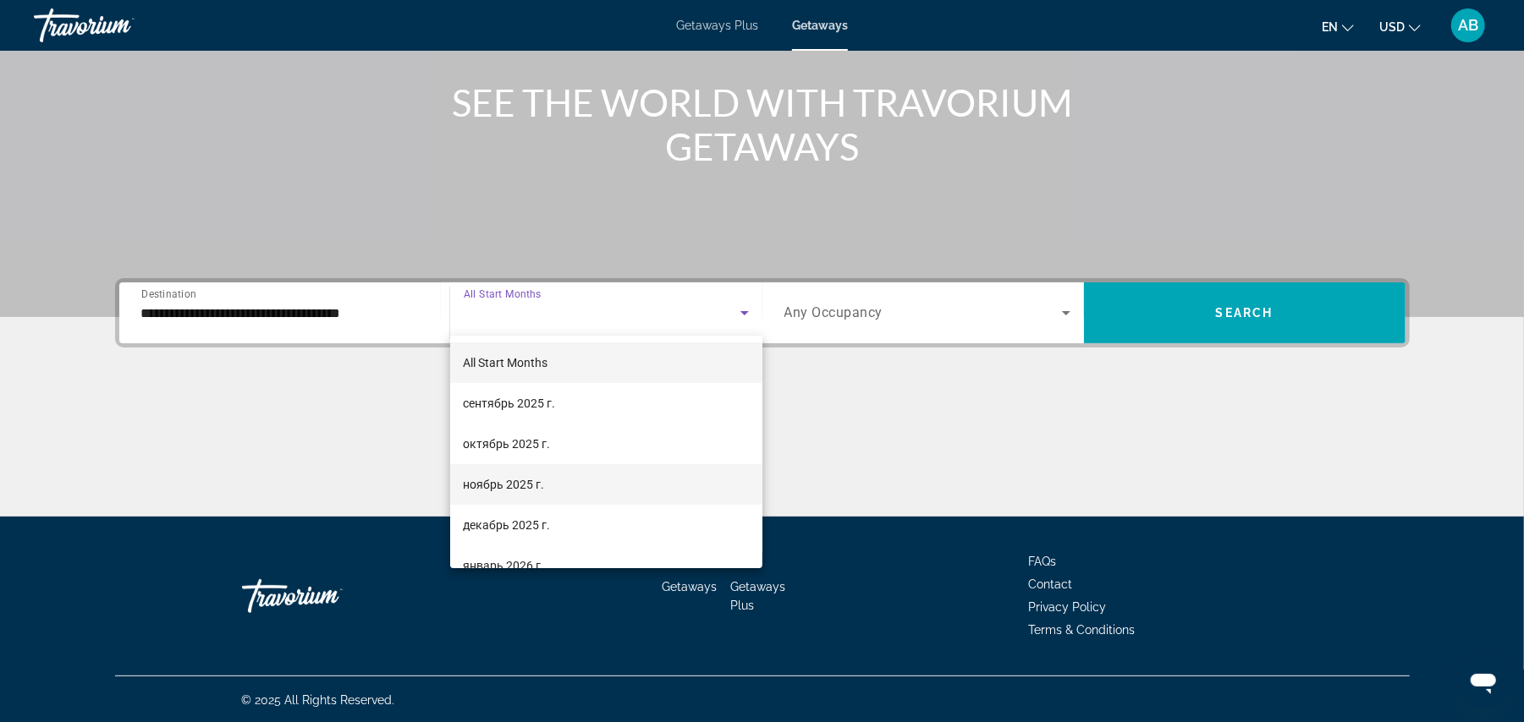
click at [525, 481] on span "ноябрь 2025 г." at bounding box center [504, 485] width 81 height 20
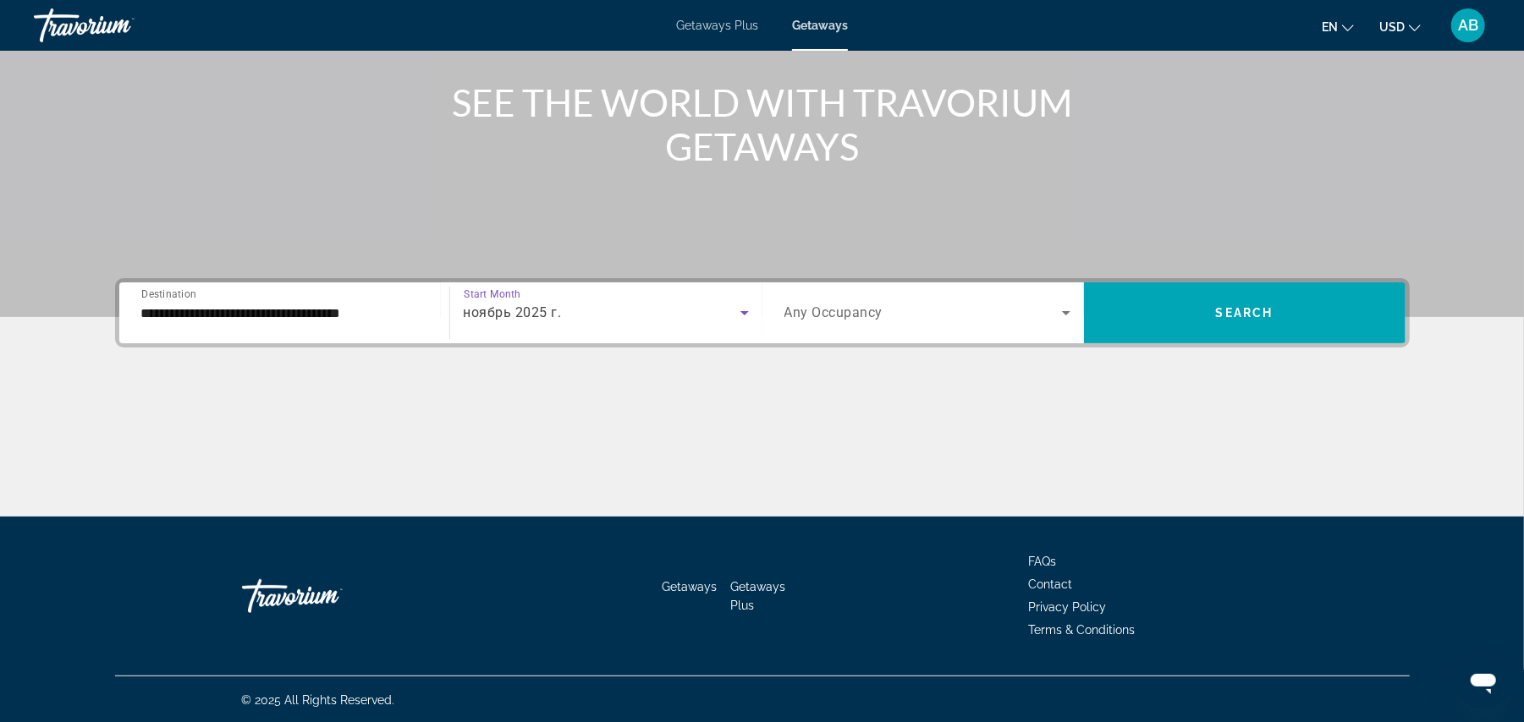
click at [900, 328] on div "Search widget" at bounding box center [927, 312] width 286 height 47
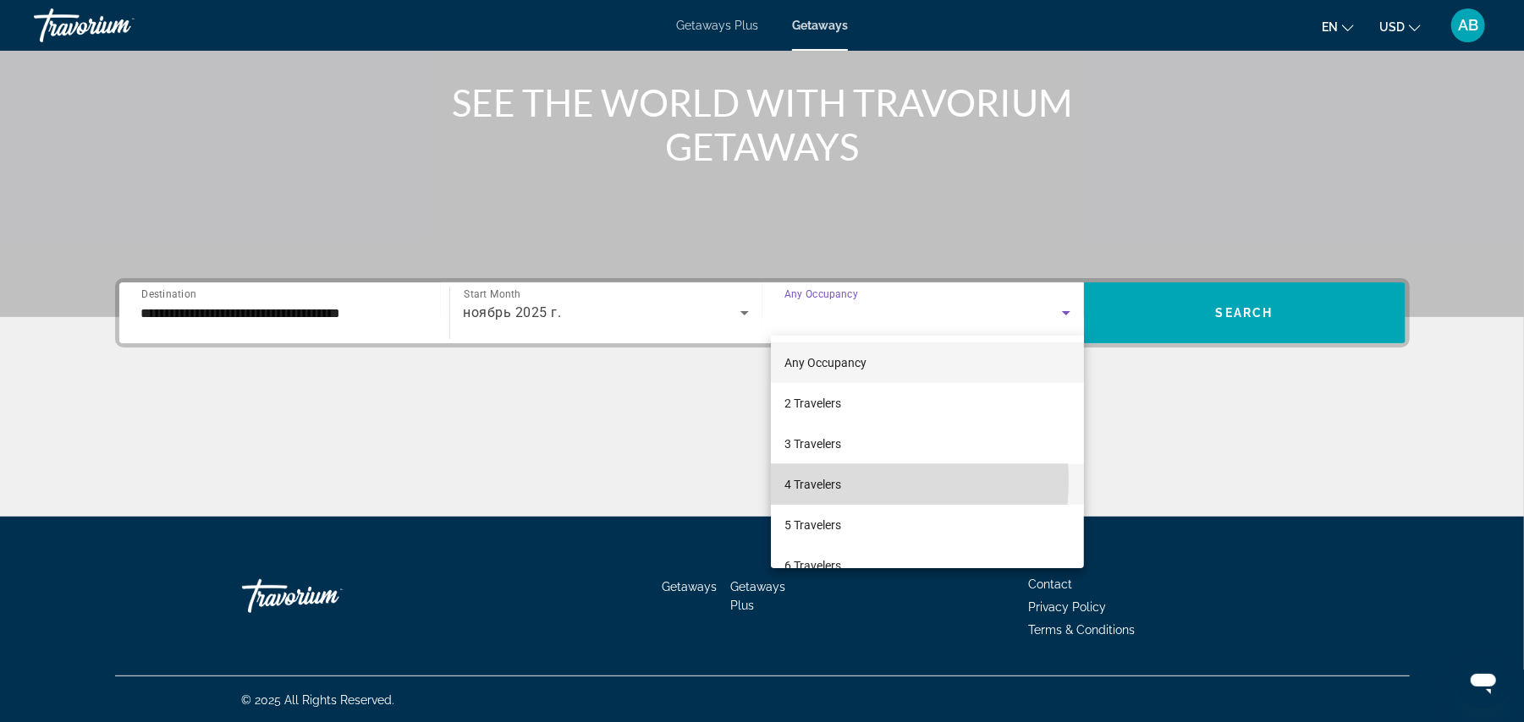
click at [841, 481] on mat-option "4 Travelers" at bounding box center [928, 484] width 314 height 41
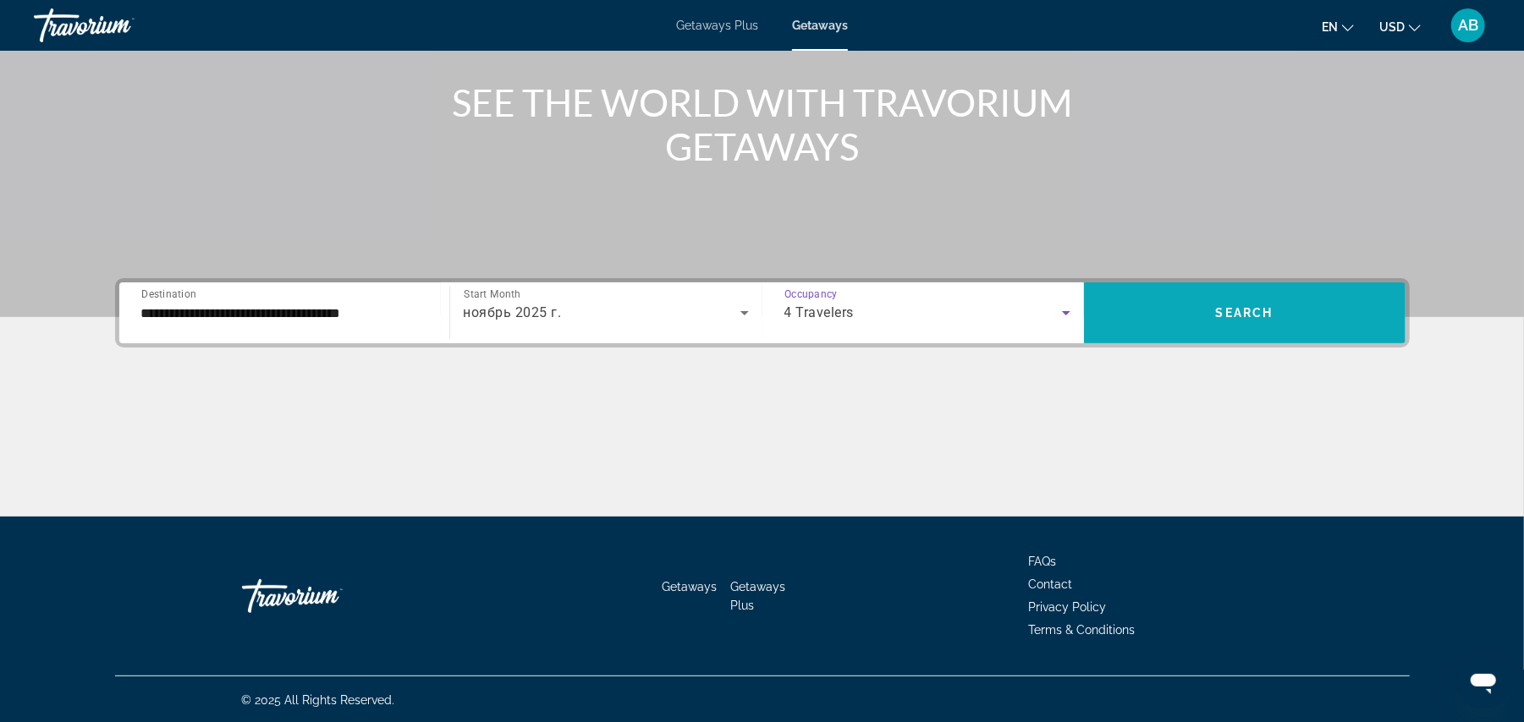
click at [1193, 311] on span "Search widget" at bounding box center [1244, 313] width 321 height 41
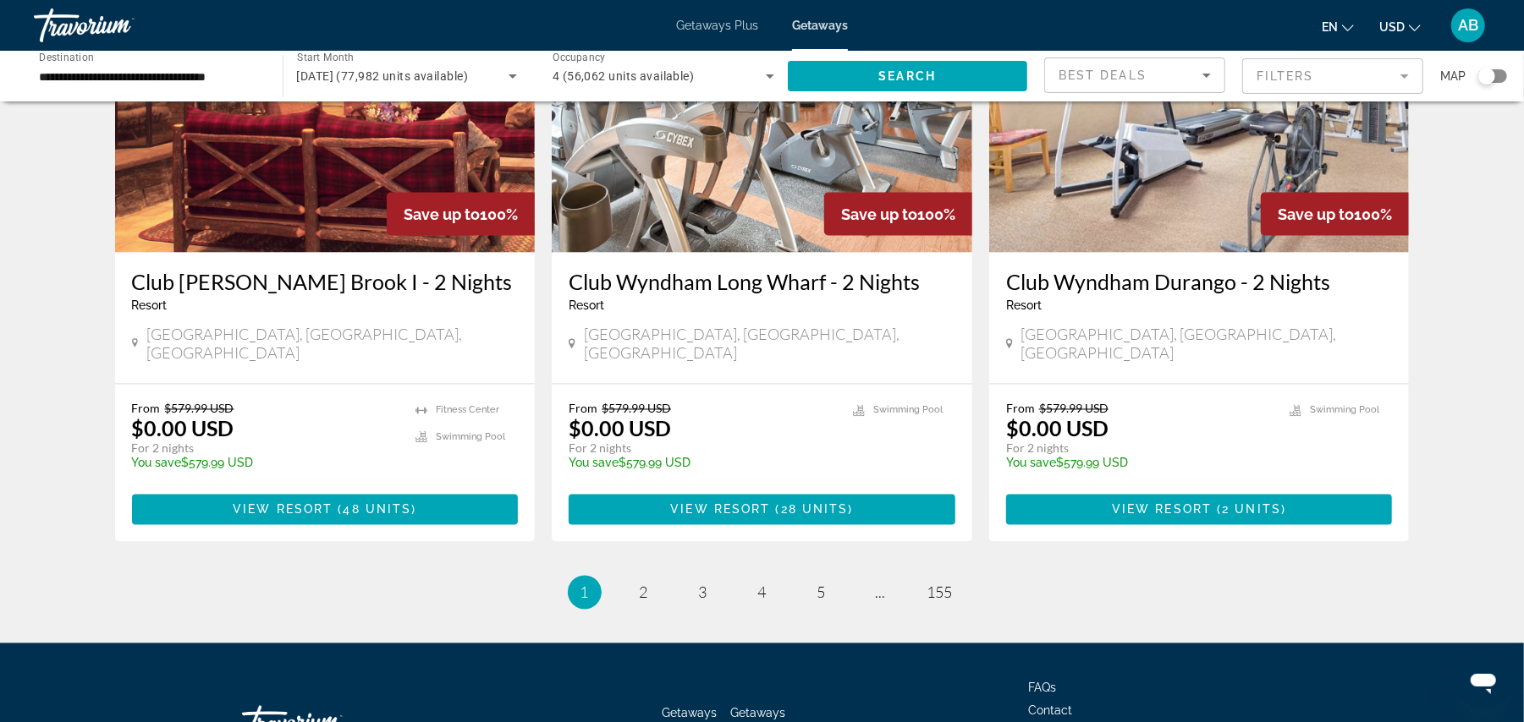
scroll to position [2041, 0]
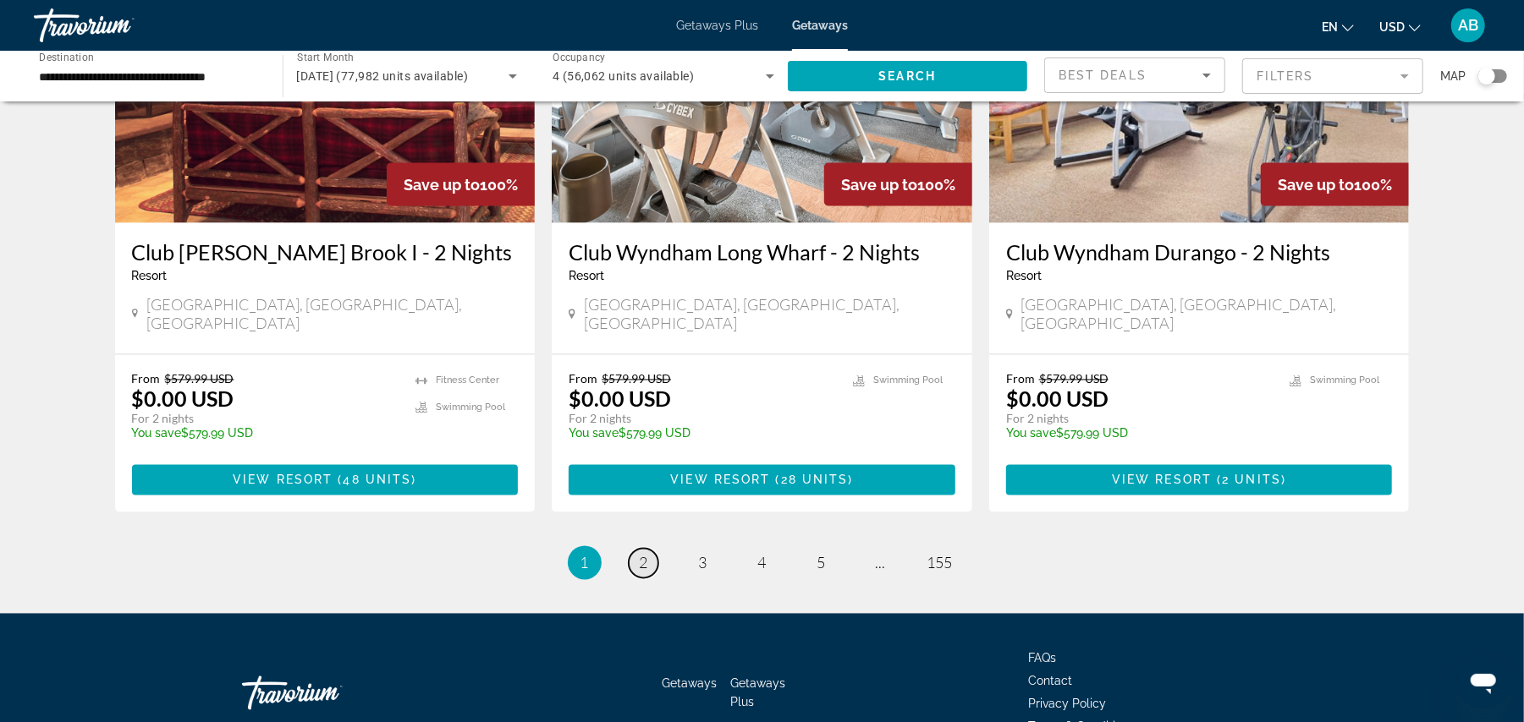
click at [640, 554] on span "2" at bounding box center [644, 563] width 8 height 19
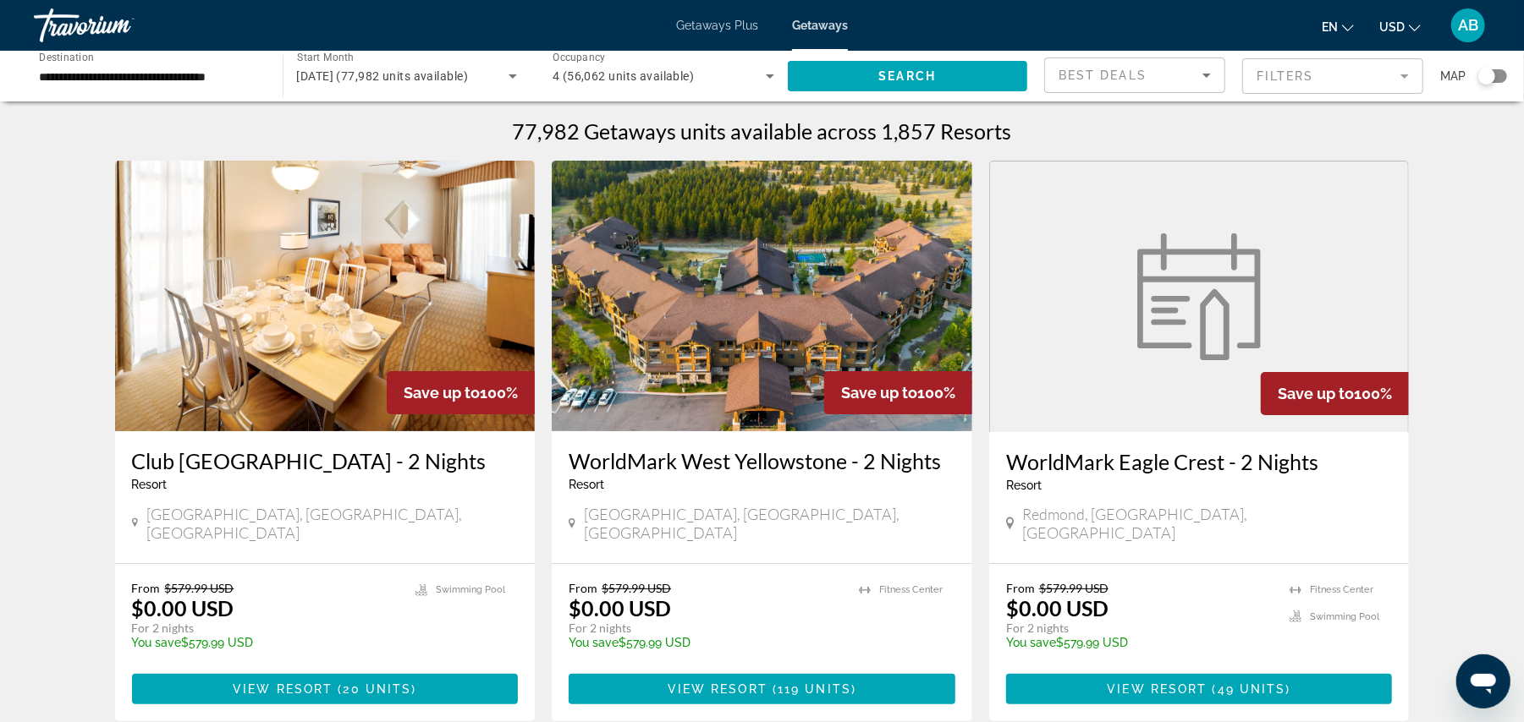
click at [469, 82] on span "[DATE] (77,982 units available)" at bounding box center [383, 76] width 172 height 14
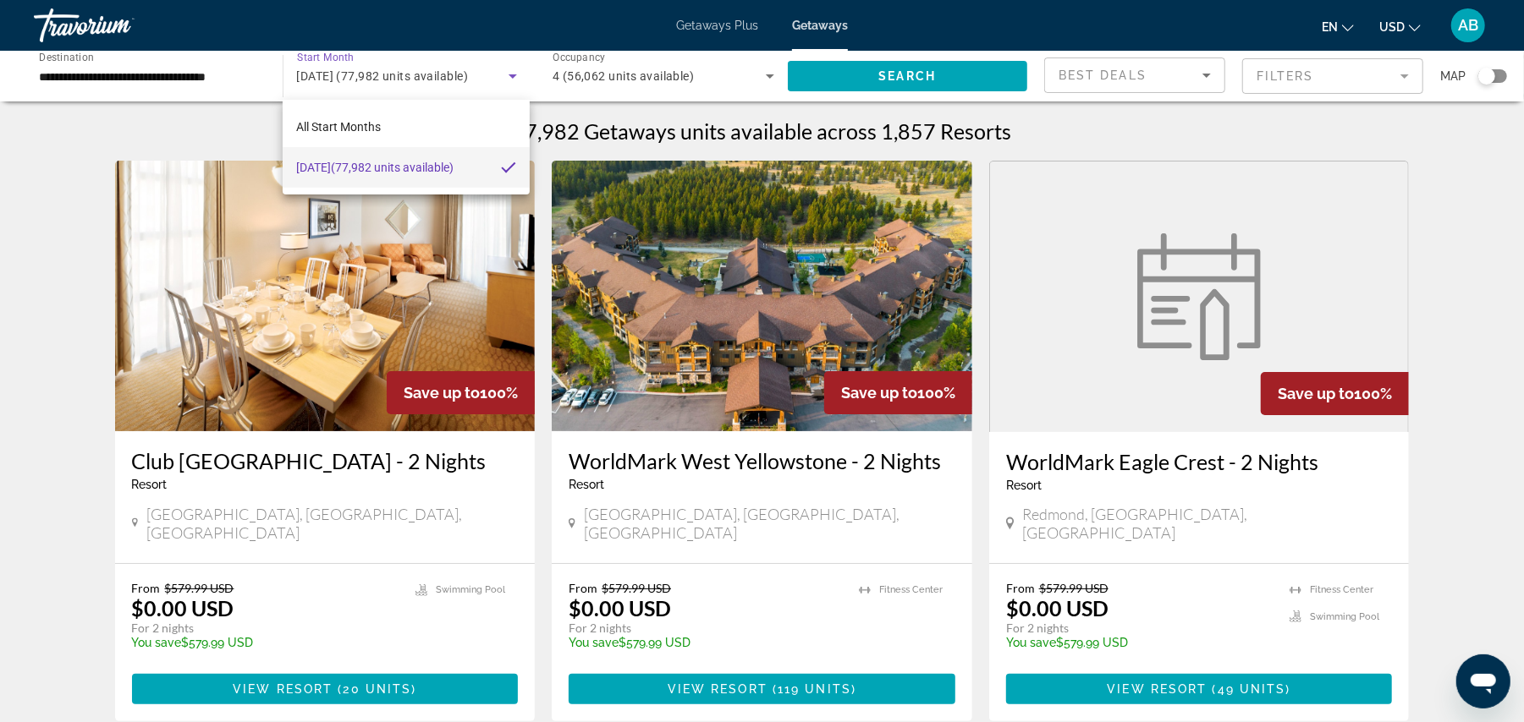
click at [497, 82] on div at bounding box center [762, 361] width 1524 height 722
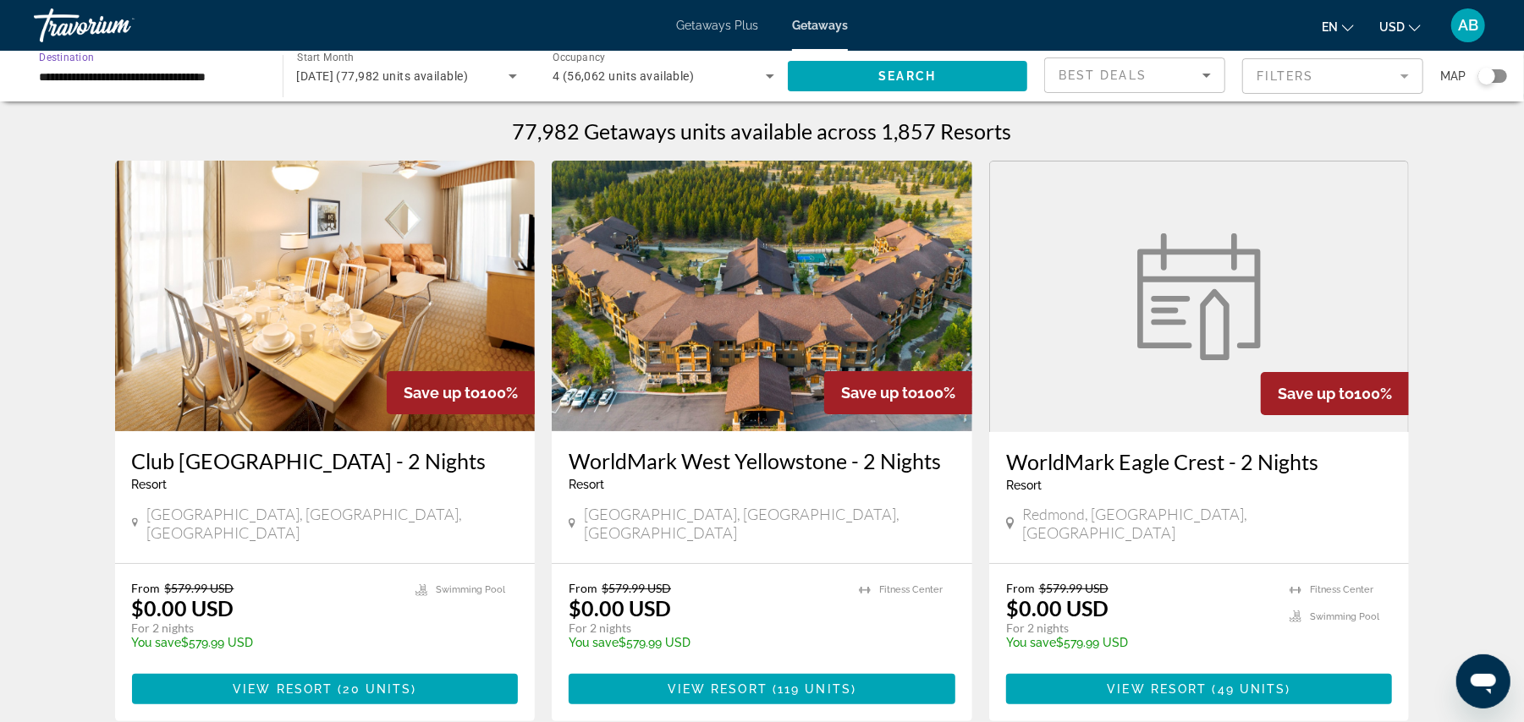
click at [198, 81] on input "**********" at bounding box center [150, 77] width 222 height 20
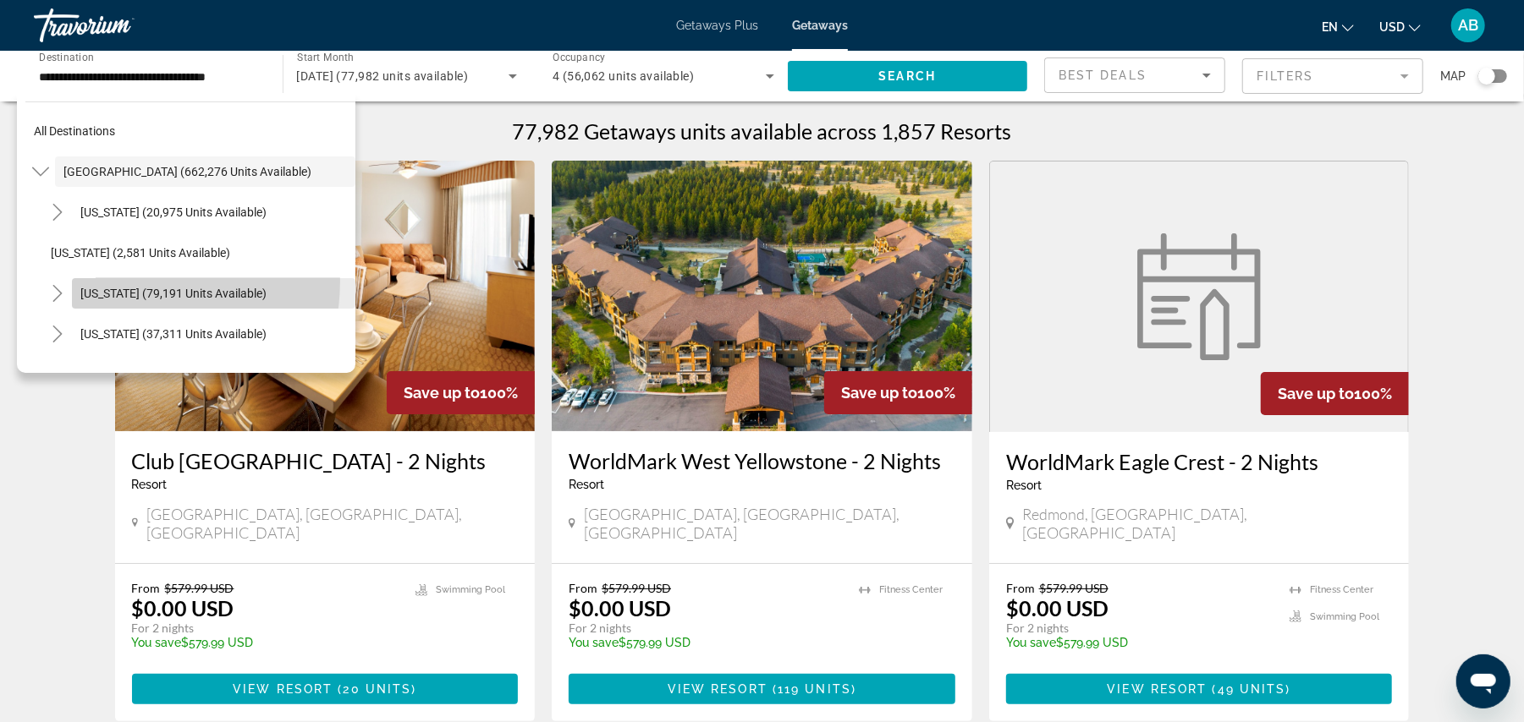
click at [110, 281] on span "Search widget" at bounding box center [213, 293] width 283 height 41
type input "**********"
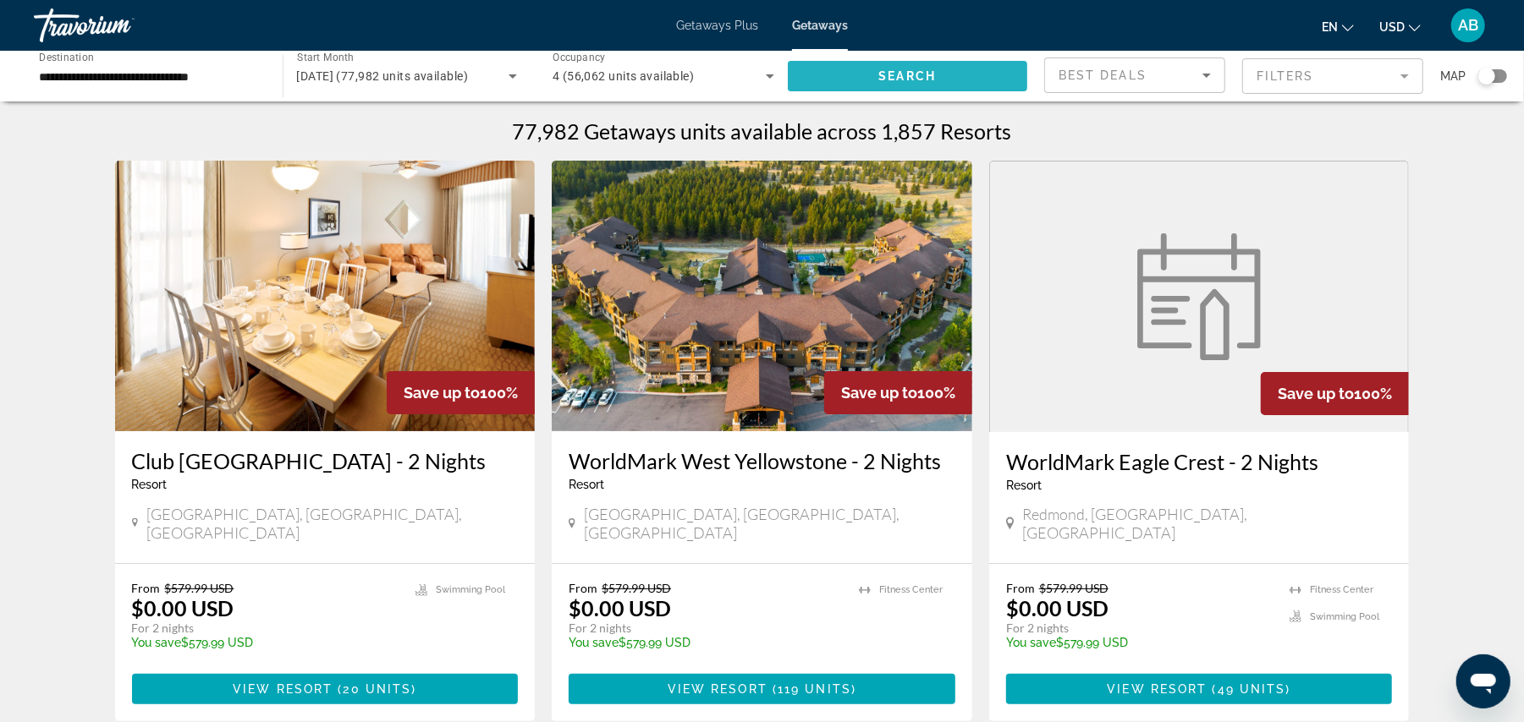
click at [900, 83] on span "Search widget" at bounding box center [908, 76] width 240 height 41
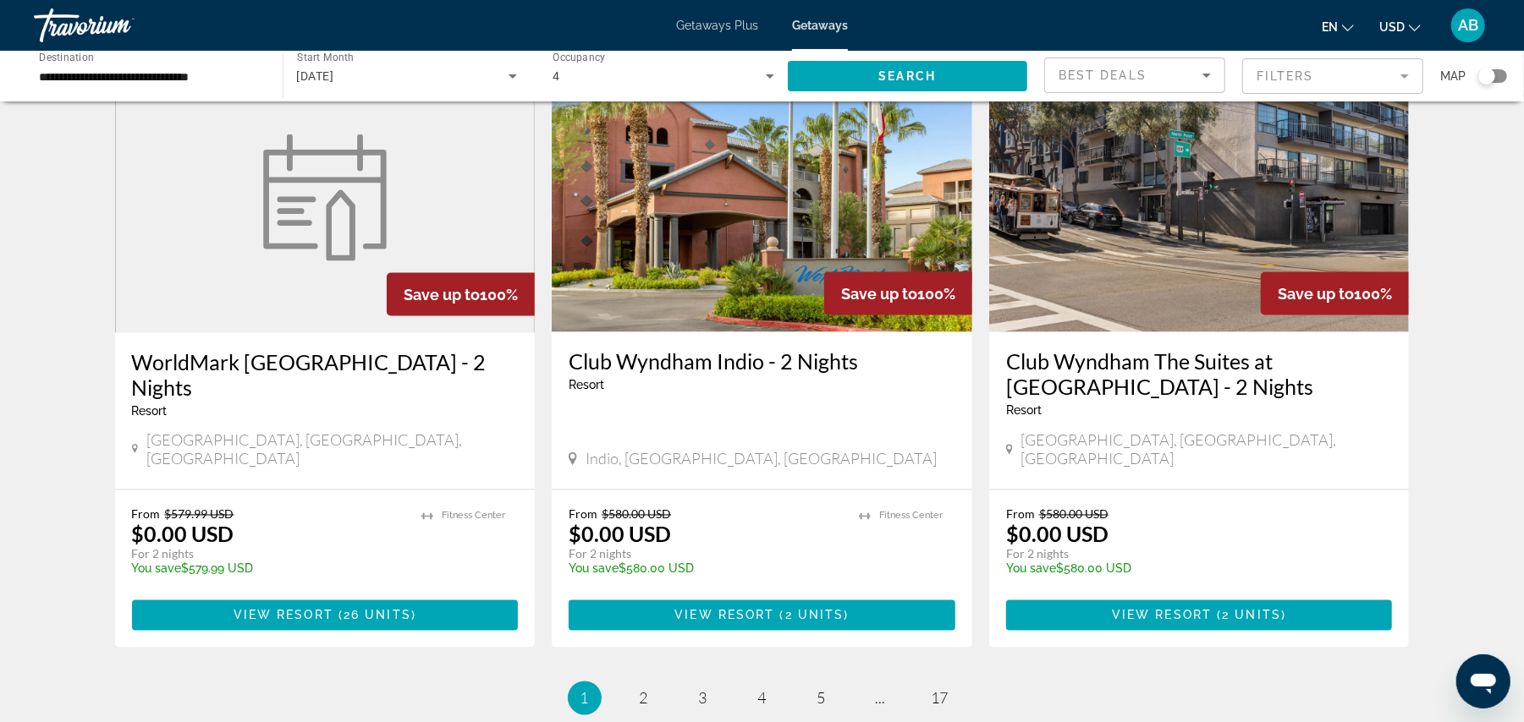
scroll to position [2119, 0]
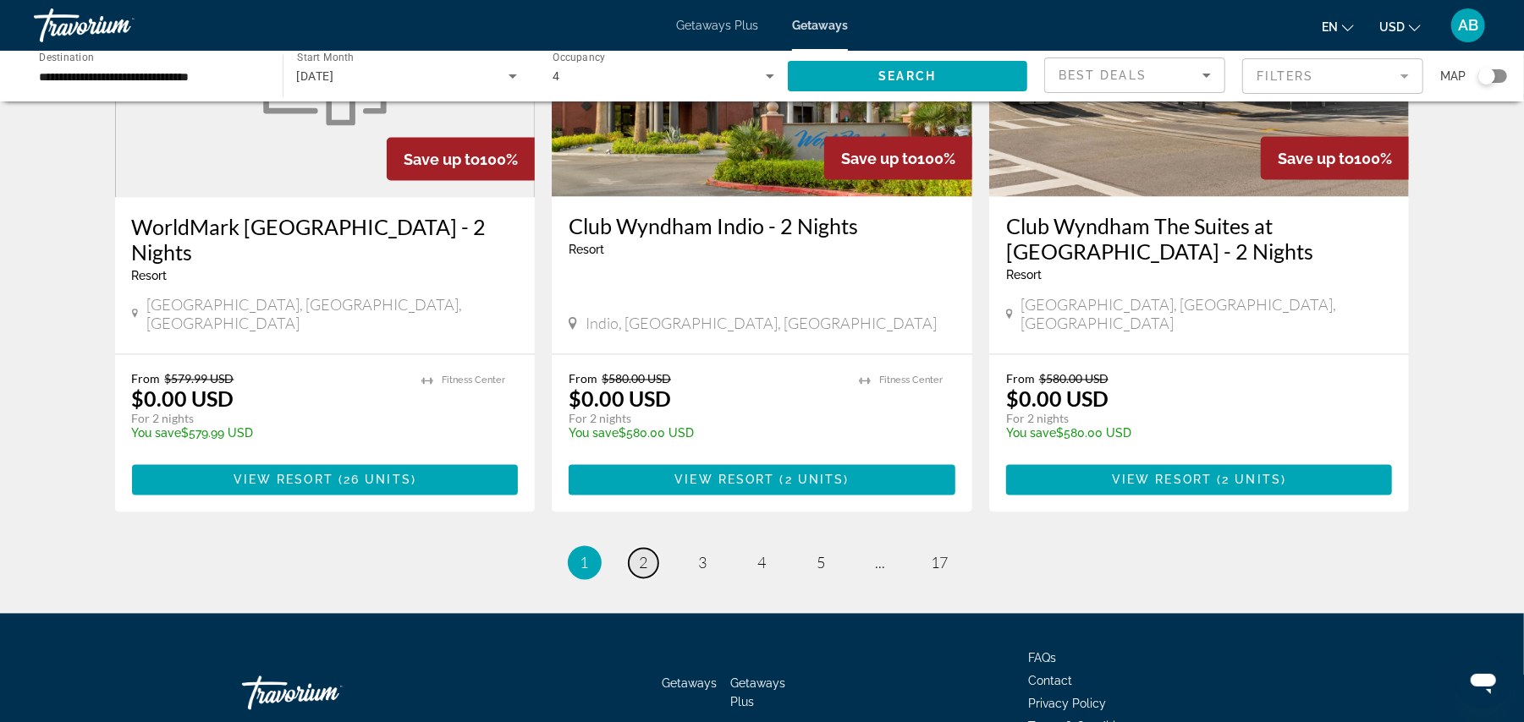
click at [640, 554] on span "2" at bounding box center [644, 563] width 8 height 19
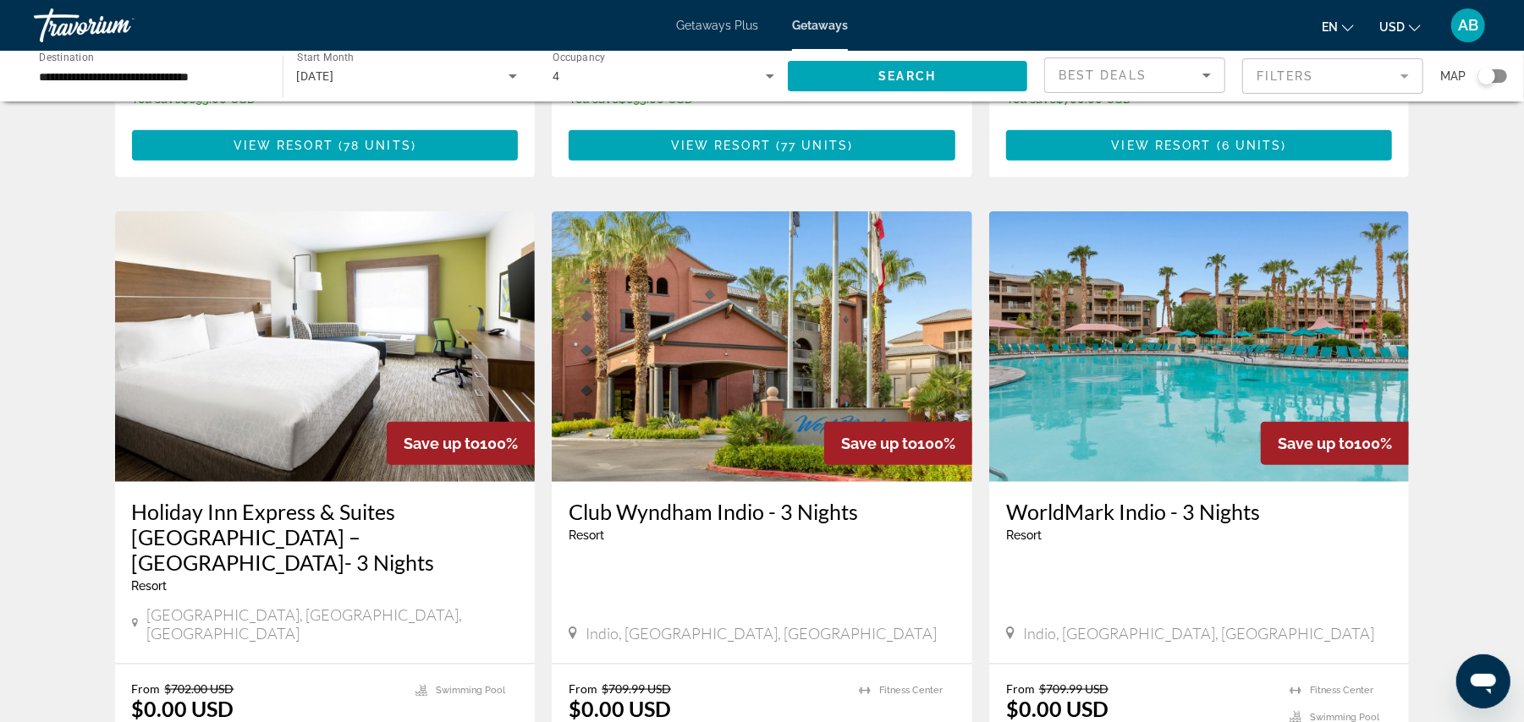
scroll to position [1215, 0]
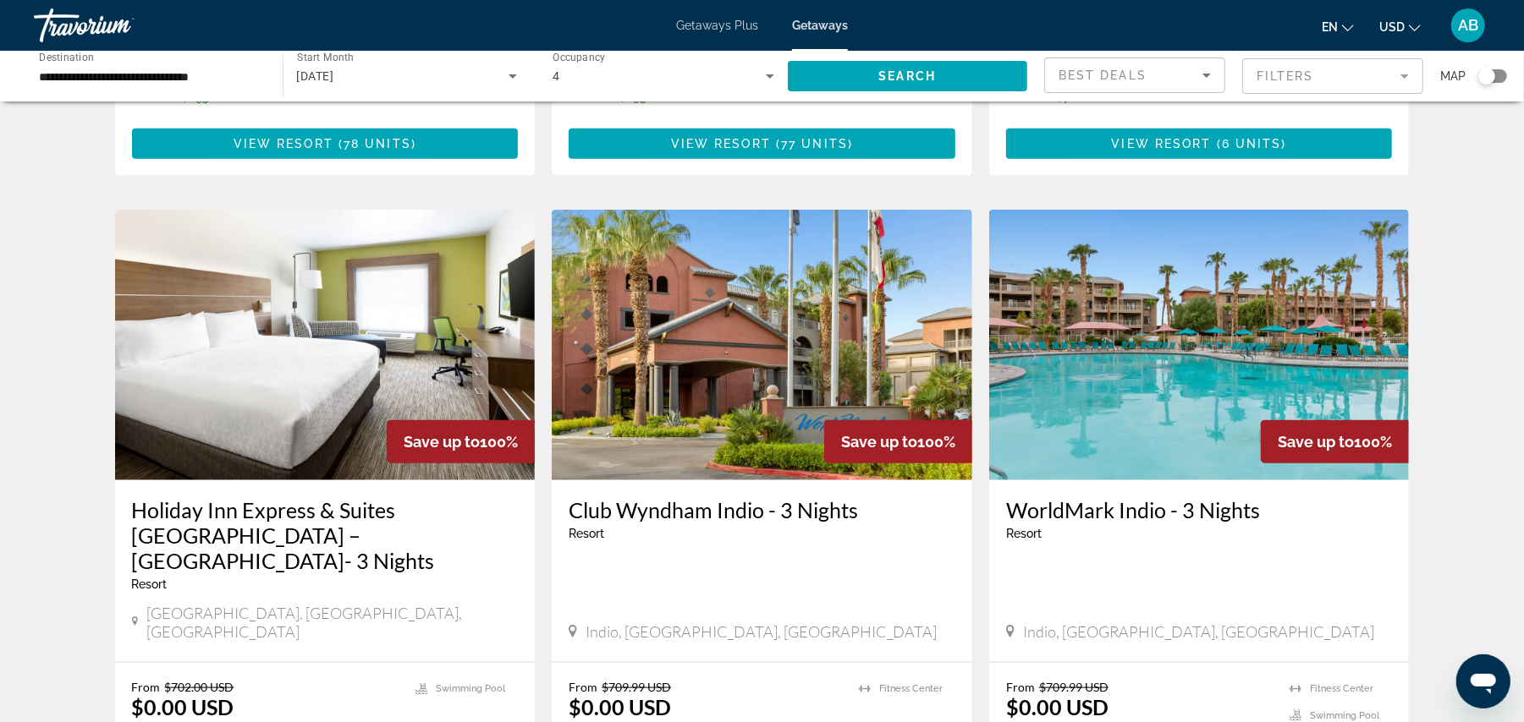
click at [540, 407] on app-weeks-search-item "Save up to 100% Holiday Inn Express & Suites [GEOGRAPHIC_DATA] – [GEOGRAPHIC_DA…" at bounding box center [325, 515] width 437 height 611
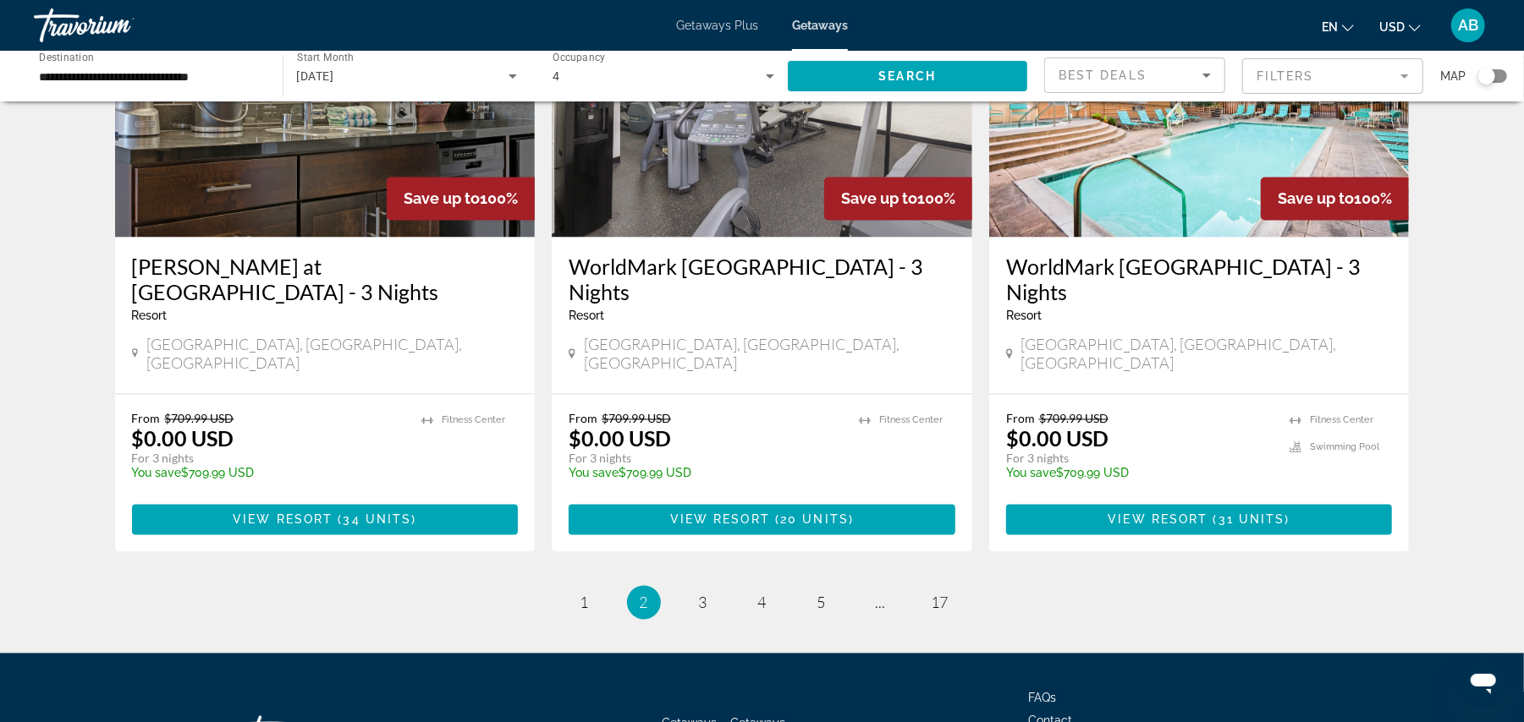
scroll to position [2103, 0]
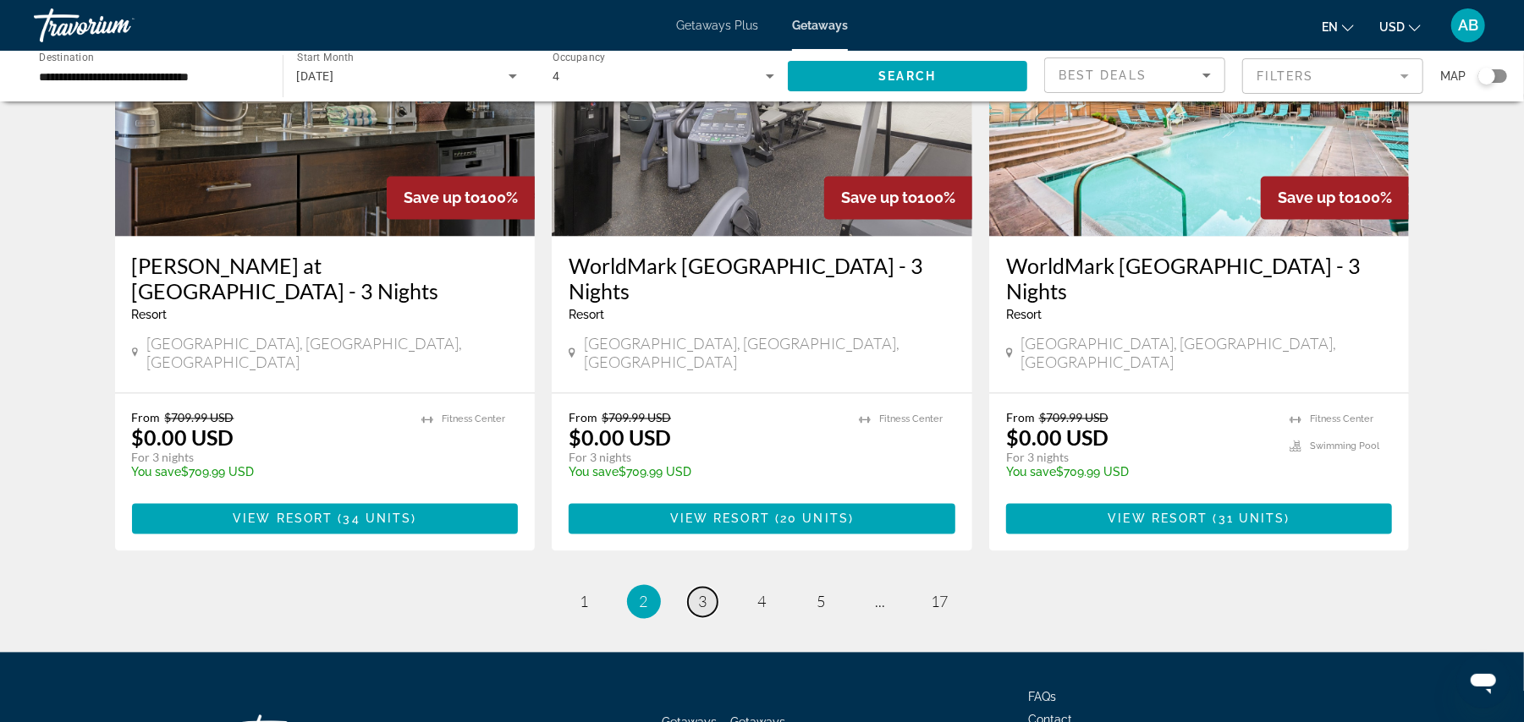
click at [701, 593] on span "3" at bounding box center [703, 602] width 8 height 19
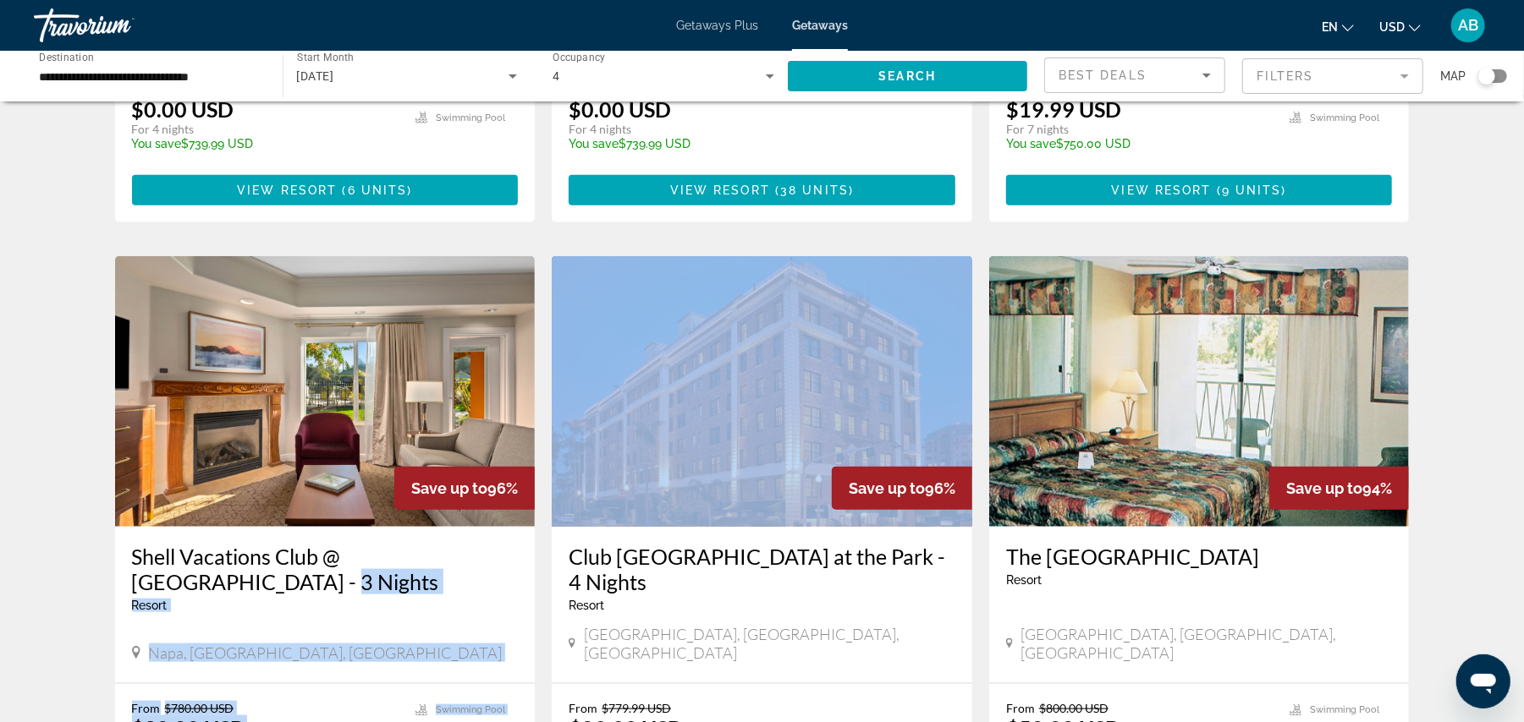
scroll to position [509, 0]
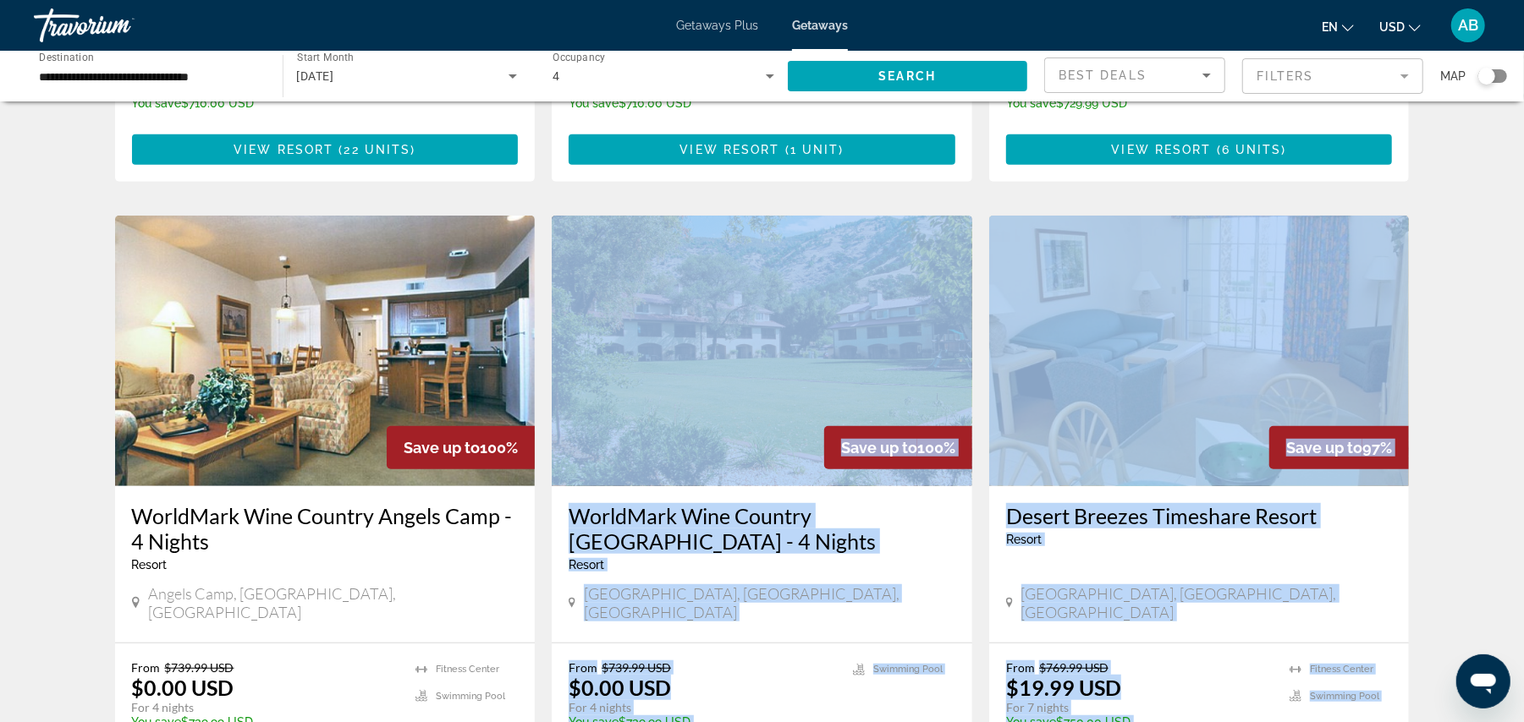
drag, startPoint x: 532, startPoint y: 479, endPoint x: 530, endPoint y: 296, distance: 182.8
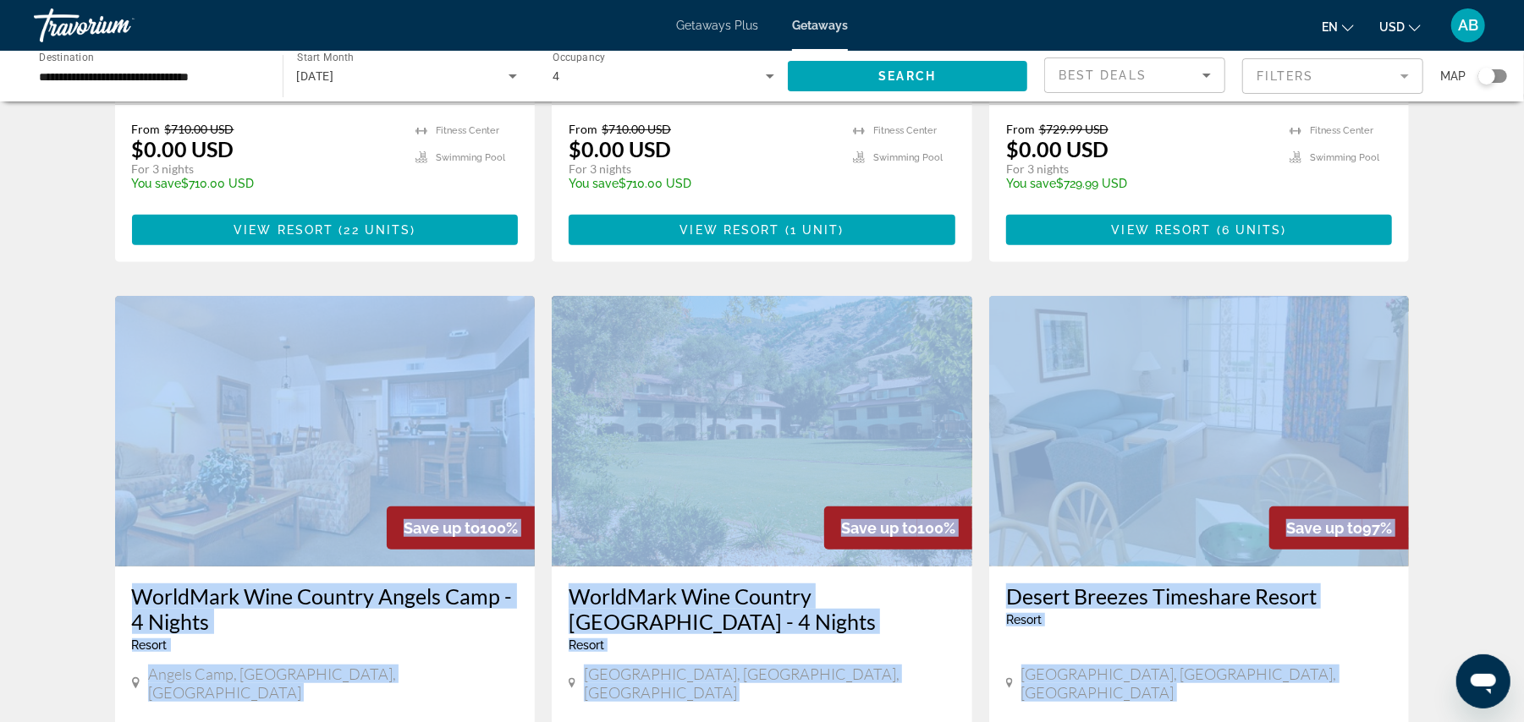
click at [543, 367] on app-weeks-search-item "Save up to 100% WorldMark Wine Country [GEOGRAPHIC_DATA] - 4 Nights Resort - Th…" at bounding box center [761, 588] width 437 height 585
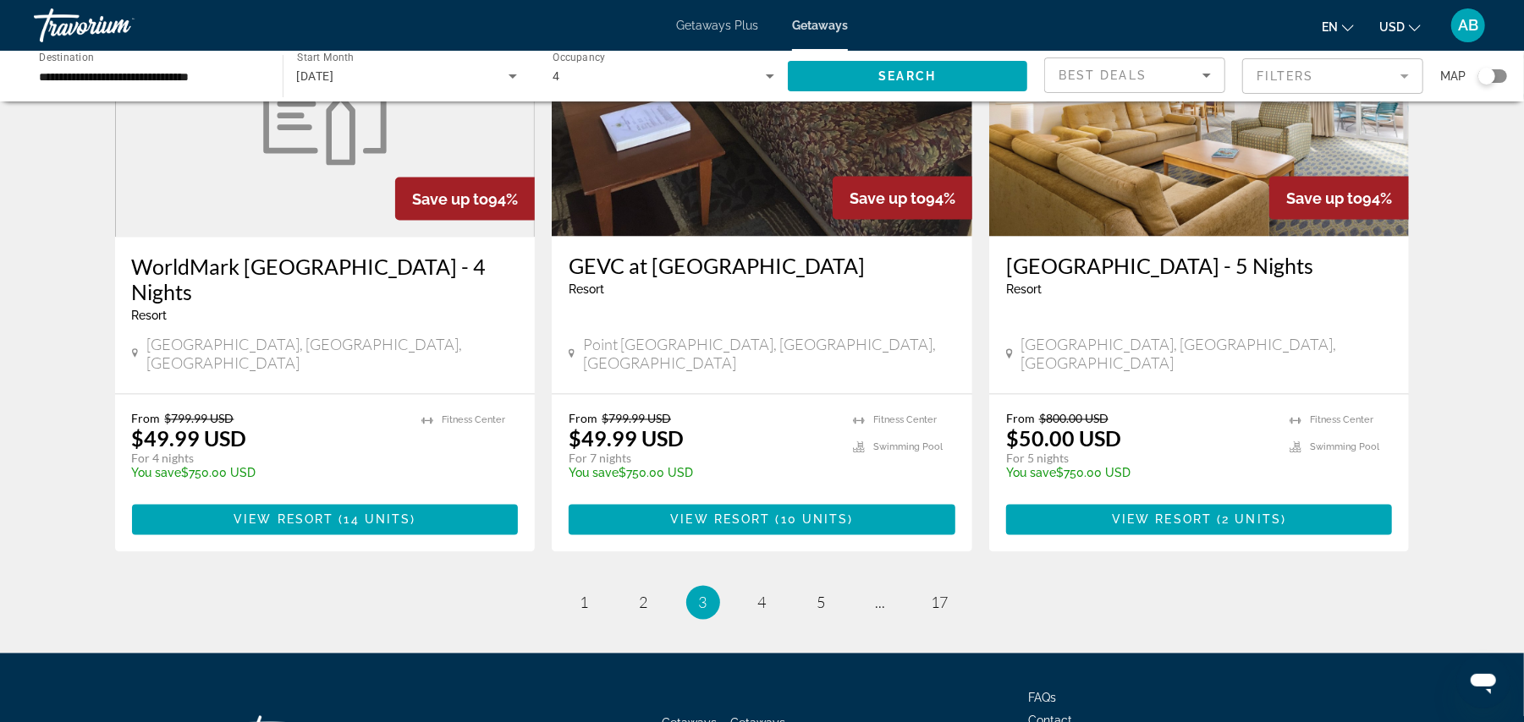
scroll to position [2092, 0]
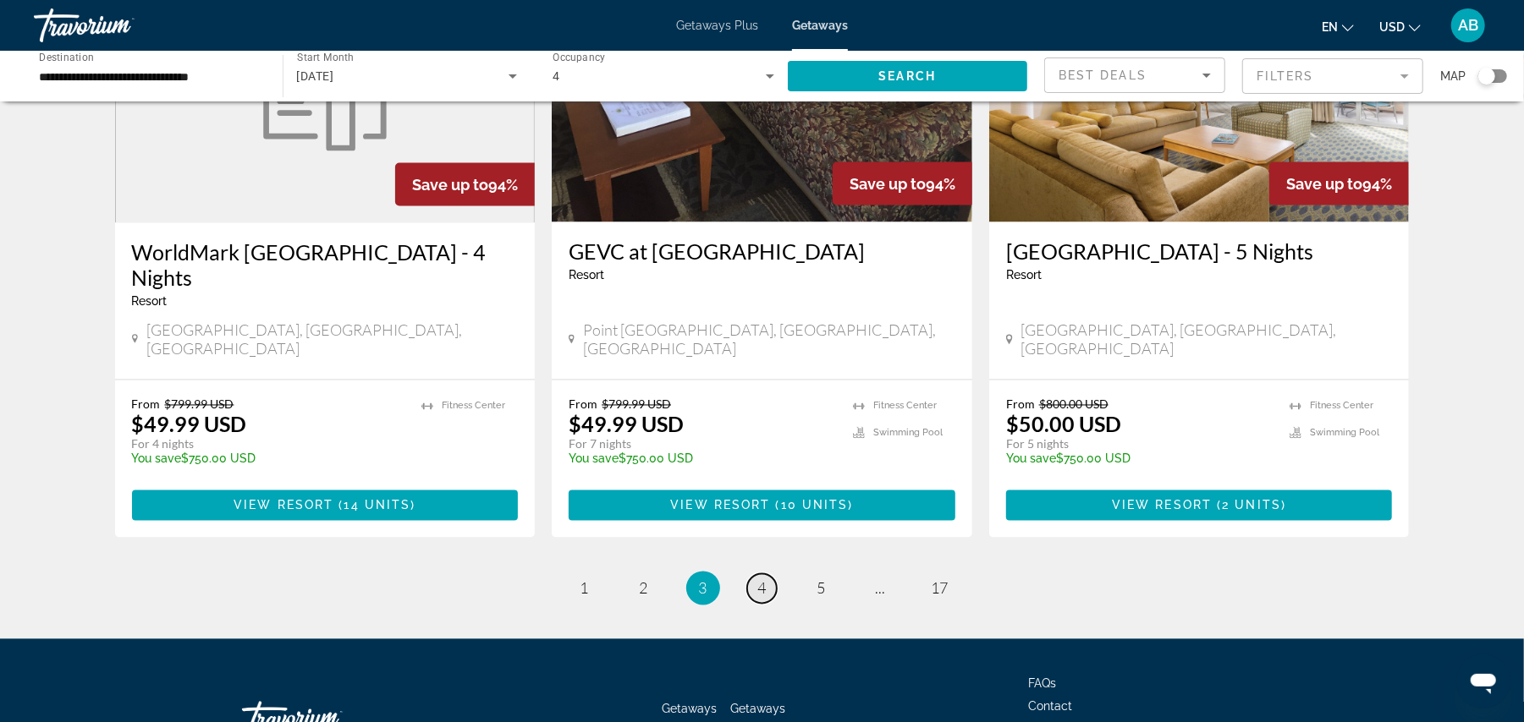
click at [766, 574] on link "page 4" at bounding box center [762, 589] width 30 height 30
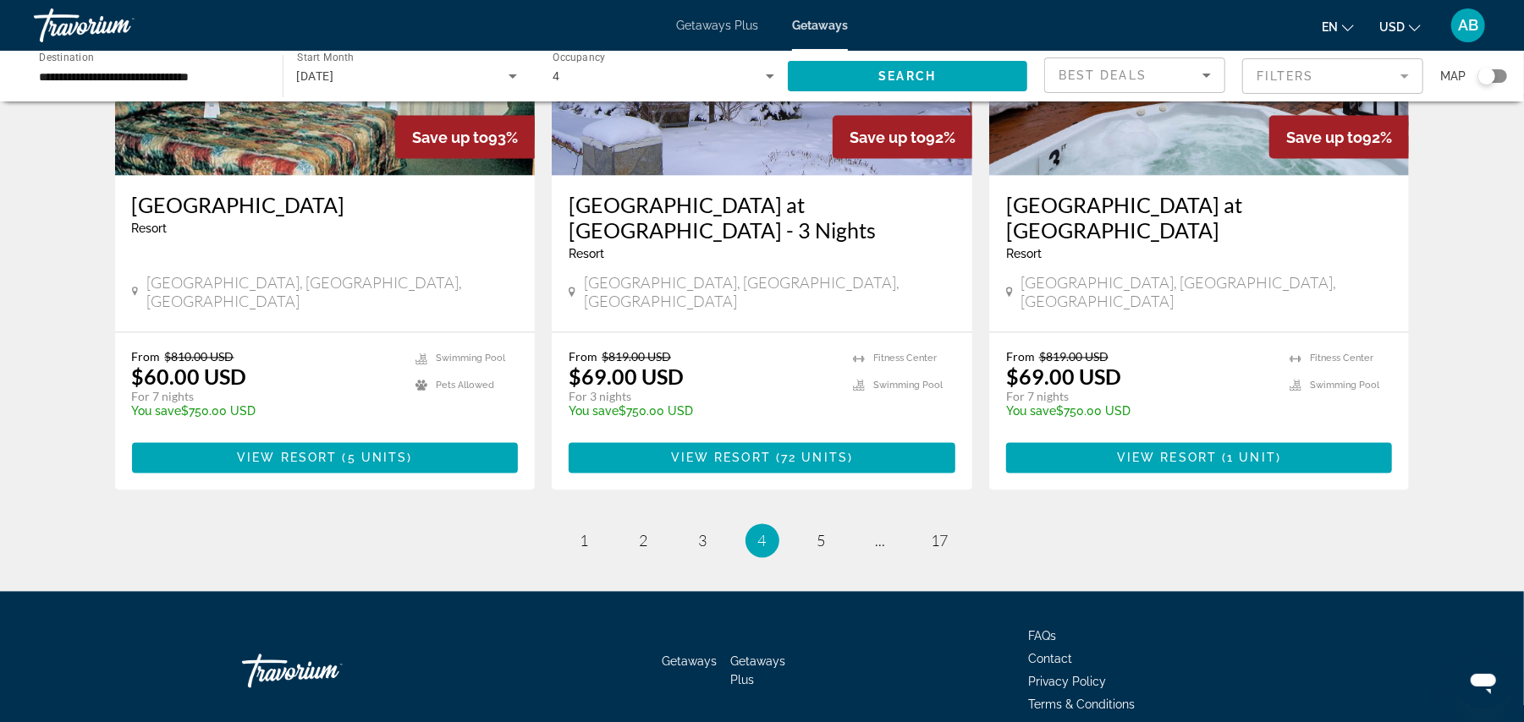
scroll to position [2090, 0]
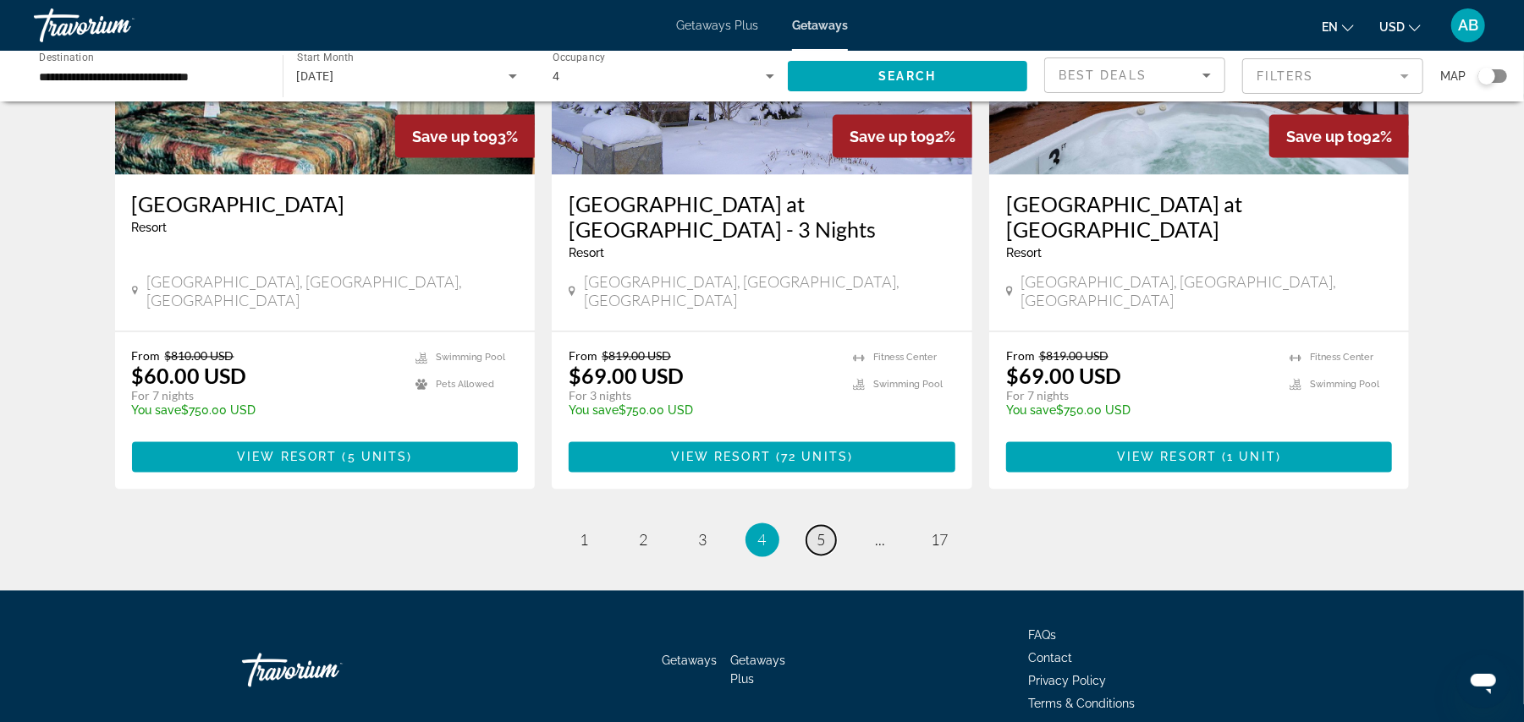
click at [817, 531] on span "5" at bounding box center [821, 540] width 8 height 19
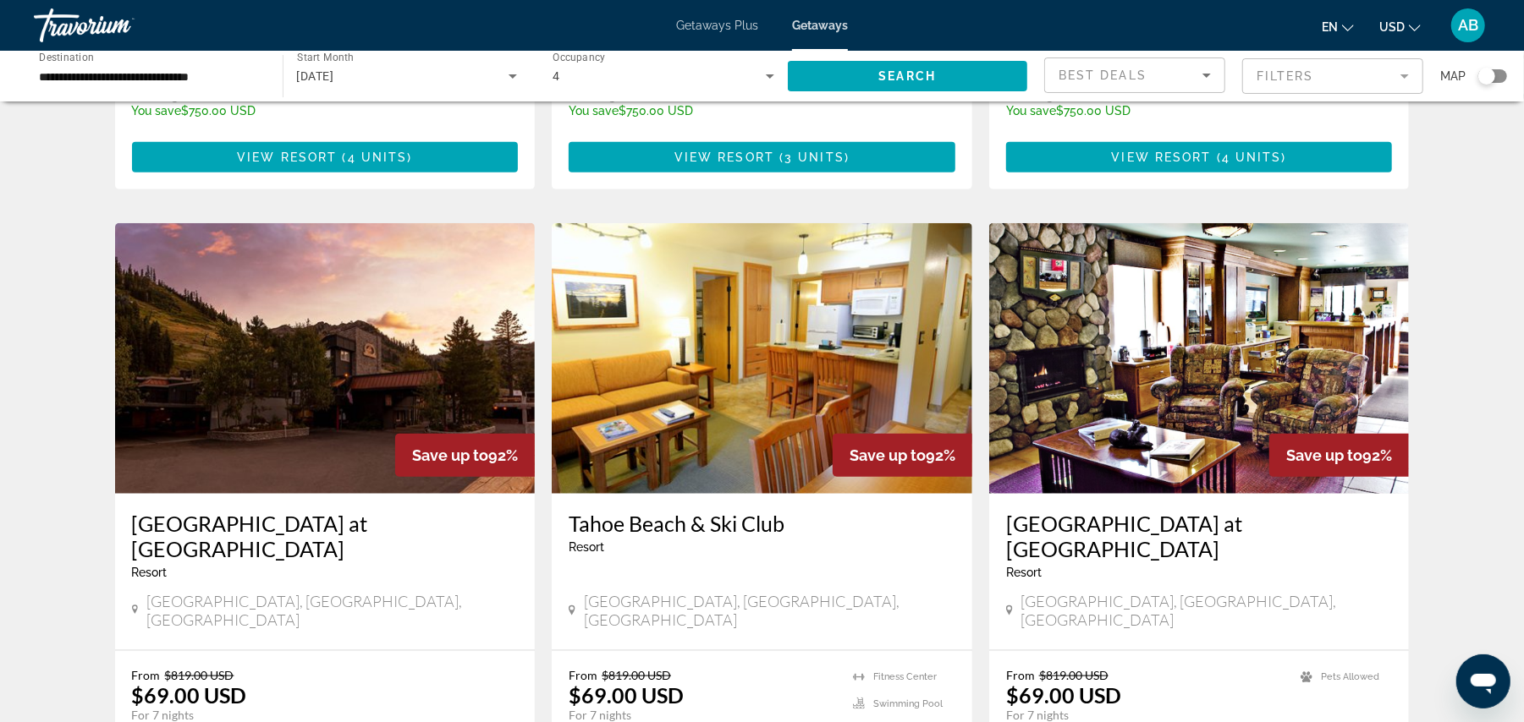
scroll to position [1168, 0]
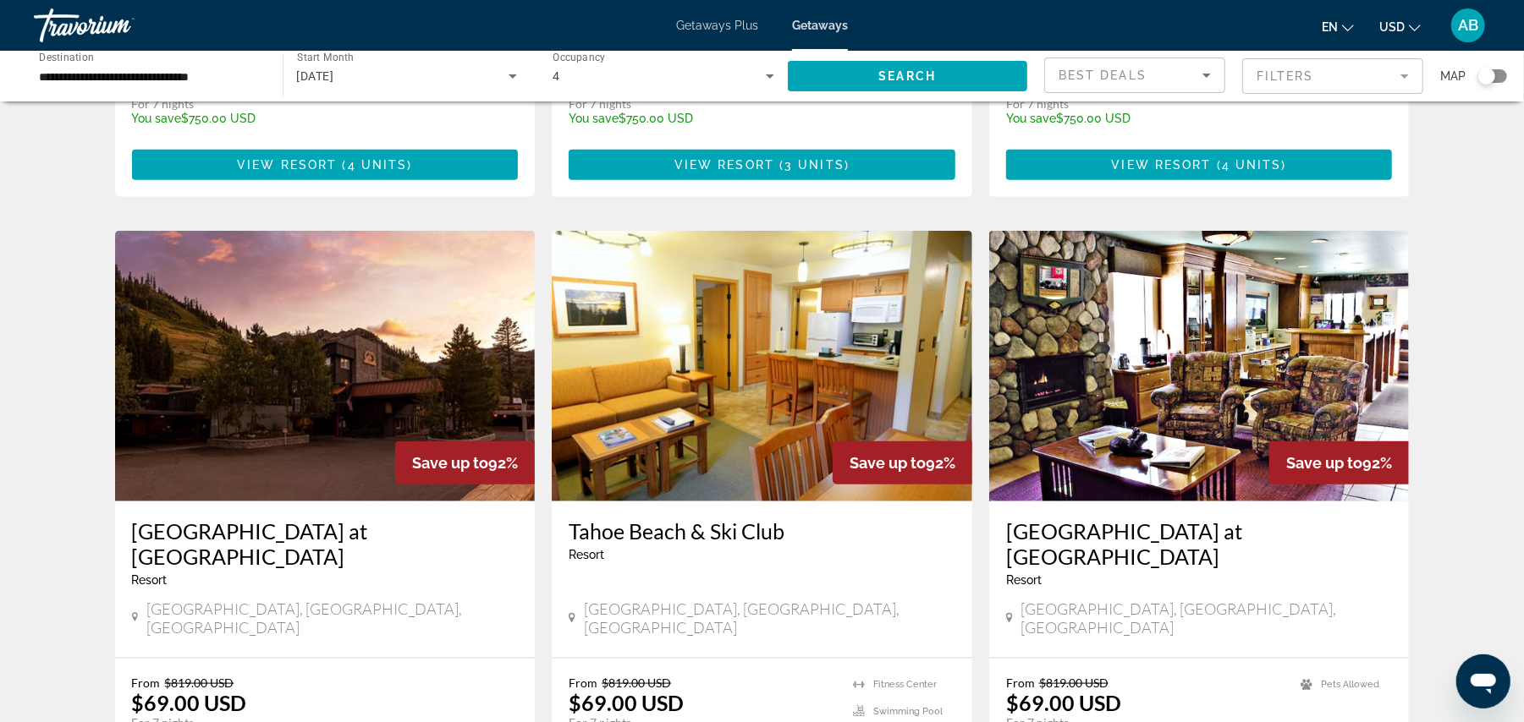
click at [235, 384] on img "Main content" at bounding box center [325, 366] width 420 height 271
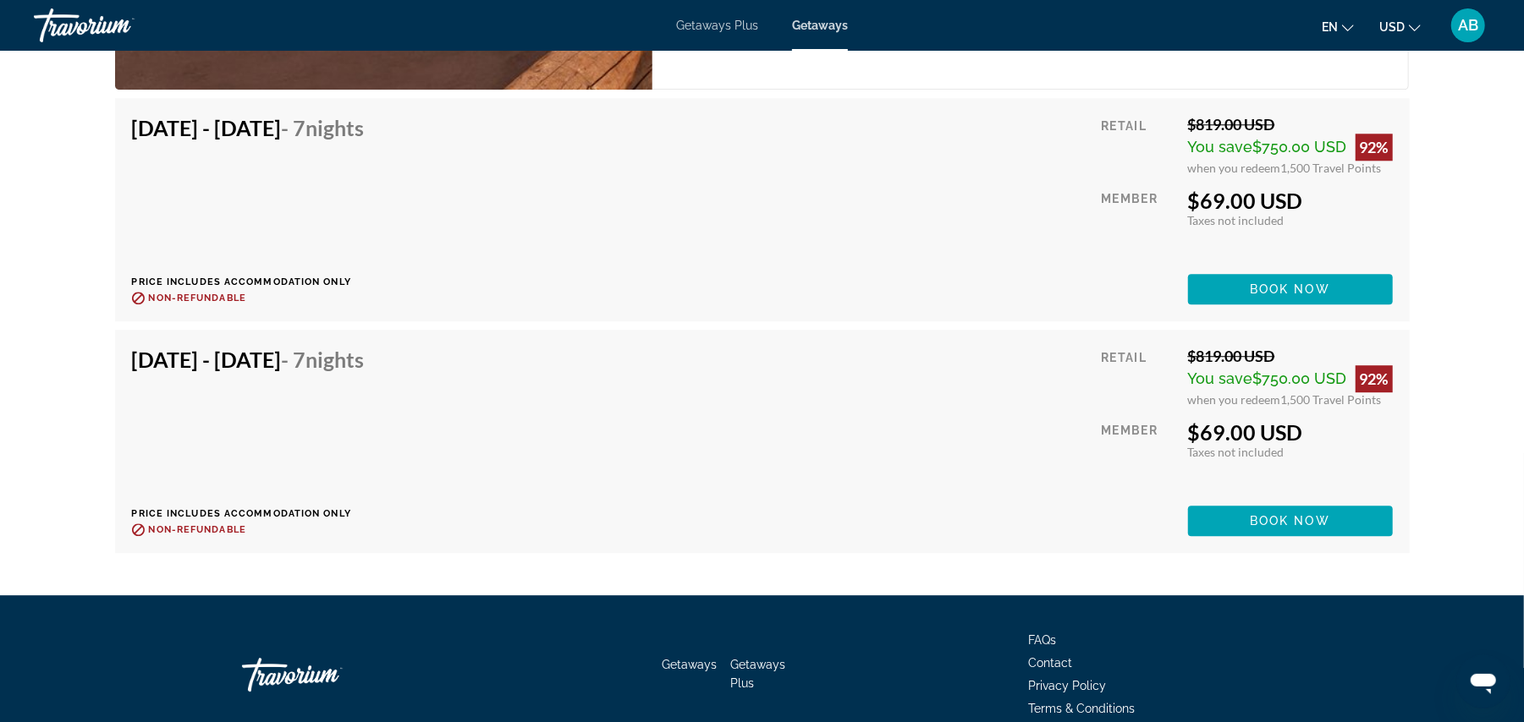
scroll to position [3277, 0]
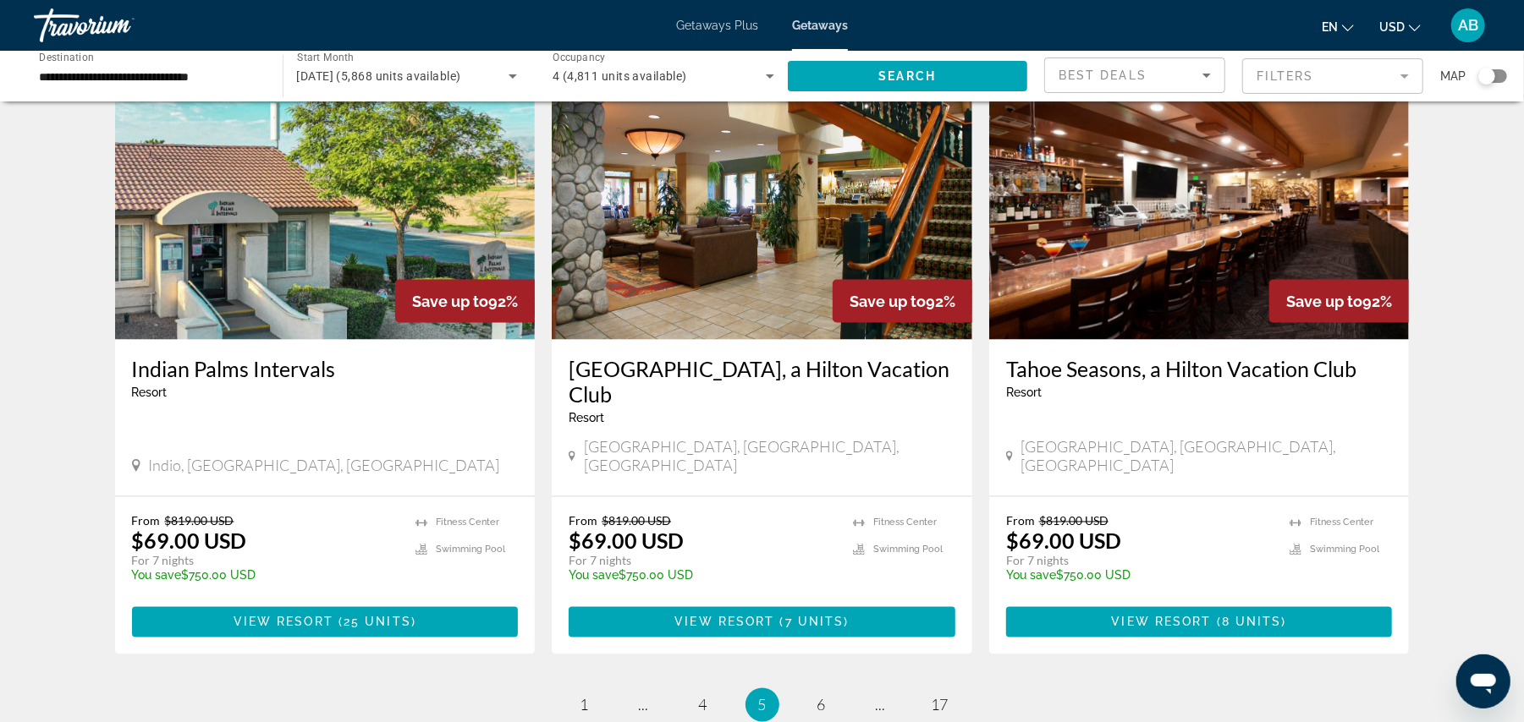
scroll to position [1986, 0]
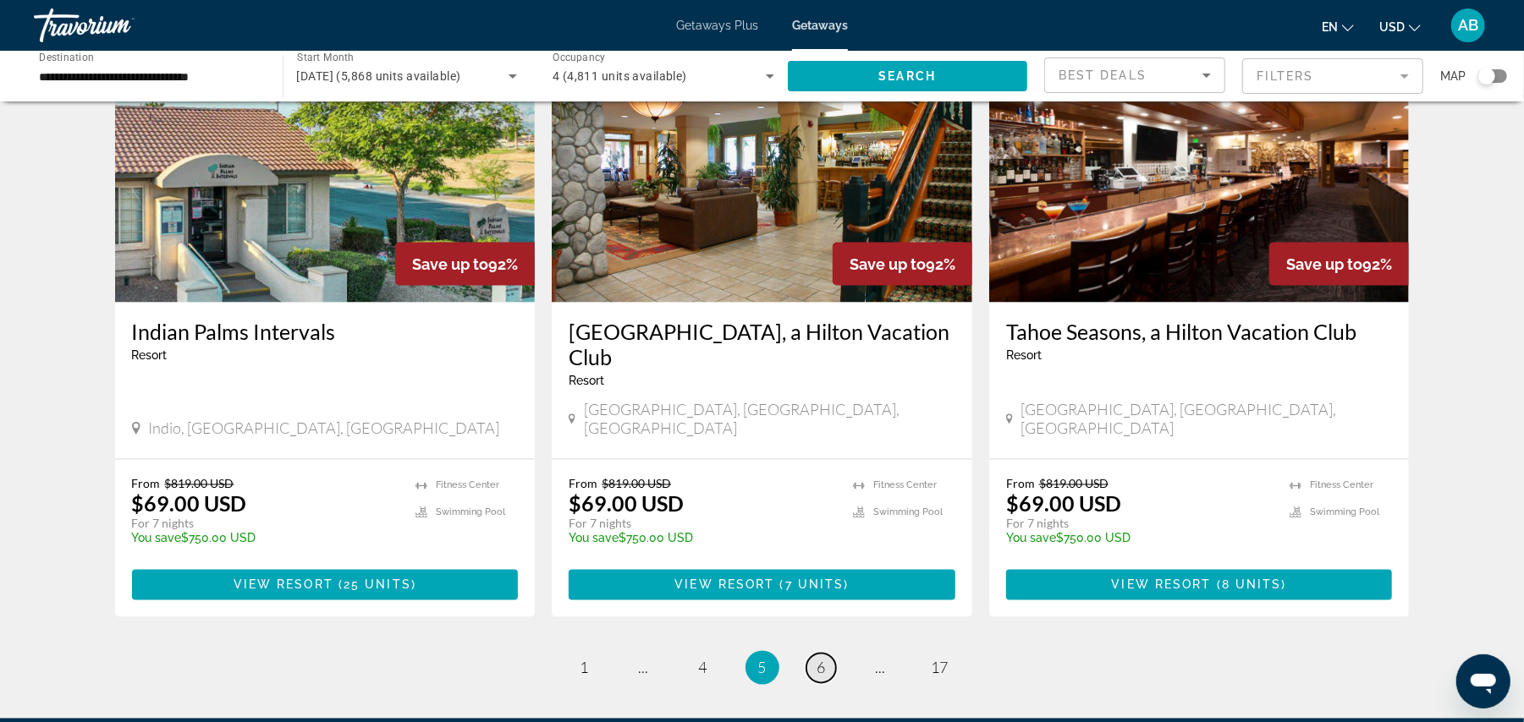
click at [816, 654] on link "page 6" at bounding box center [821, 669] width 30 height 30
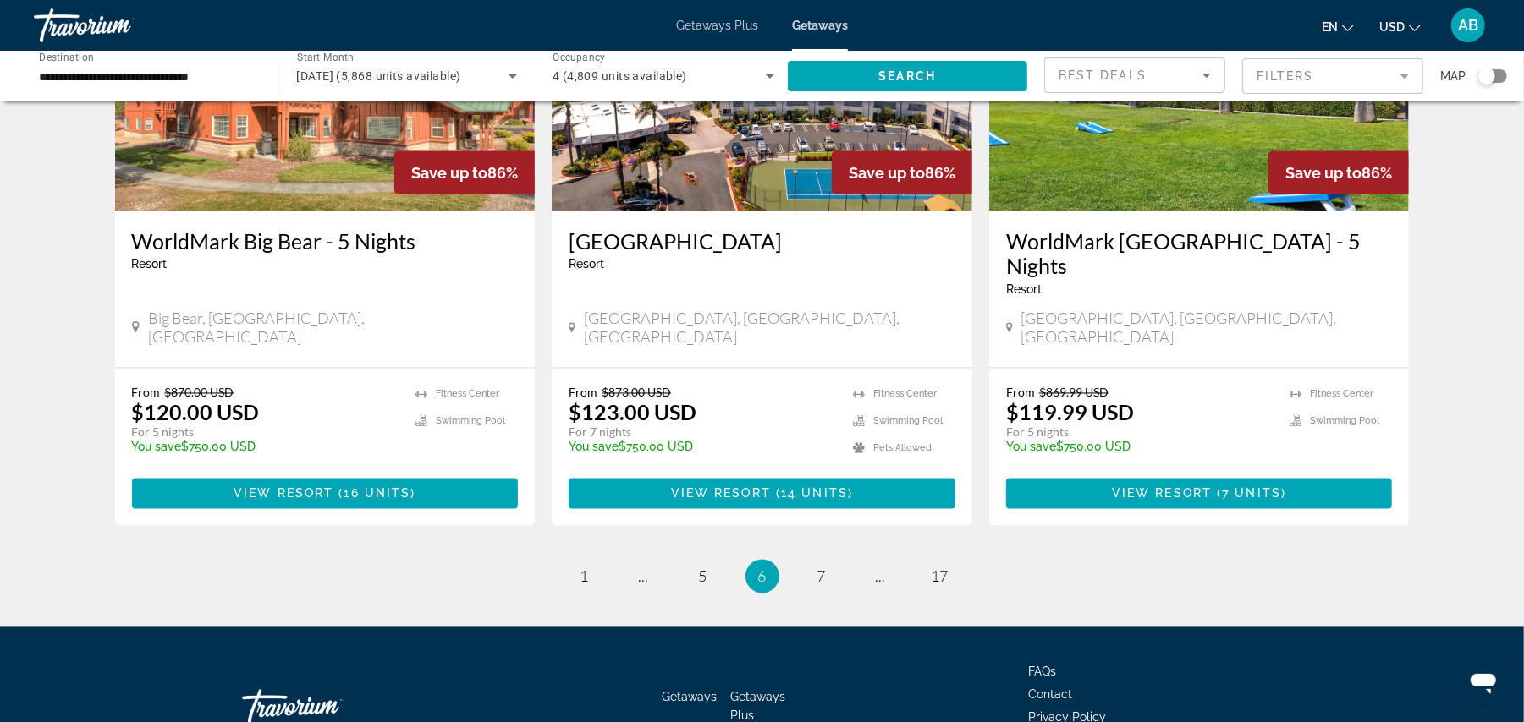
scroll to position [2041, 0]
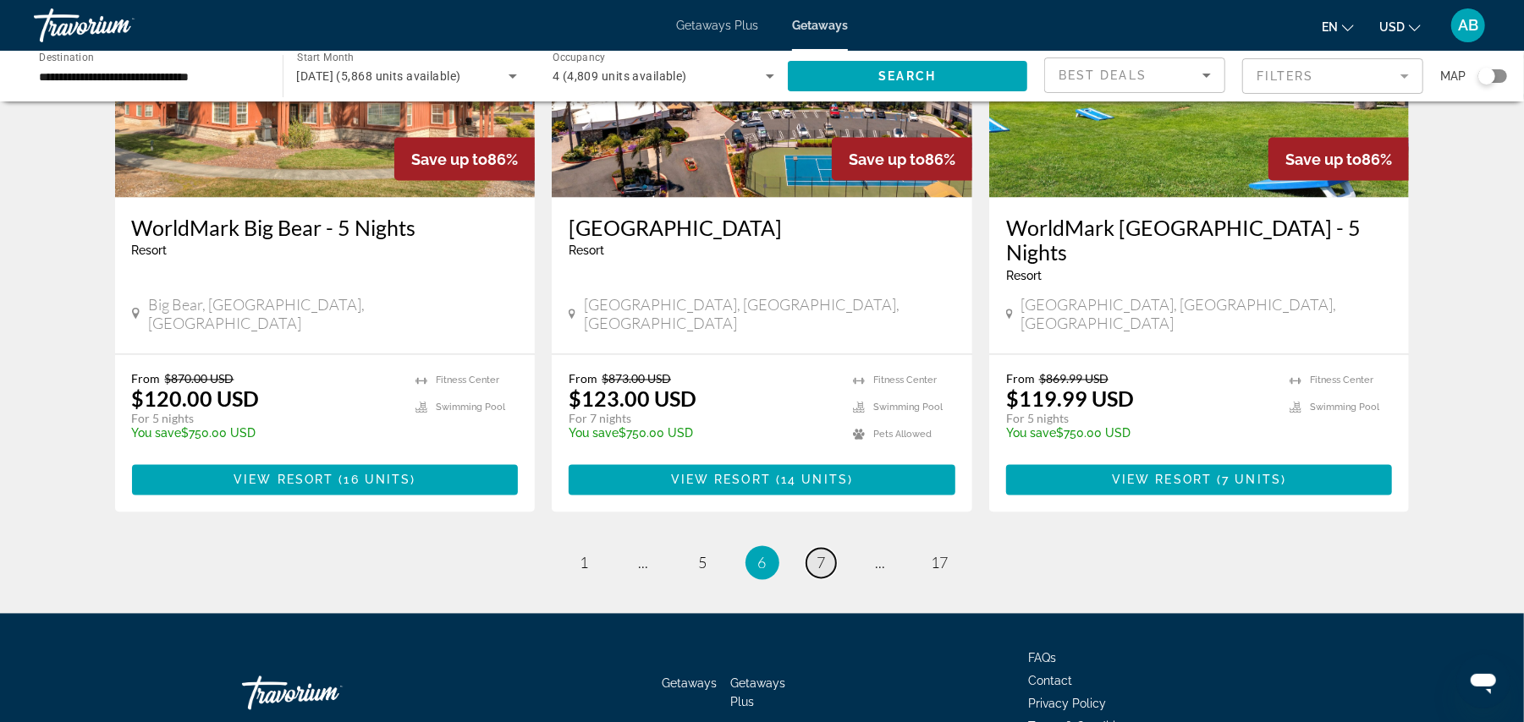
click at [817, 554] on span "7" at bounding box center [821, 563] width 8 height 19
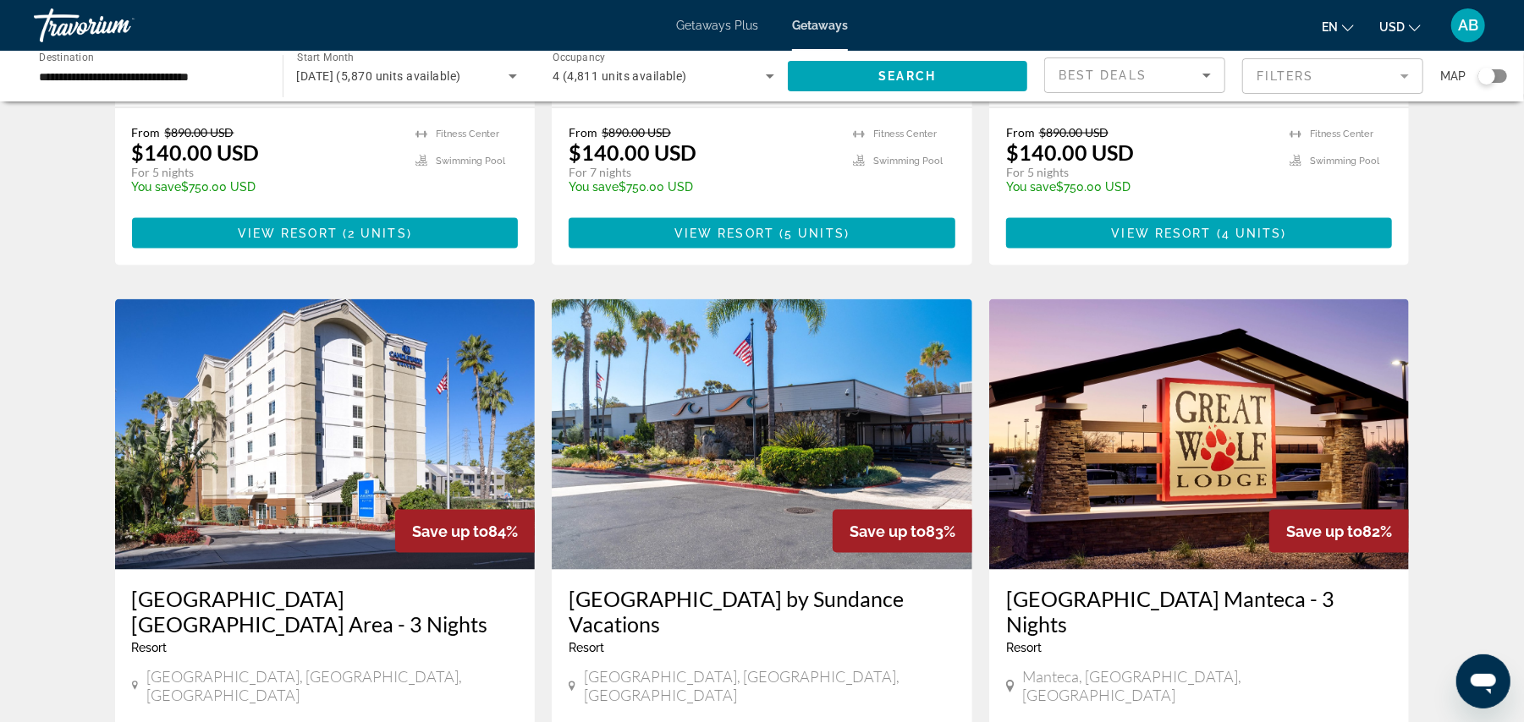
scroll to position [1730, 0]
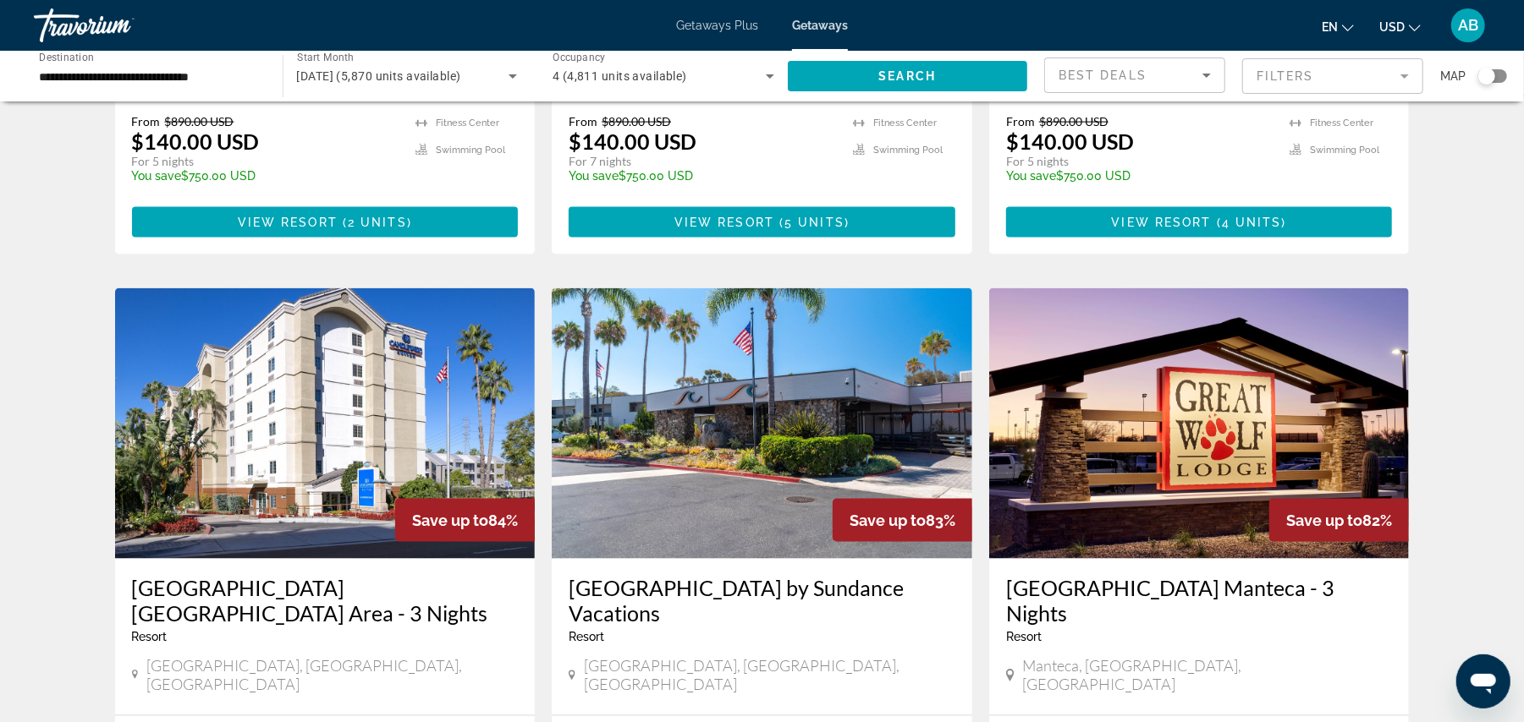
click at [1264, 417] on img "Main content" at bounding box center [1199, 423] width 420 height 271
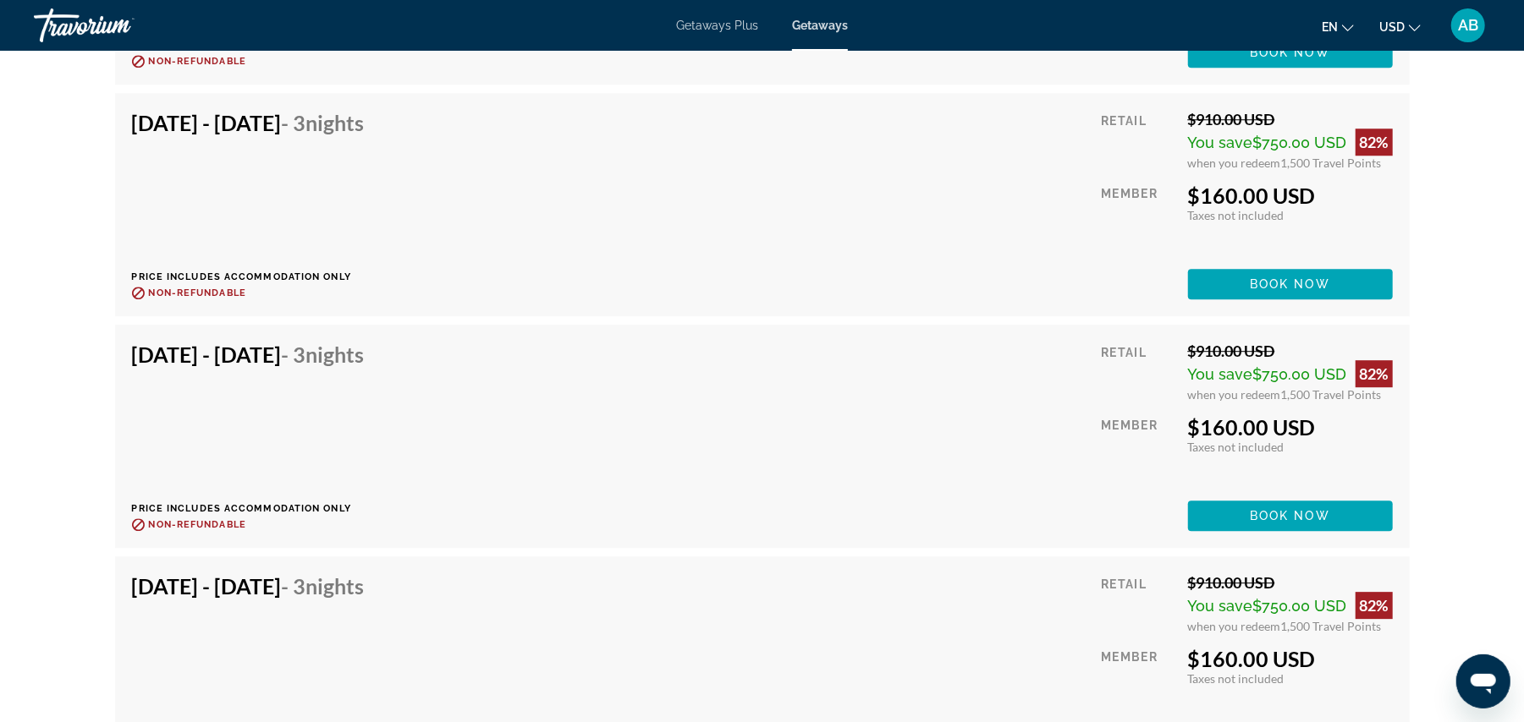
scroll to position [3354, 0]
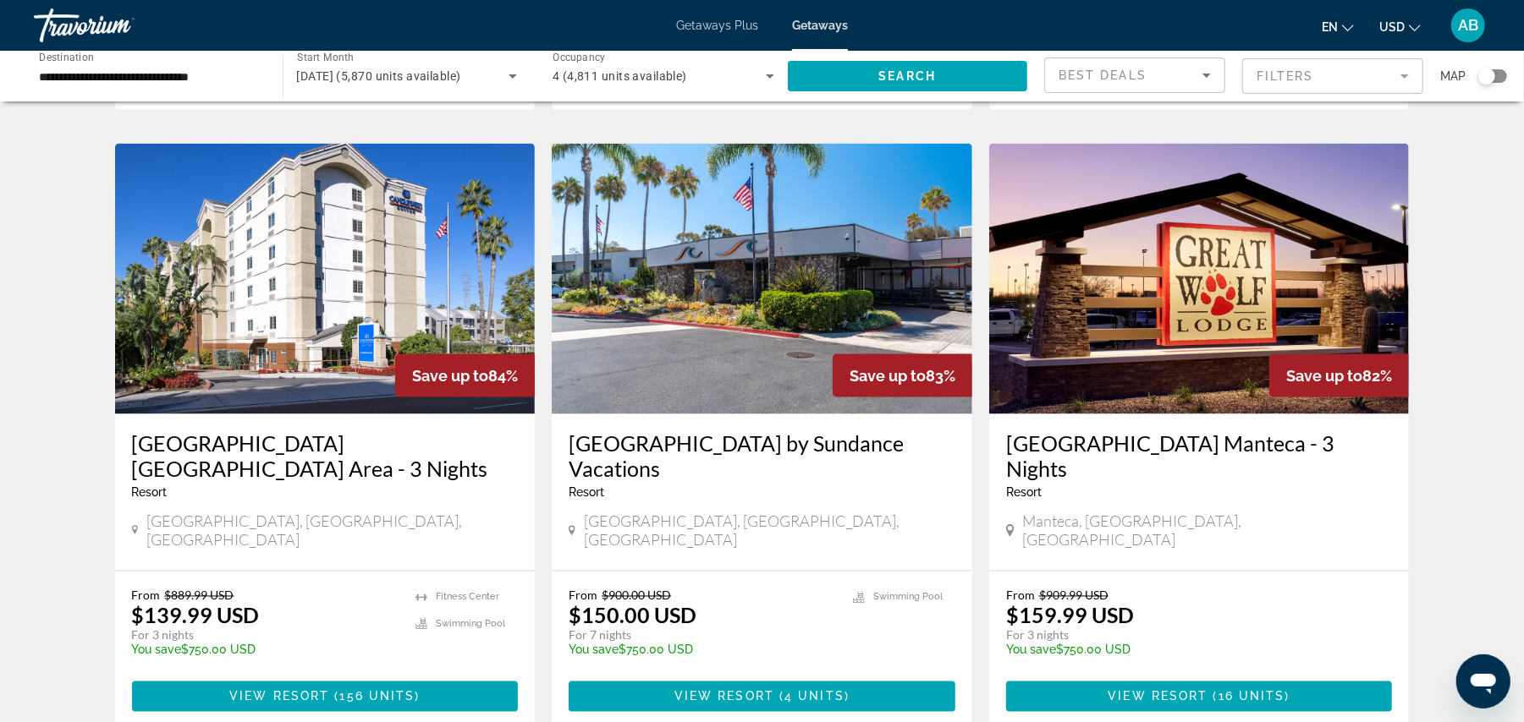
scroll to position [1876, 0]
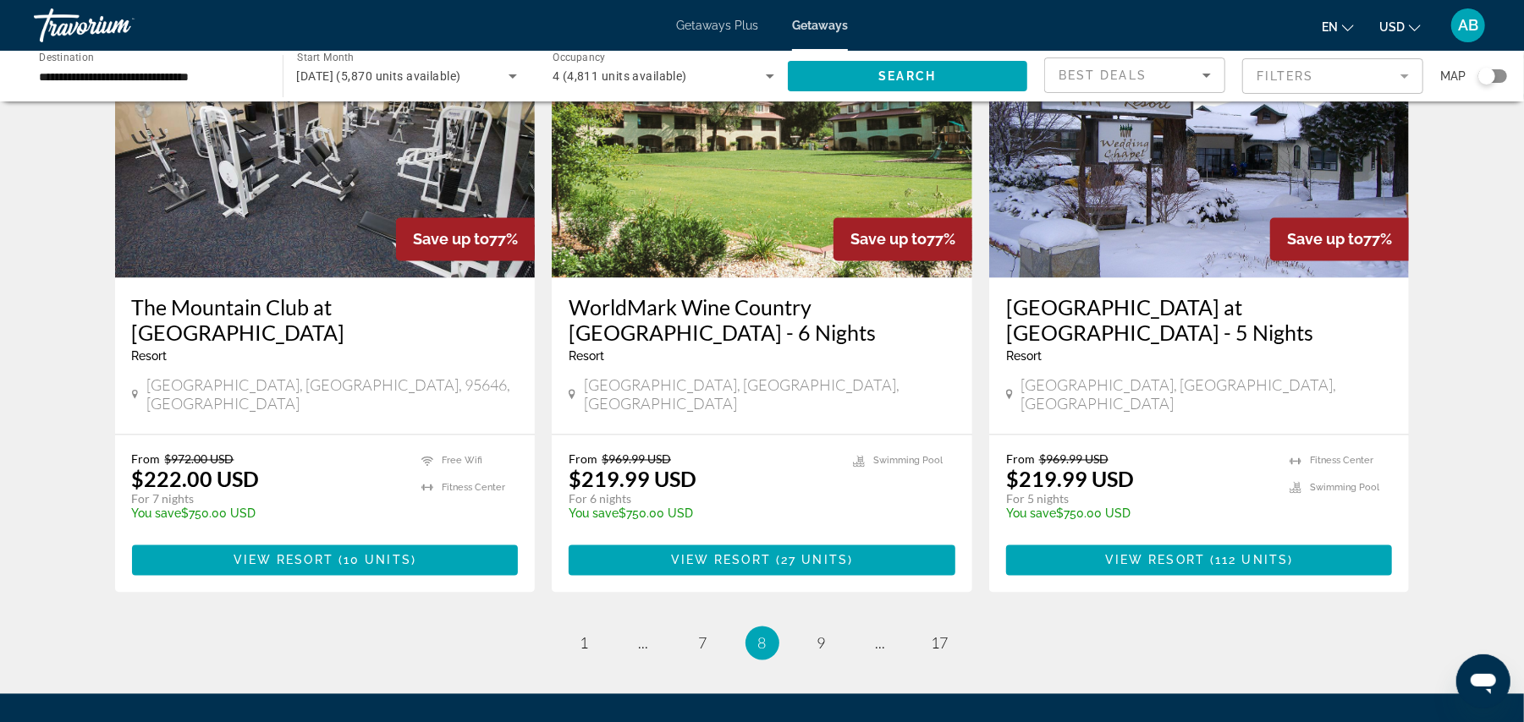
scroll to position [2091, 0]
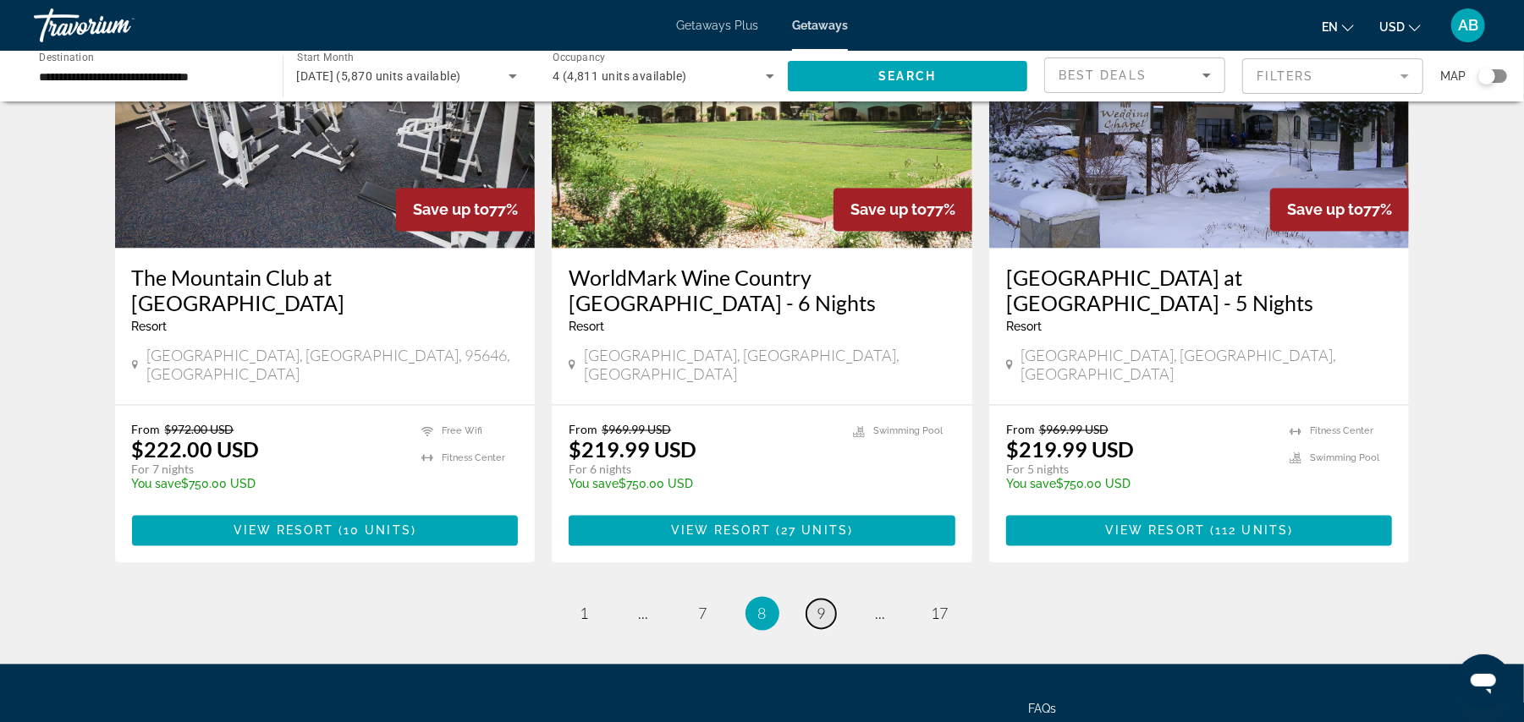
click at [821, 605] on span "9" at bounding box center [821, 614] width 8 height 19
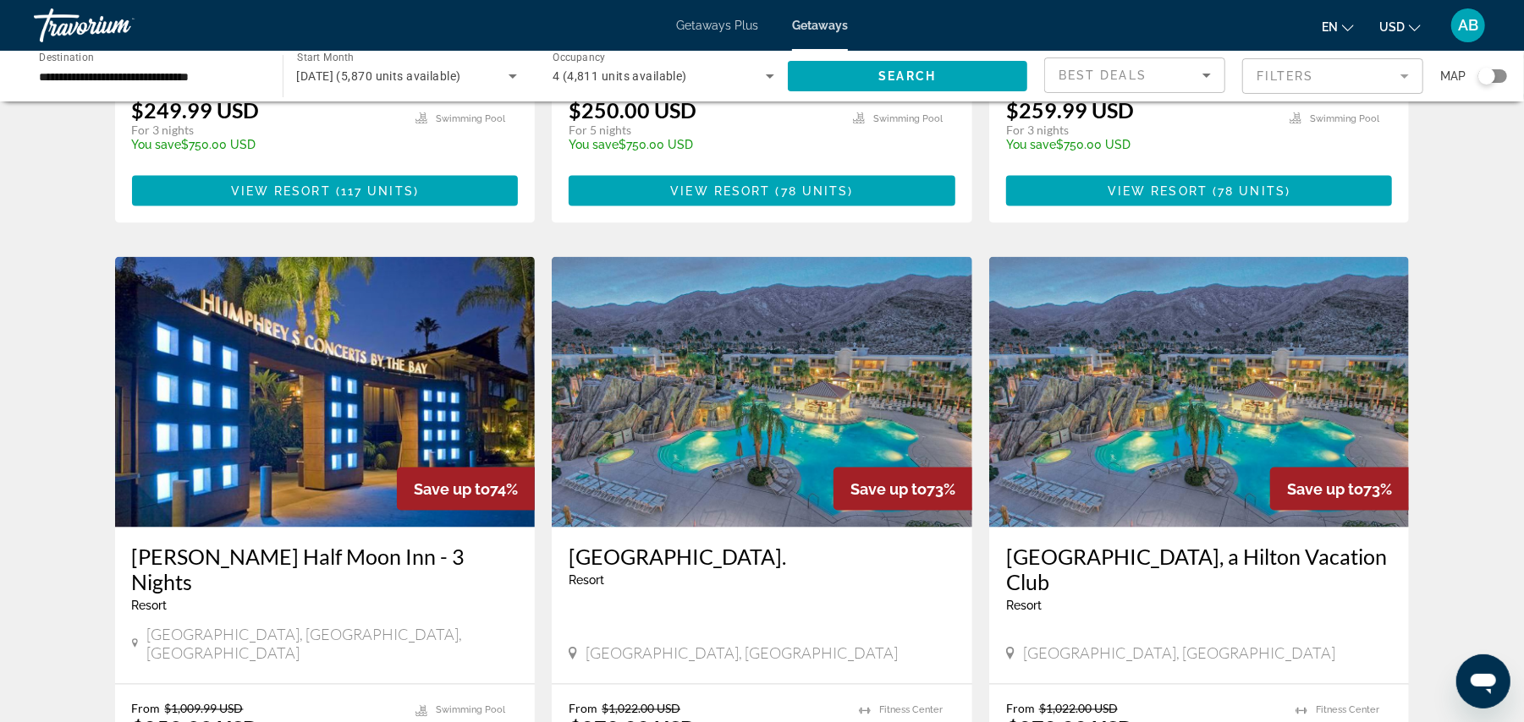
scroll to position [1784, 0]
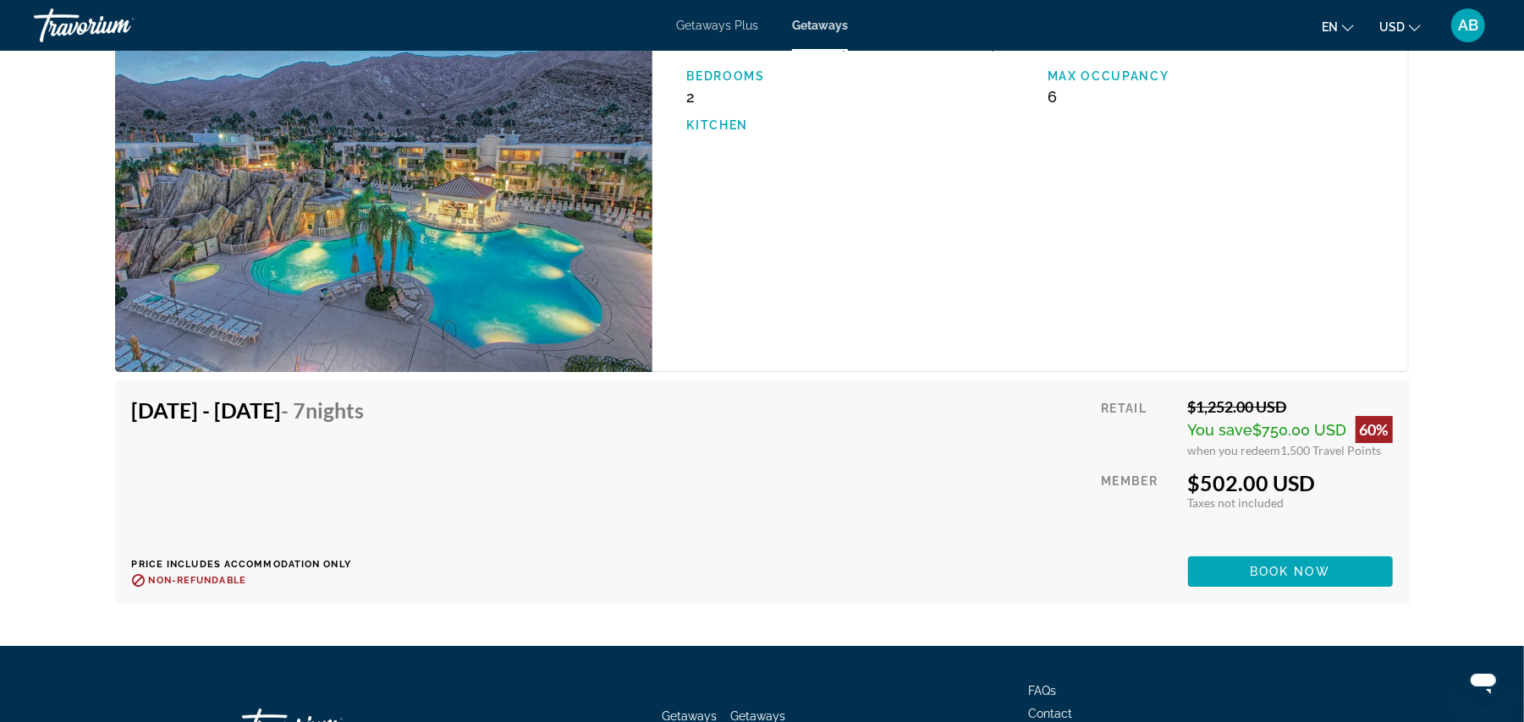
scroll to position [3995, 0]
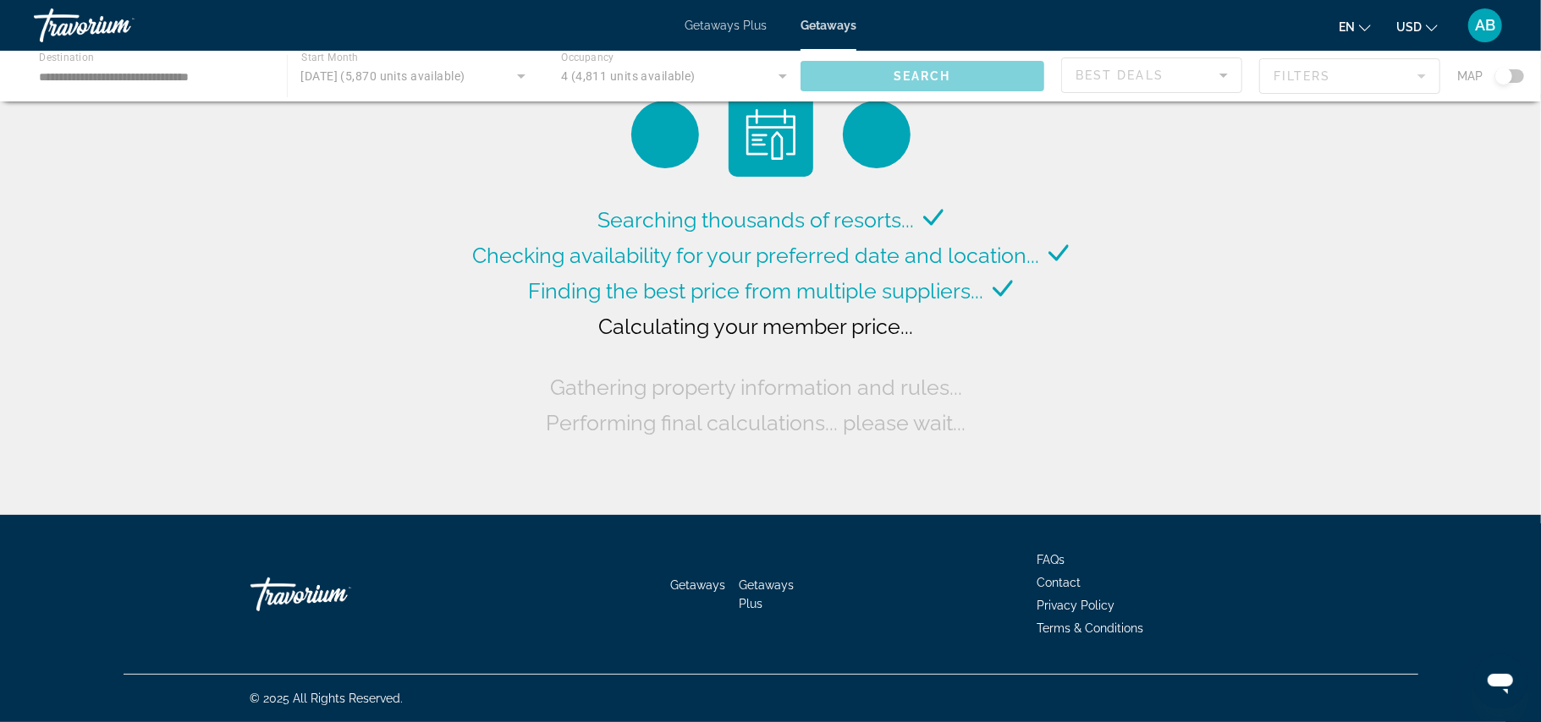
click at [695, 454] on div "Searching thousands of resorts... Checking availability for your preferred date…" at bounding box center [770, 262] width 1541 height 524
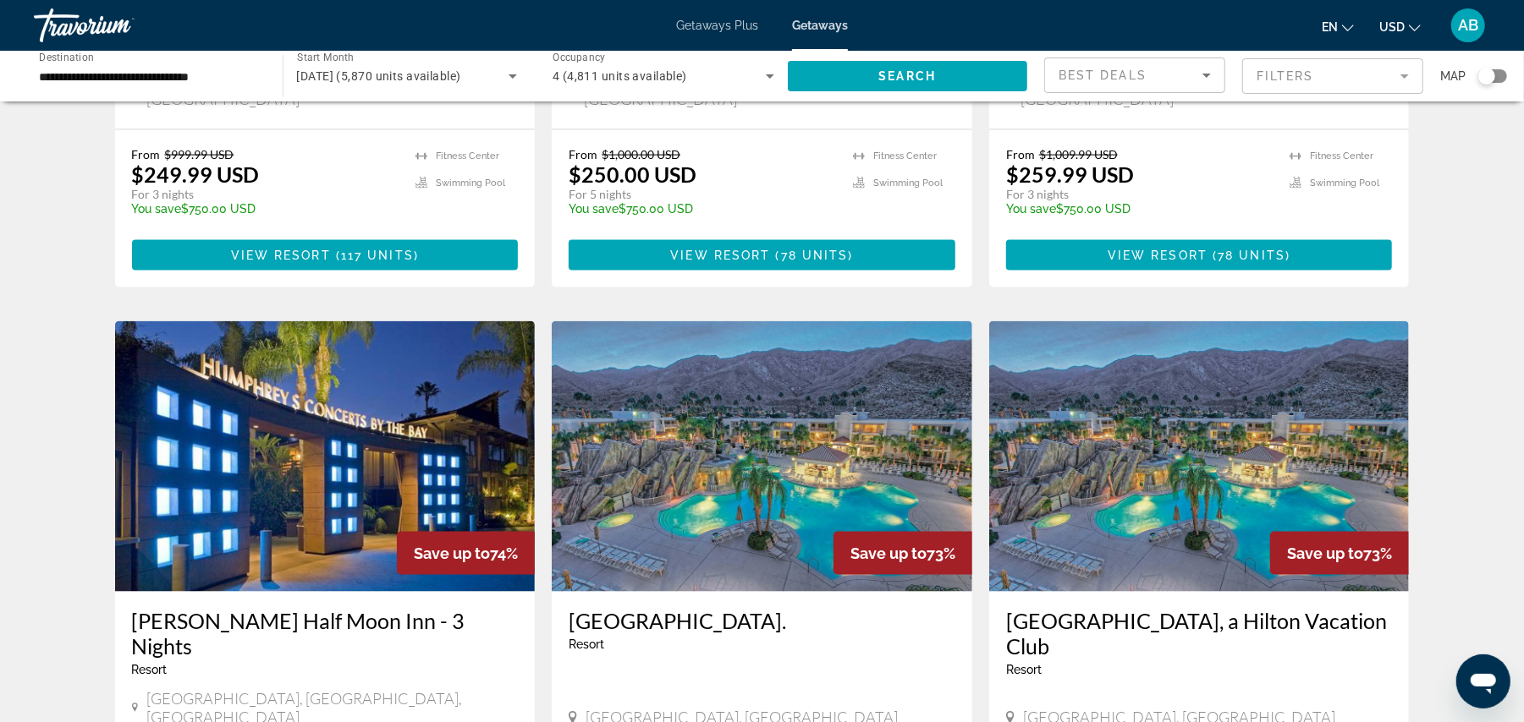
scroll to position [1808, 0]
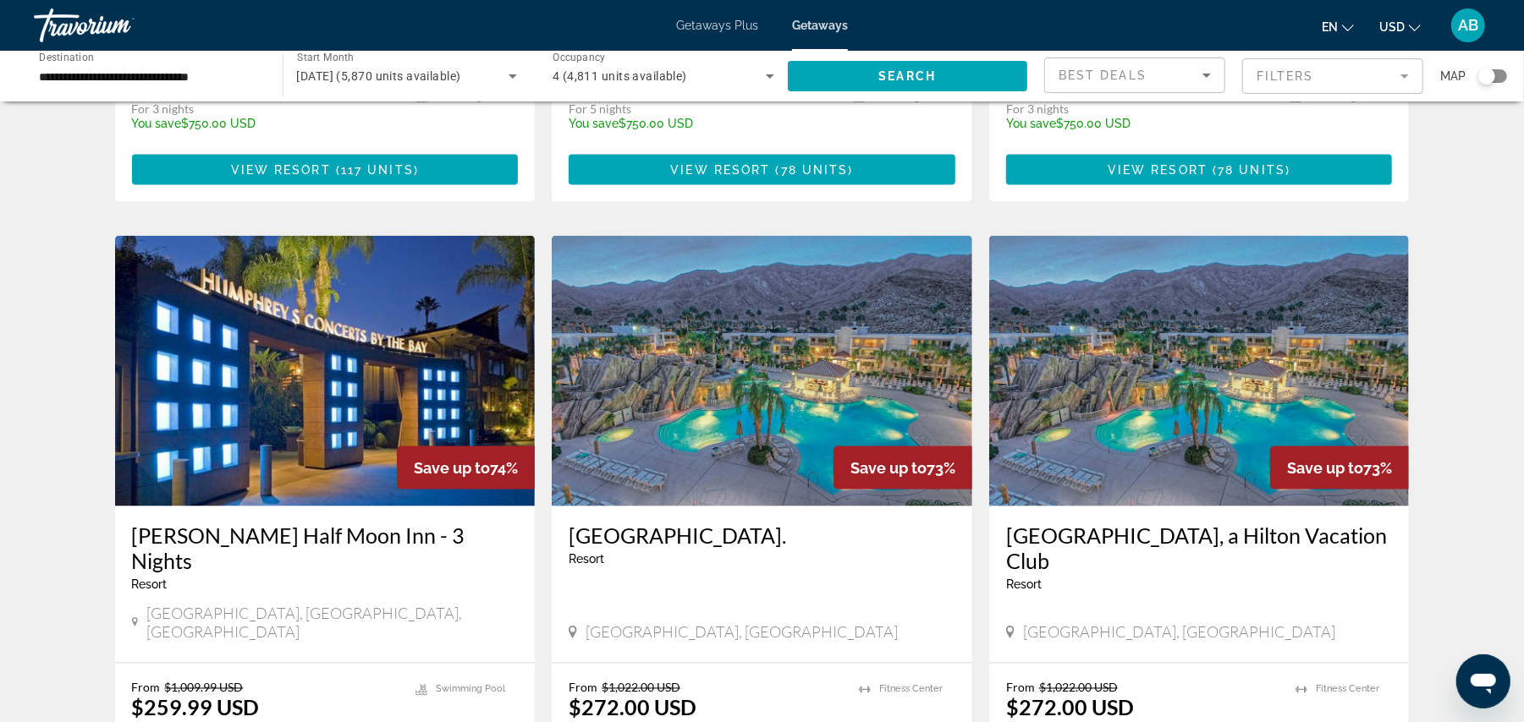
click at [1162, 313] on img "Main content" at bounding box center [1199, 371] width 420 height 271
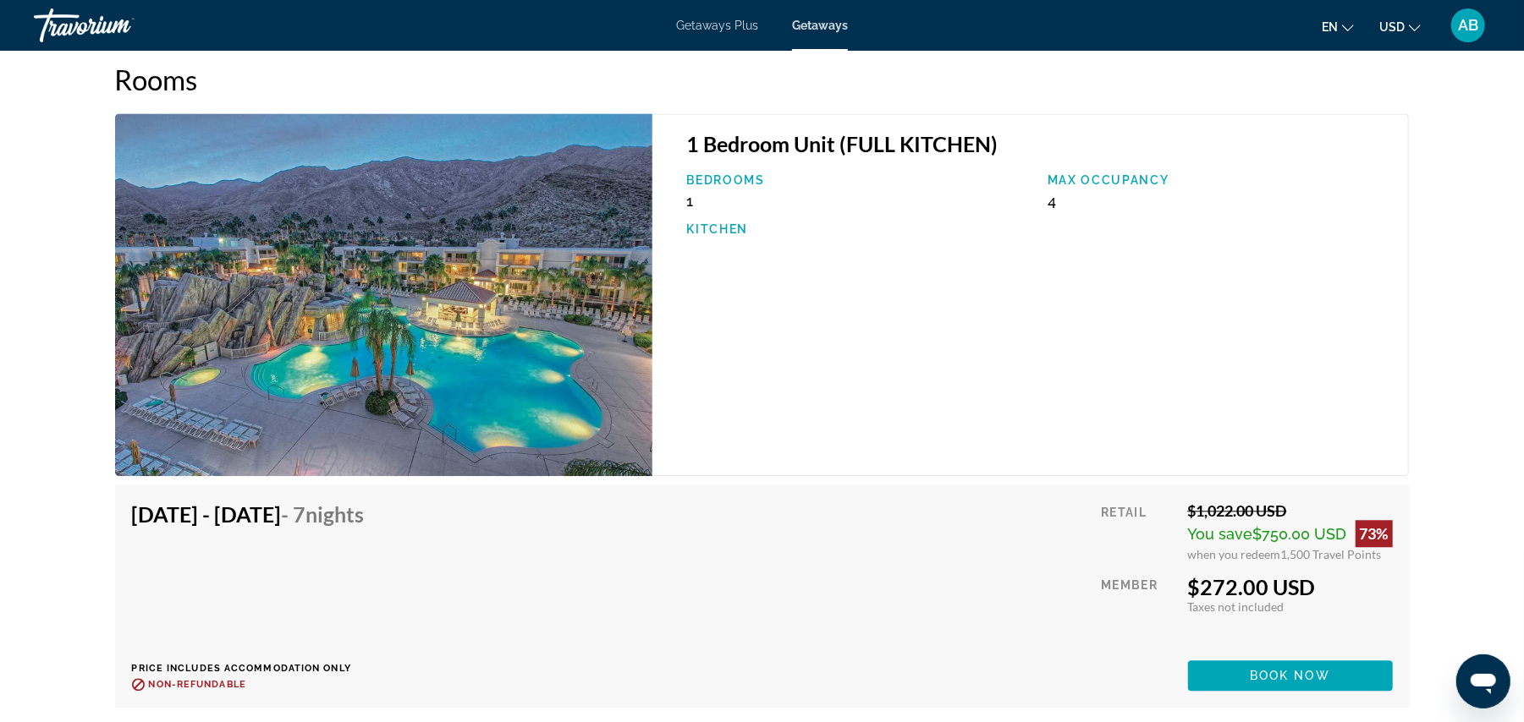
scroll to position [2678, 0]
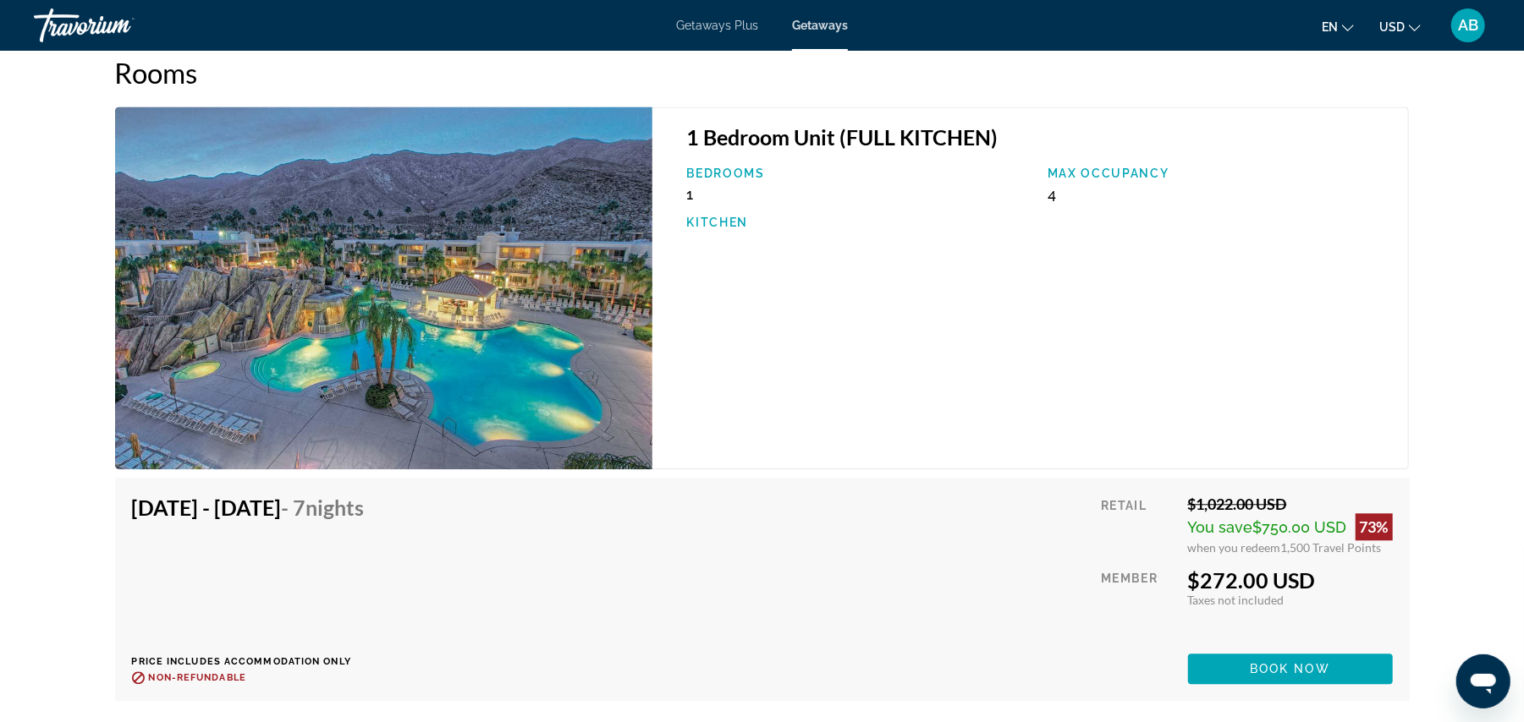
click at [792, 349] on div "1 Bedroom Unit (FULL KITCHEN) Bedrooms 1 Max Occupancy 4 Kitchen" at bounding box center [1030, 288] width 756 height 363
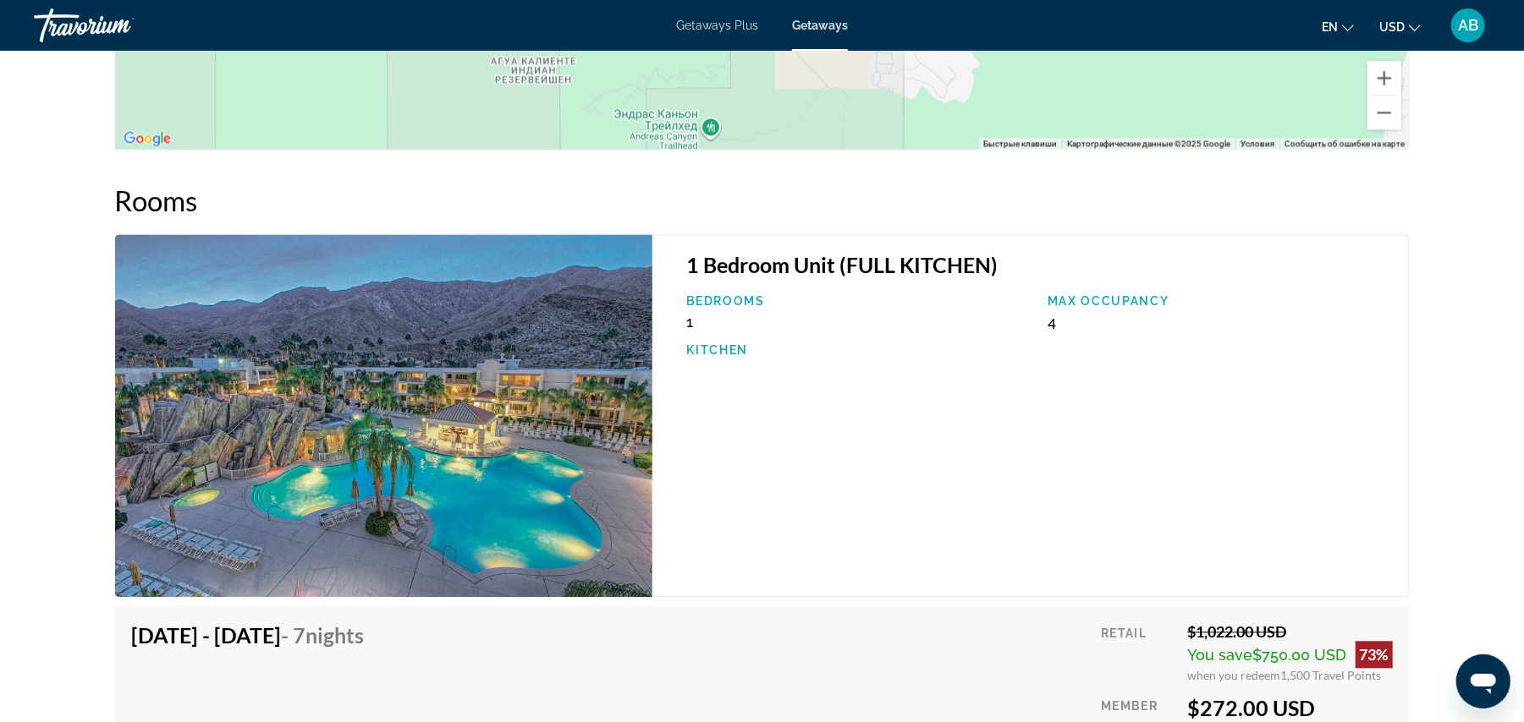
scroll to position [2530, 0]
